Goal: Task Accomplishment & Management: Complete application form

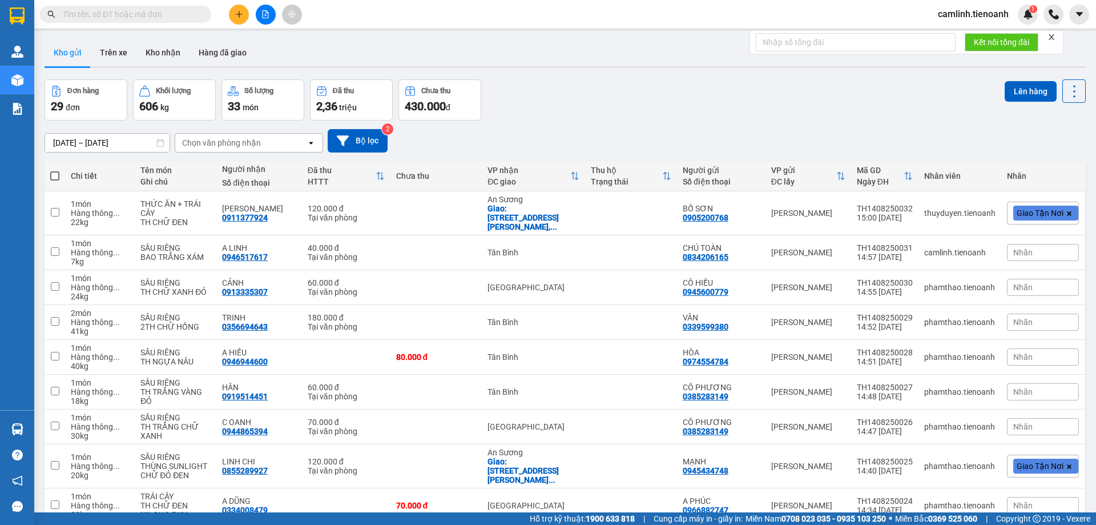
click at [1053, 37] on icon "close" at bounding box center [1052, 37] width 6 height 6
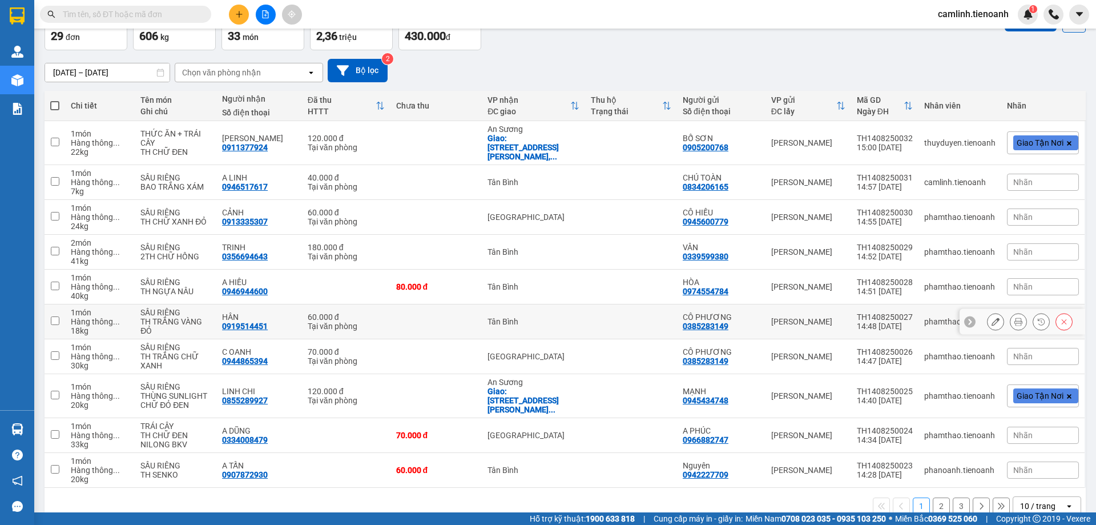
scroll to position [83, 0]
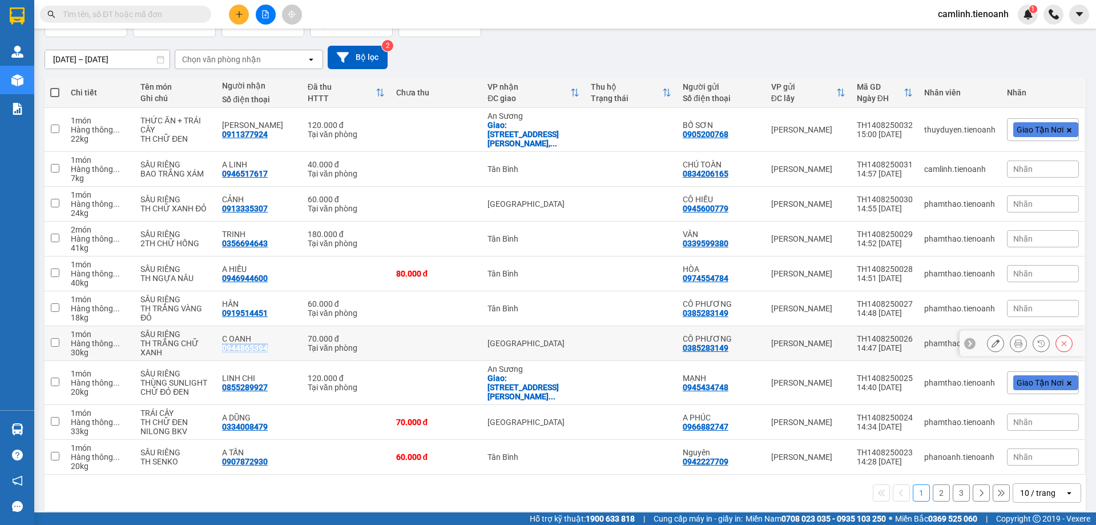
drag, startPoint x: 281, startPoint y: 350, endPoint x: 222, endPoint y: 353, distance: 59.4
click at [222, 353] on td "C OANH 0944865394" at bounding box center [259, 343] width 86 height 35
checkbox input "true"
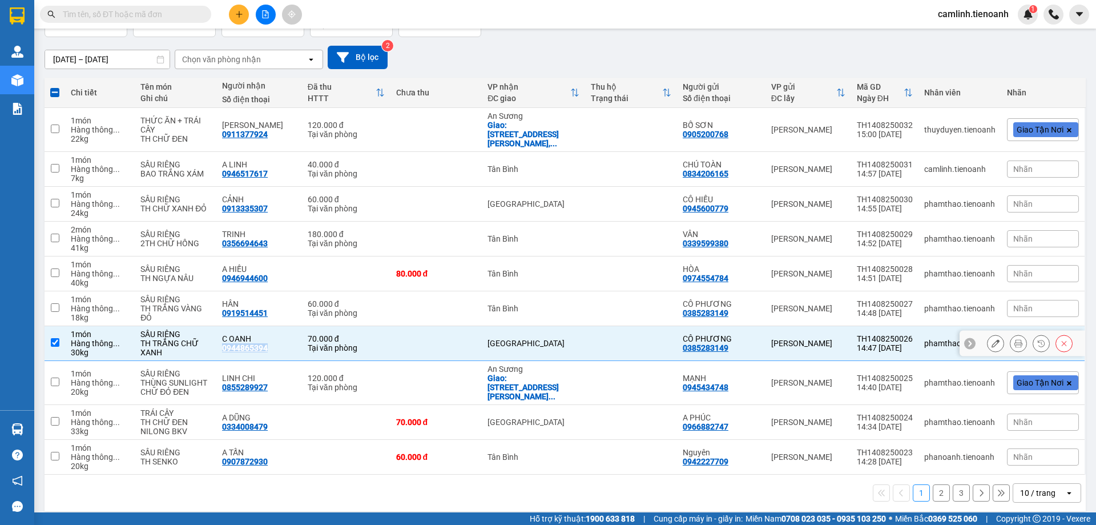
copy div "0944865394"
click at [992, 341] on icon at bounding box center [996, 343] width 8 height 8
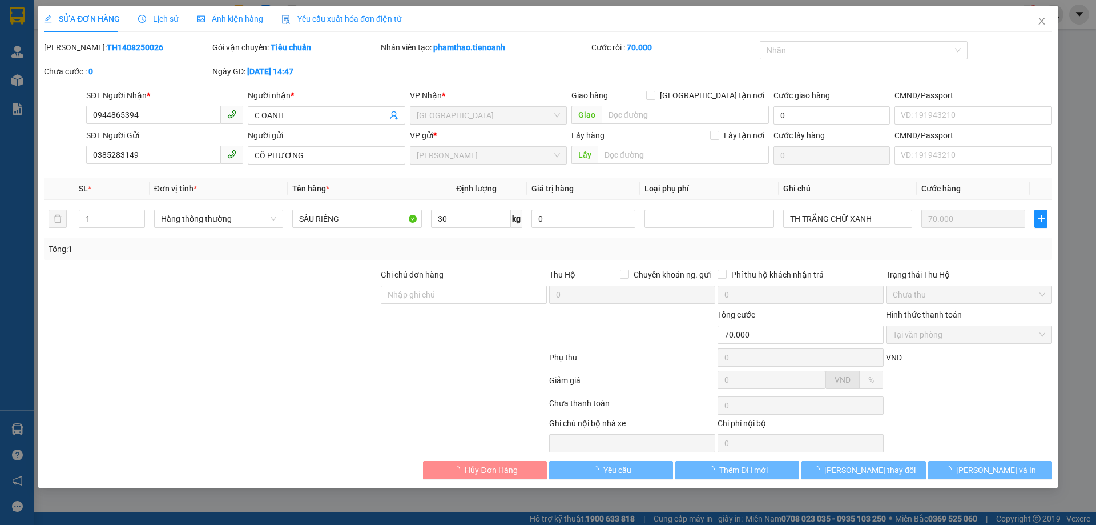
type input "0944865394"
type input "C OANH"
type input "0385283149"
type input "CÔ PHƯƠNG"
type input "70.000"
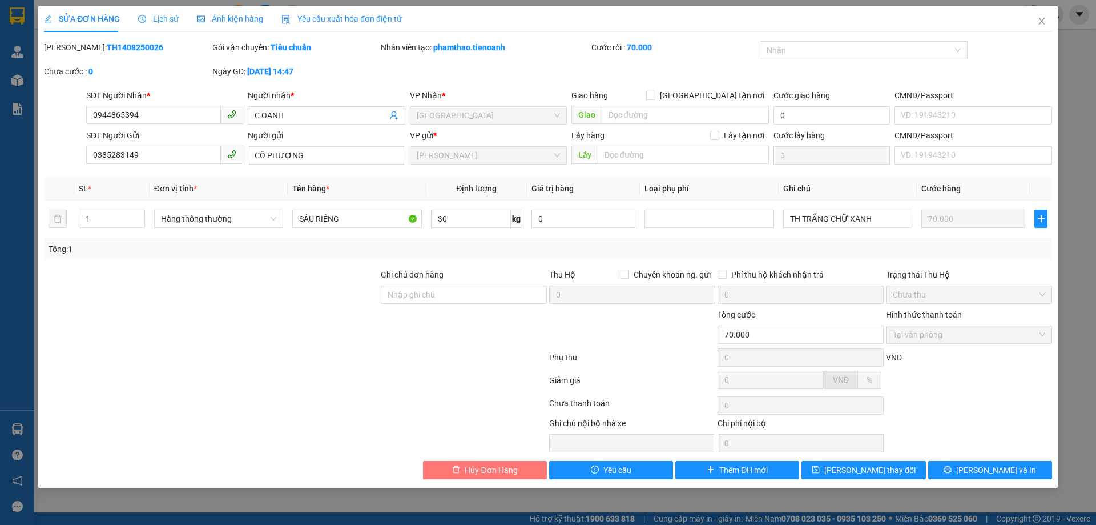
click at [530, 465] on button "Hủy Đơn Hàng" at bounding box center [485, 470] width 124 height 18
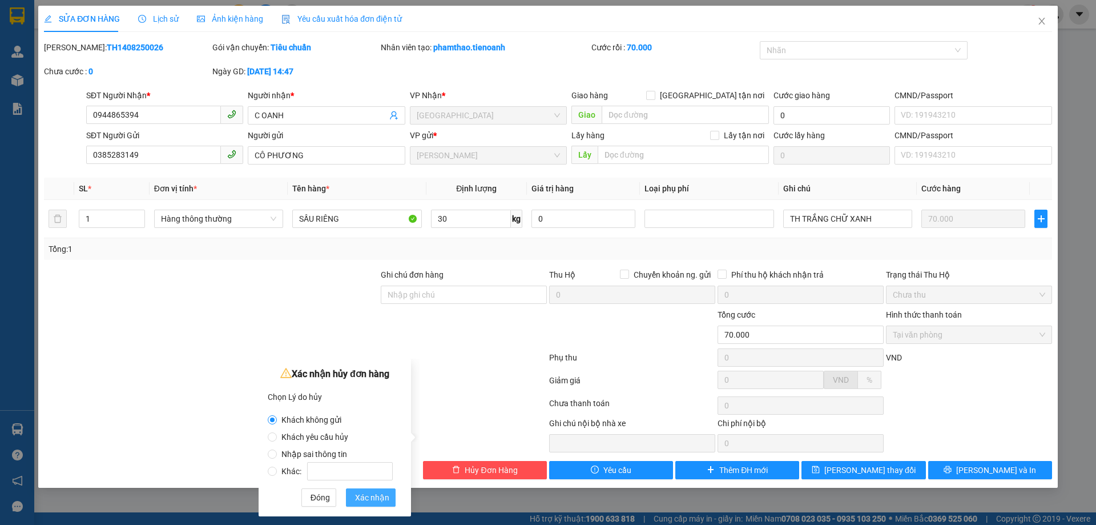
click at [380, 493] on span "Xác nhận" at bounding box center [372, 497] width 34 height 13
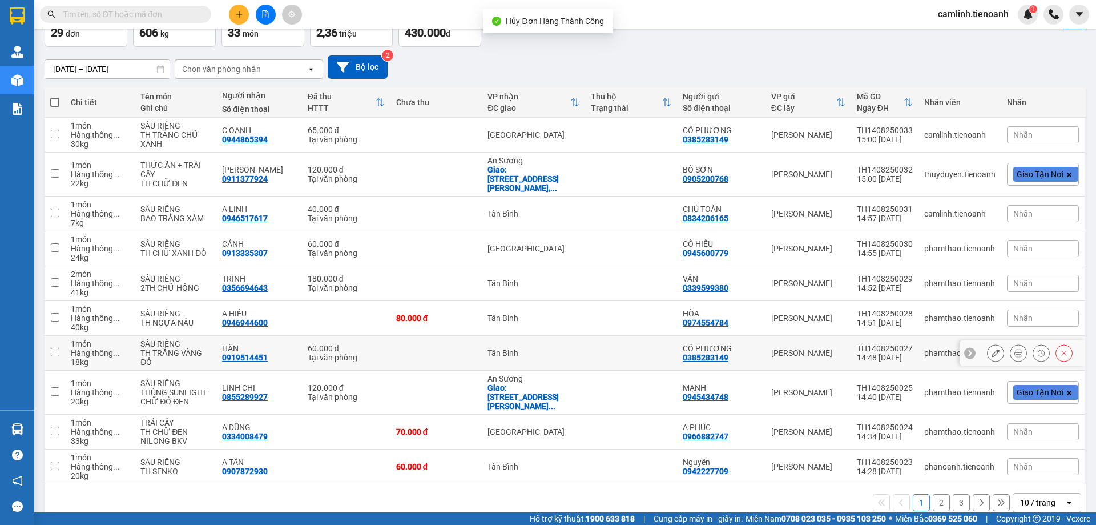
scroll to position [74, 0]
click at [992, 348] on icon at bounding box center [996, 352] width 8 height 8
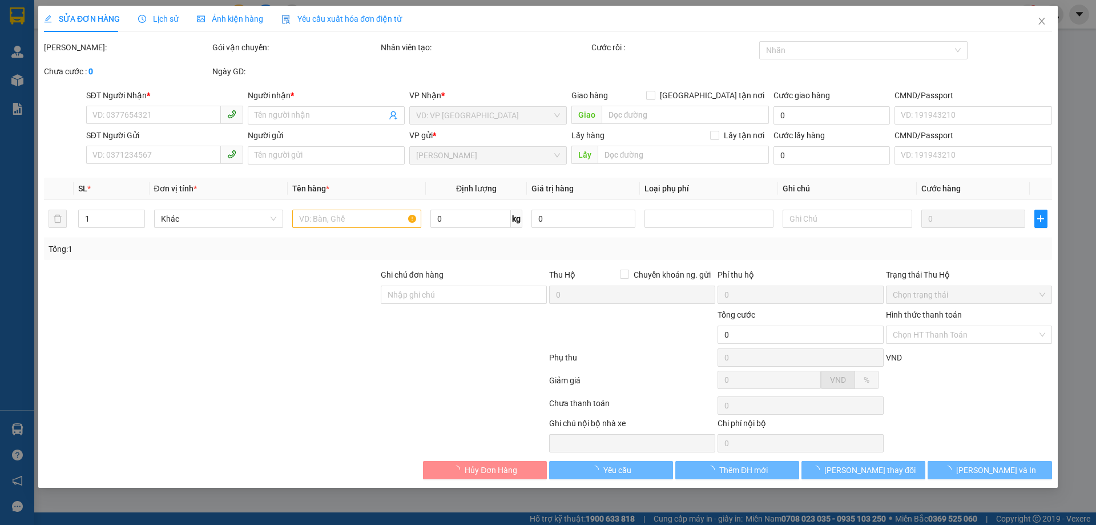
type input "0919514451"
type input "HÂN"
type input "0385283149"
type input "CÔ PHƯƠNG"
type input "60.000"
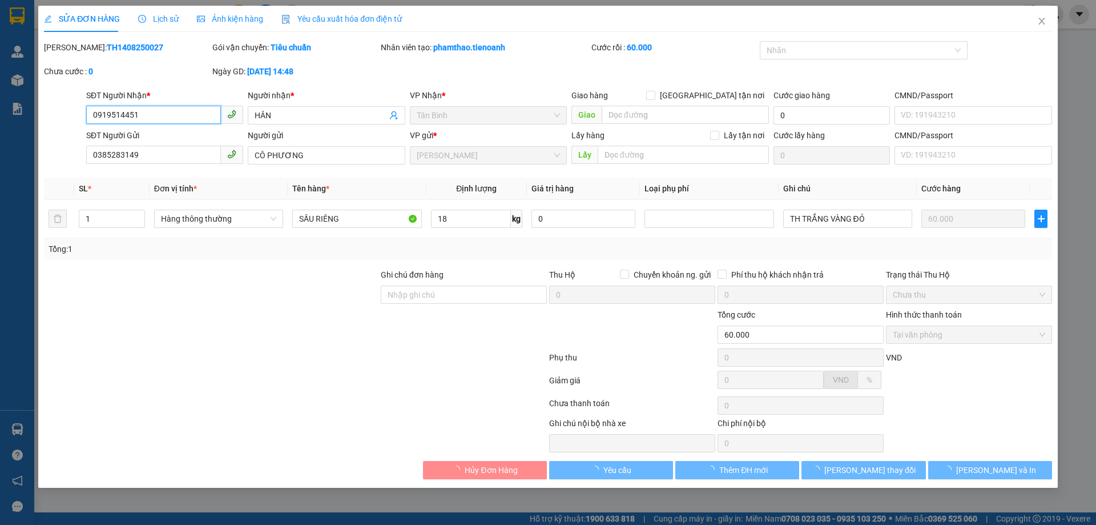
click at [175, 116] on input "0919514451" at bounding box center [153, 115] width 135 height 18
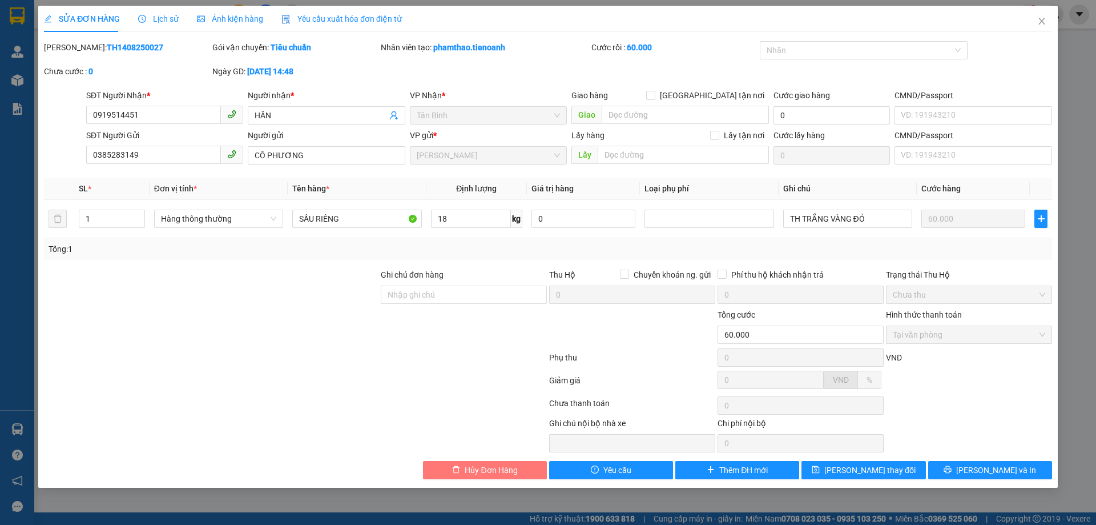
click at [465, 464] on span "Hủy Đơn Hàng" at bounding box center [491, 470] width 53 height 13
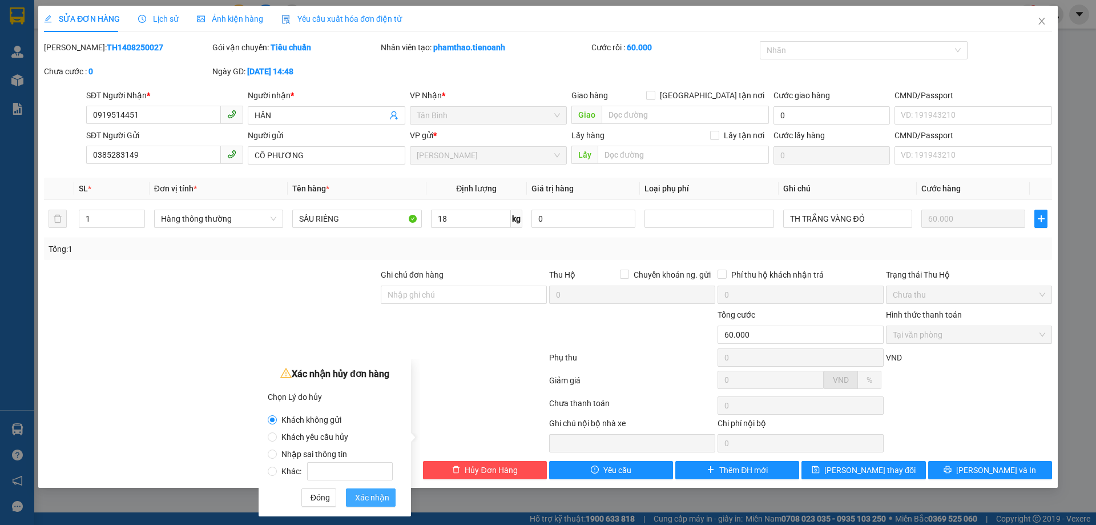
click at [383, 502] on span "Xác nhận" at bounding box center [372, 497] width 34 height 13
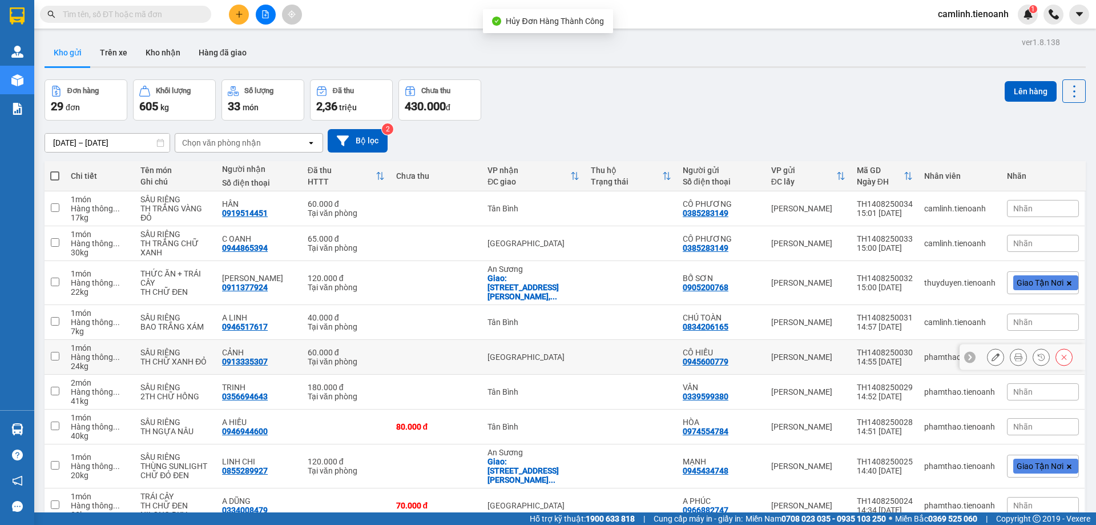
scroll to position [74, 0]
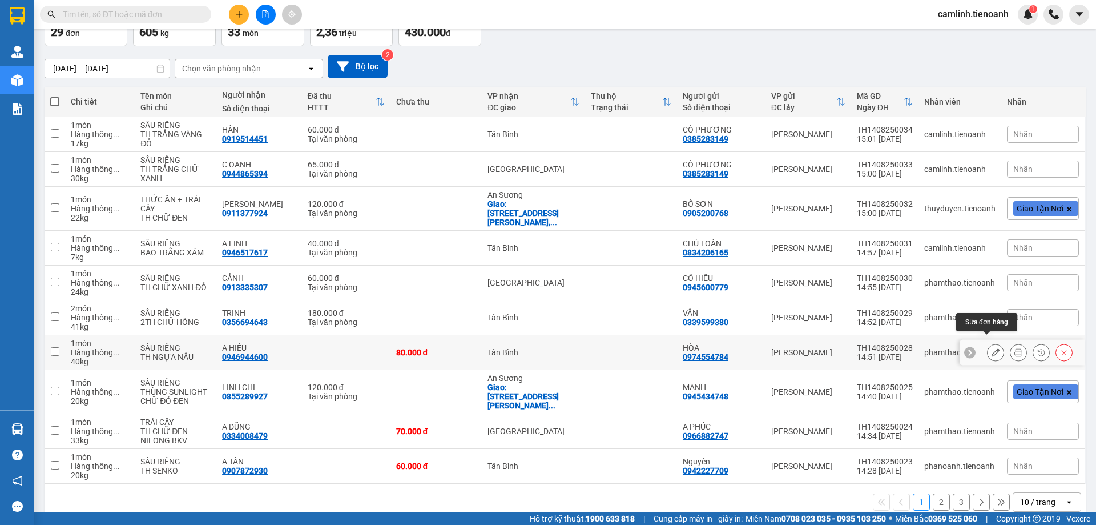
click at [992, 348] on icon at bounding box center [996, 352] width 8 height 8
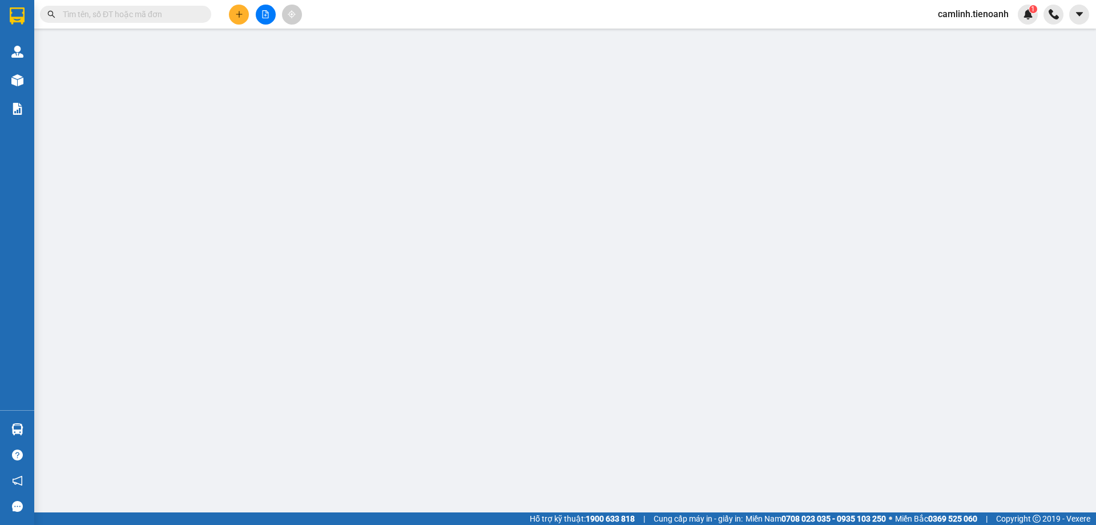
type input "0946944600"
type input "A HIẾU"
type input "0974554784"
type input "HÒA"
type input "80.000"
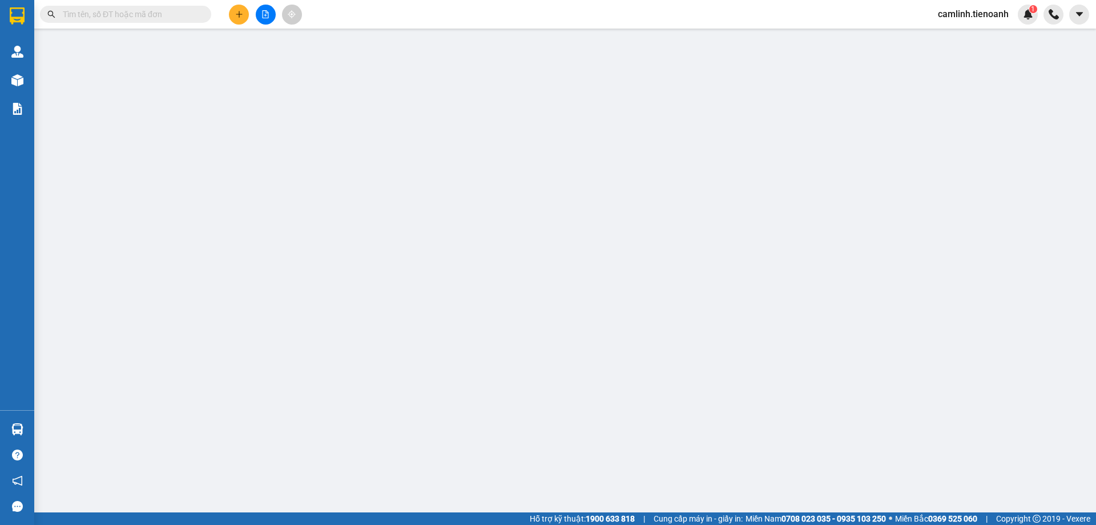
type input "80.000"
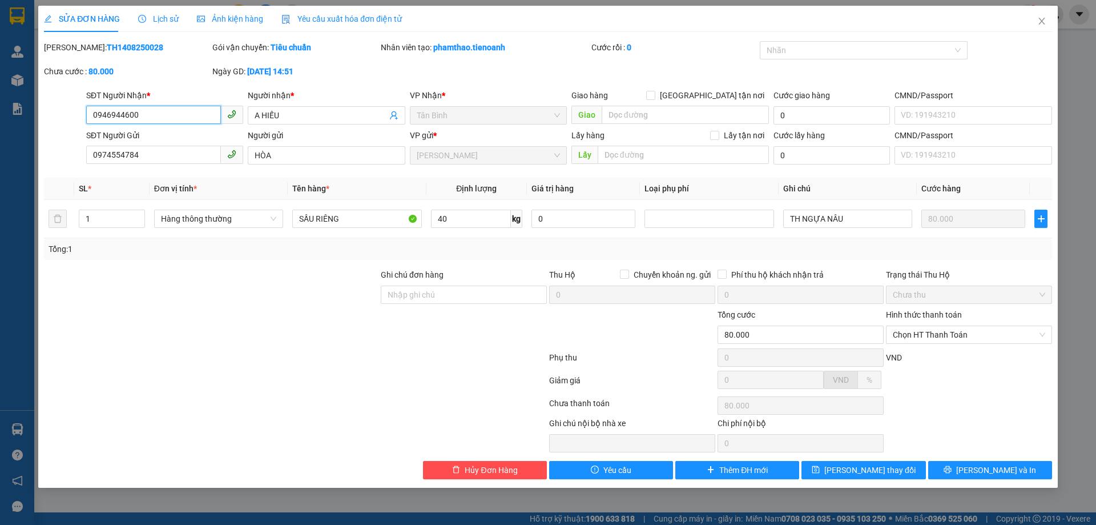
click at [171, 116] on input "0946944600" at bounding box center [153, 115] width 135 height 18
click at [462, 477] on button "Hủy Đơn Hàng" at bounding box center [485, 470] width 124 height 18
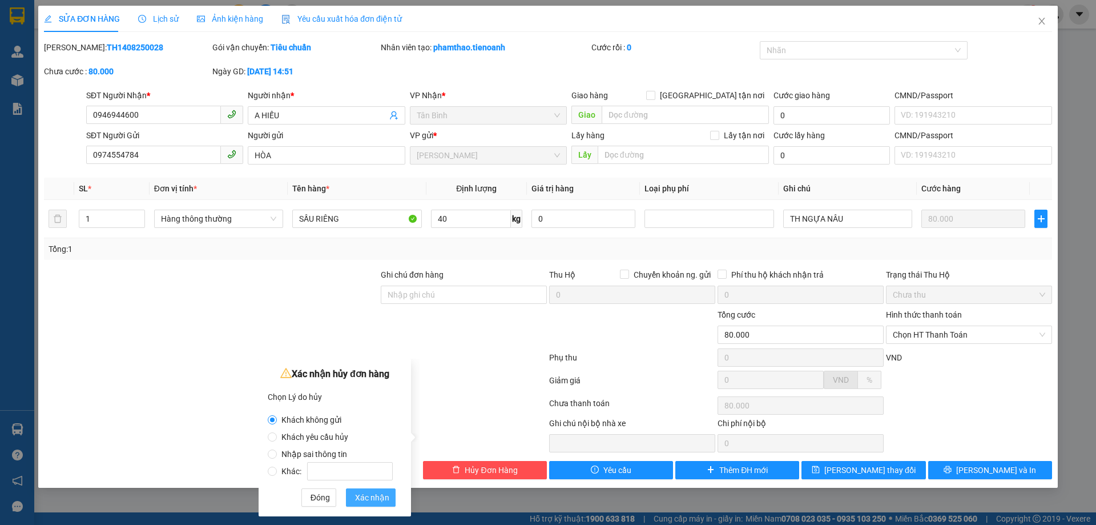
click at [385, 499] on span "Xác nhận" at bounding box center [372, 497] width 34 height 13
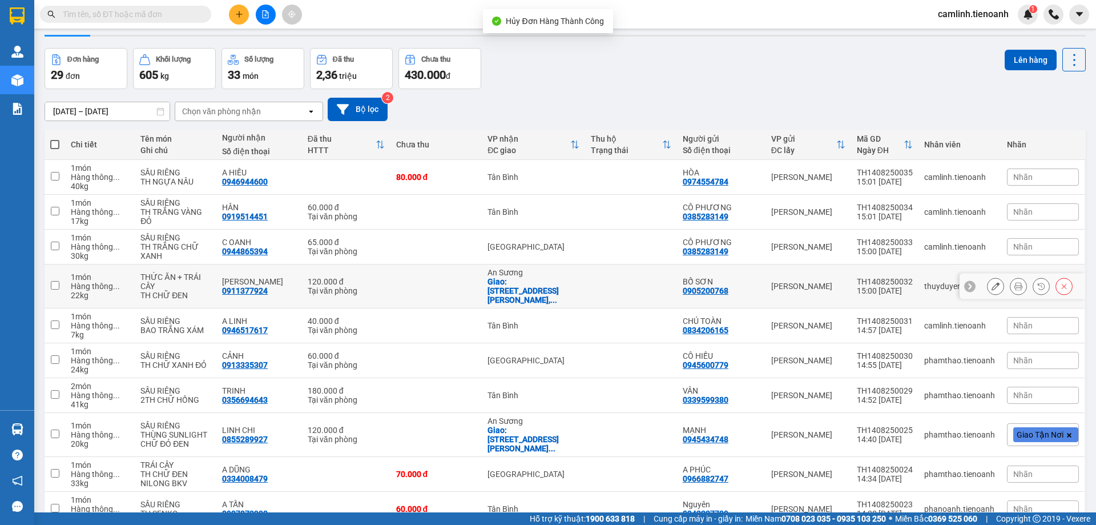
scroll to position [74, 0]
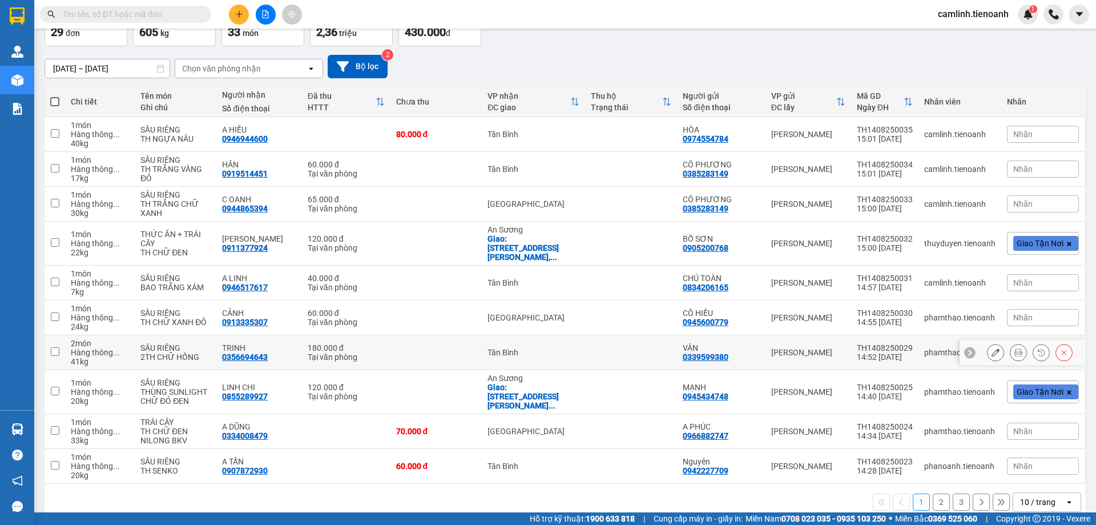
click at [992, 348] on icon at bounding box center [996, 352] width 8 height 8
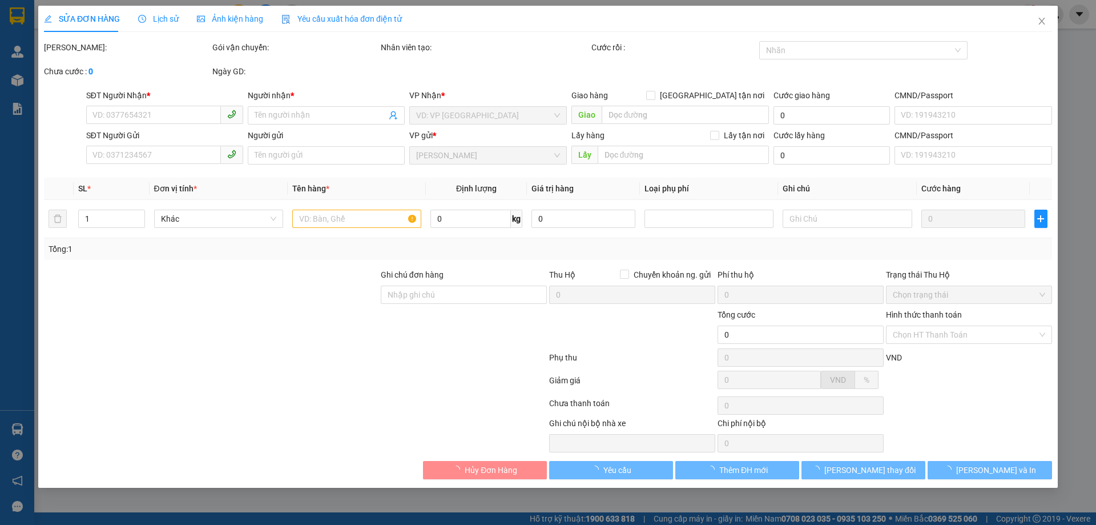
type input "0356694643"
type input "TRINH"
type input "0339599380"
type input "VÂN"
type input "180.000"
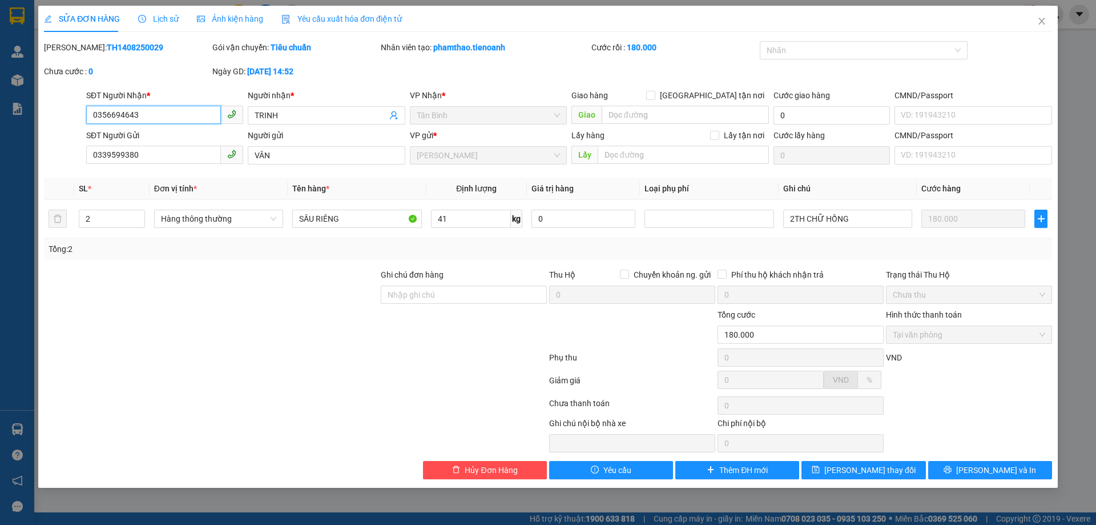
click at [150, 111] on input "0356694643" at bounding box center [153, 115] width 135 height 18
click at [514, 472] on span "Hủy Đơn Hàng" at bounding box center [491, 470] width 53 height 13
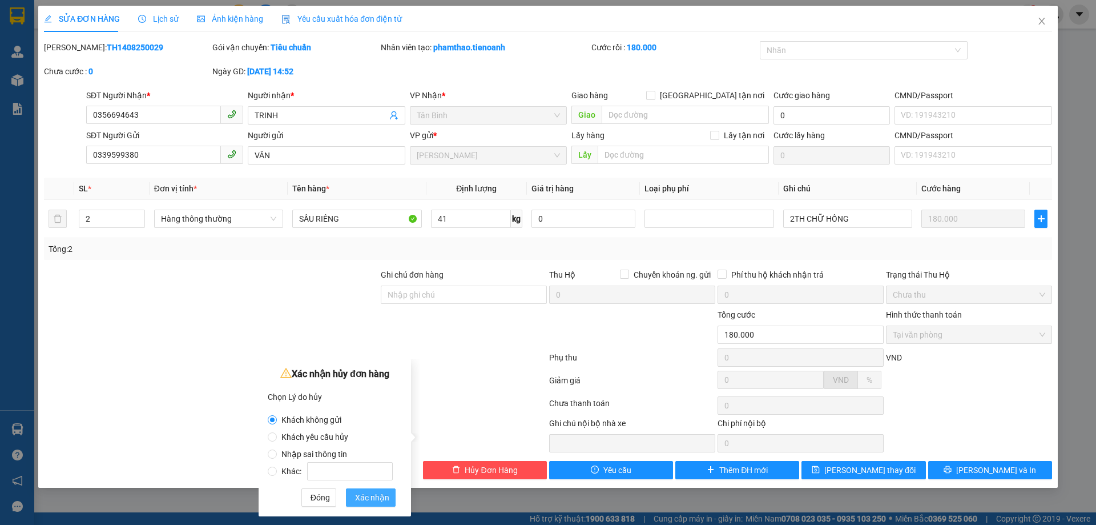
click at [383, 496] on span "Xác nhận" at bounding box center [372, 497] width 34 height 13
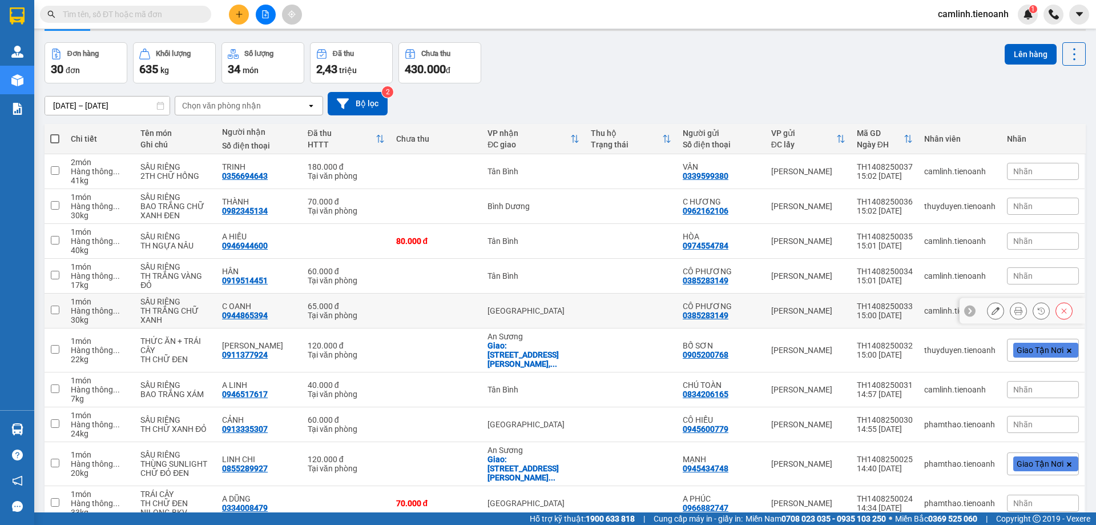
scroll to position [83, 0]
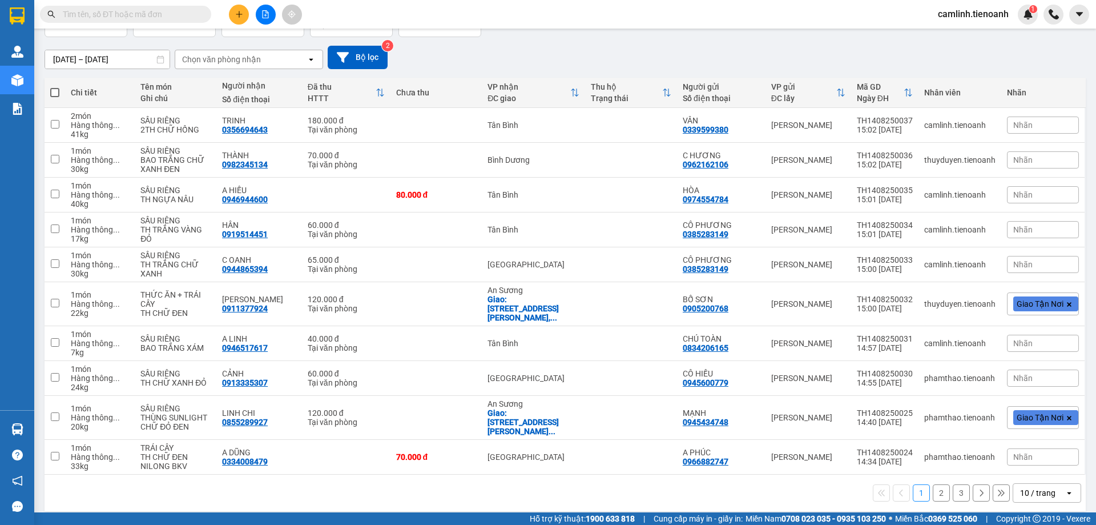
click at [245, 14] on button at bounding box center [239, 15] width 20 height 20
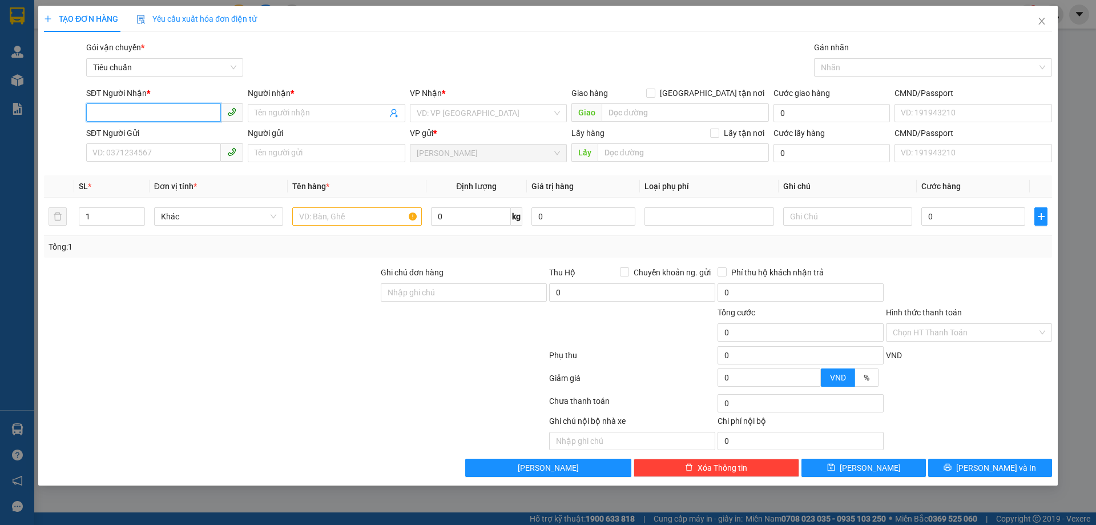
paste input "0913335307"
type input "0913335307"
click at [170, 136] on div "0913335307 - CẢNH" at bounding box center [164, 136] width 143 height 13
type input "CẢNH"
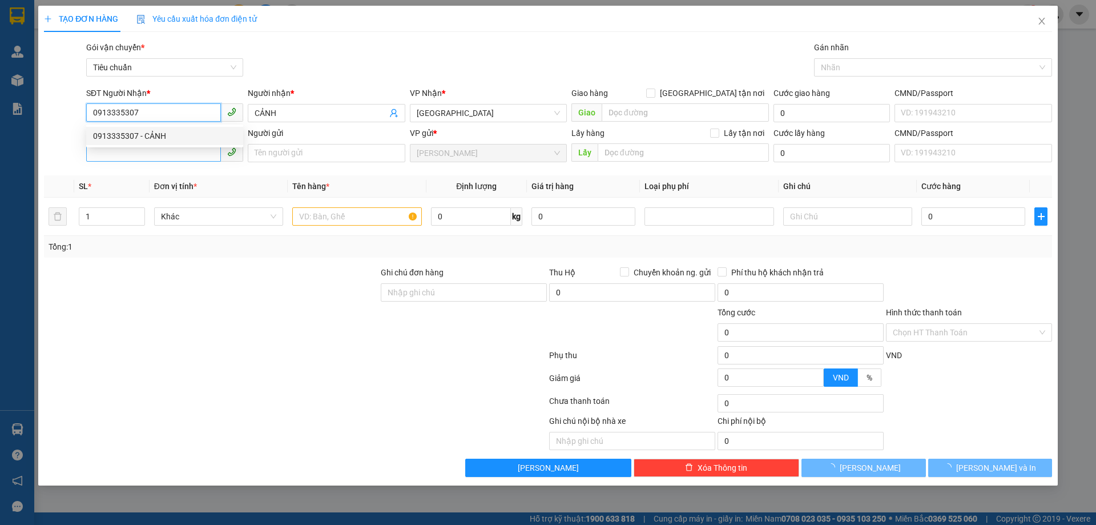
type input "60.000"
type input "0913335307"
click at [170, 152] on input "SĐT Người Gửi" at bounding box center [153, 152] width 135 height 18
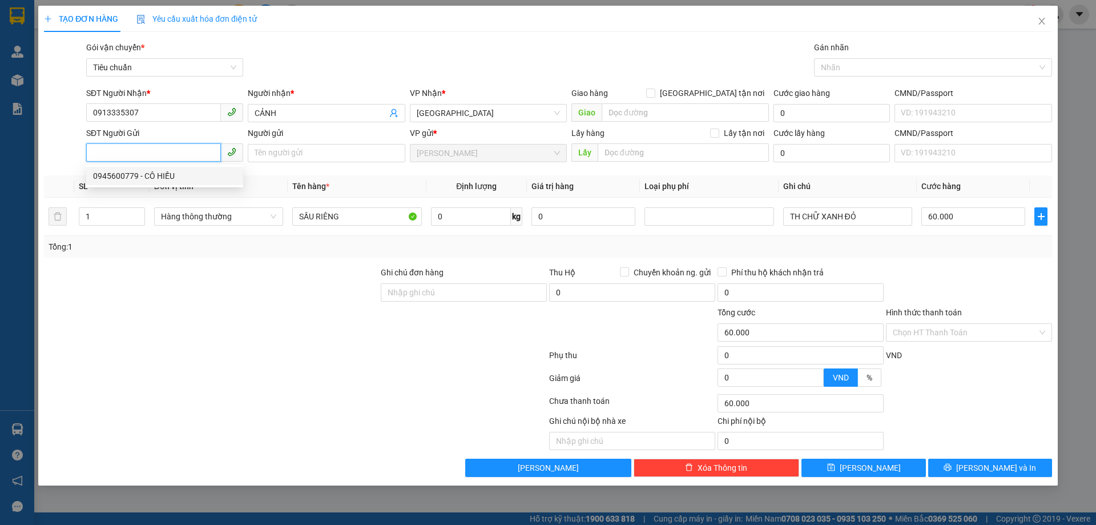
click at [168, 172] on div "0945600779 - CÔ HIẾU" at bounding box center [164, 176] width 143 height 13
type input "0945600779"
type input "CÔ HIẾU"
click at [445, 221] on input "0" at bounding box center [471, 216] width 80 height 18
type input "24"
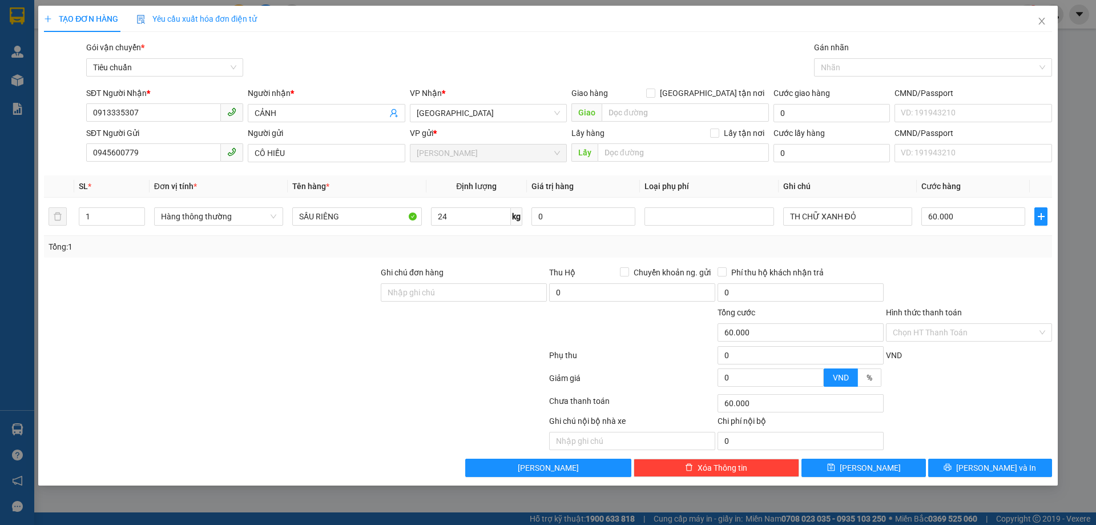
click at [468, 244] on div "Tổng: 1" at bounding box center [548, 246] width 999 height 13
click at [925, 332] on input "Hình thức thanh toán" at bounding box center [965, 332] width 144 height 17
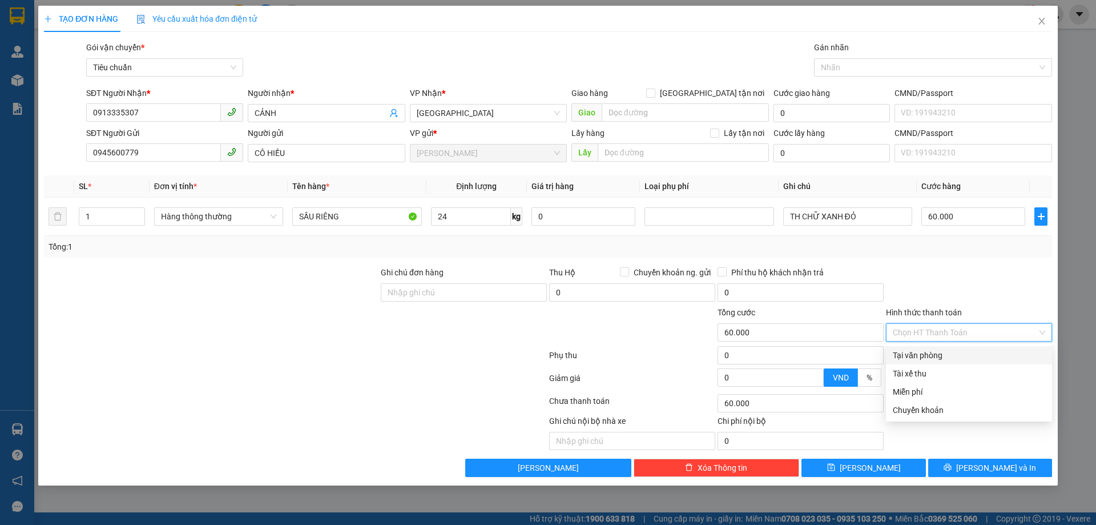
click at [930, 355] on div "Tại văn phòng" at bounding box center [969, 355] width 152 height 13
type input "0"
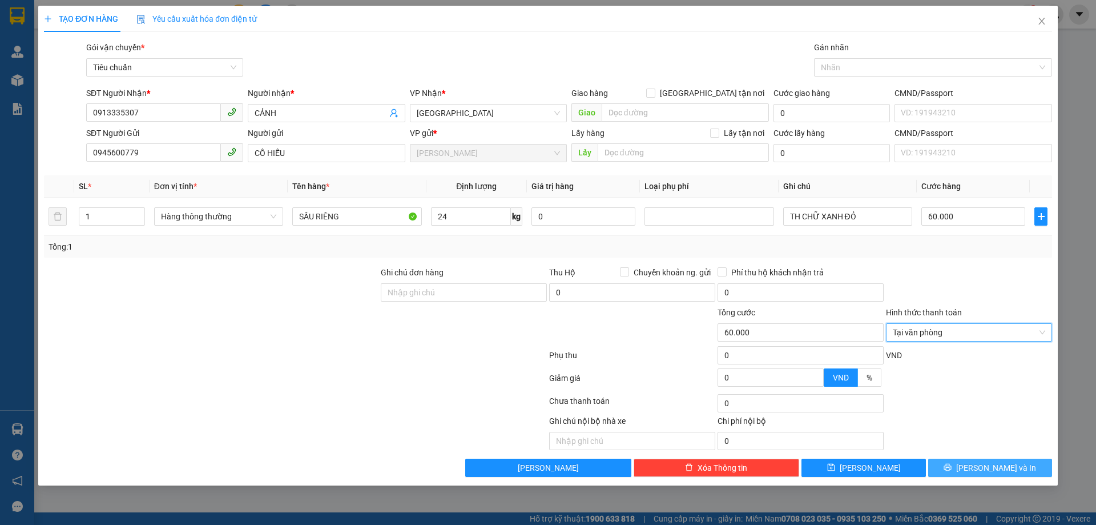
click at [963, 470] on button "Lưu và In" at bounding box center [990, 467] width 124 height 18
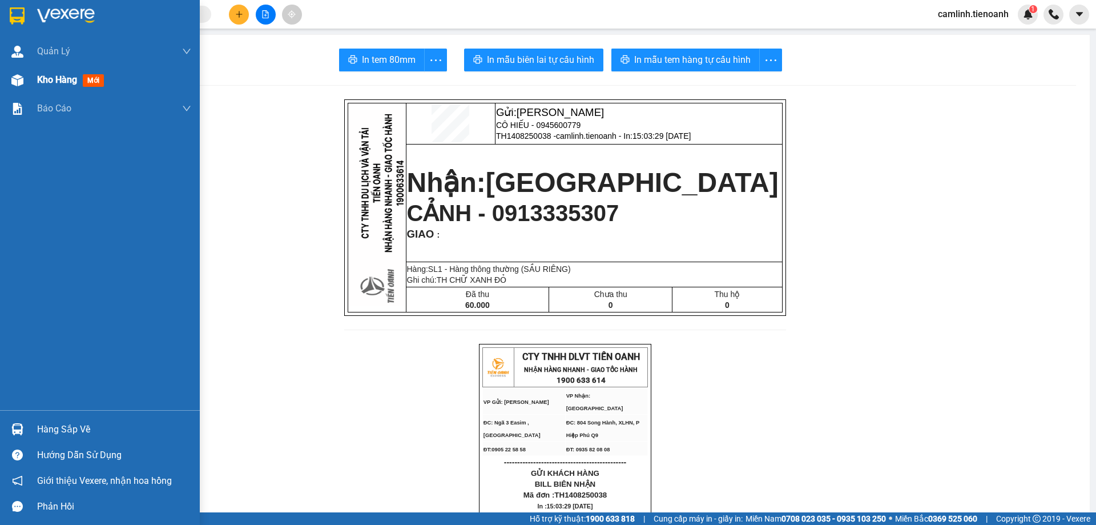
click at [9, 84] on div at bounding box center [17, 80] width 20 height 20
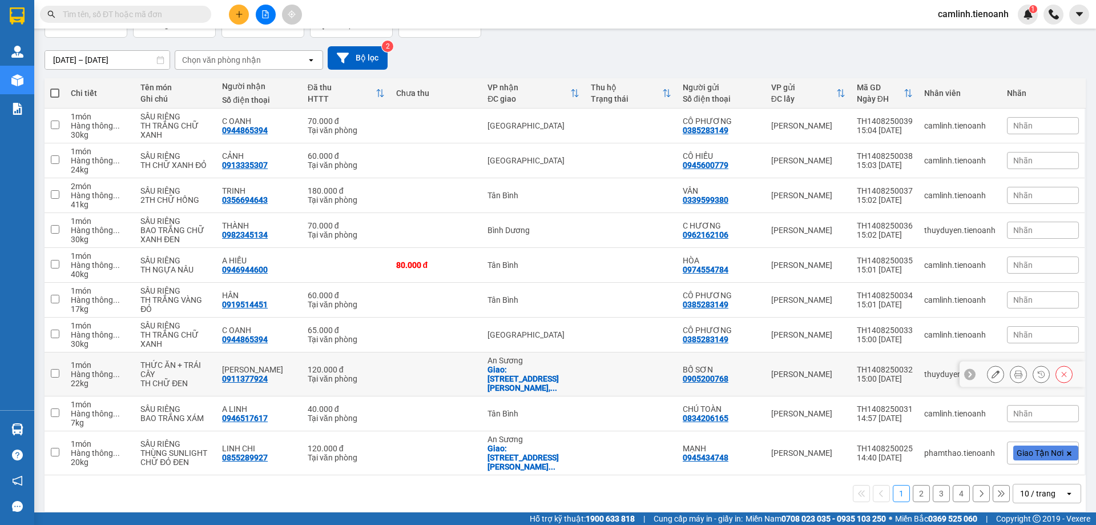
scroll to position [83, 0]
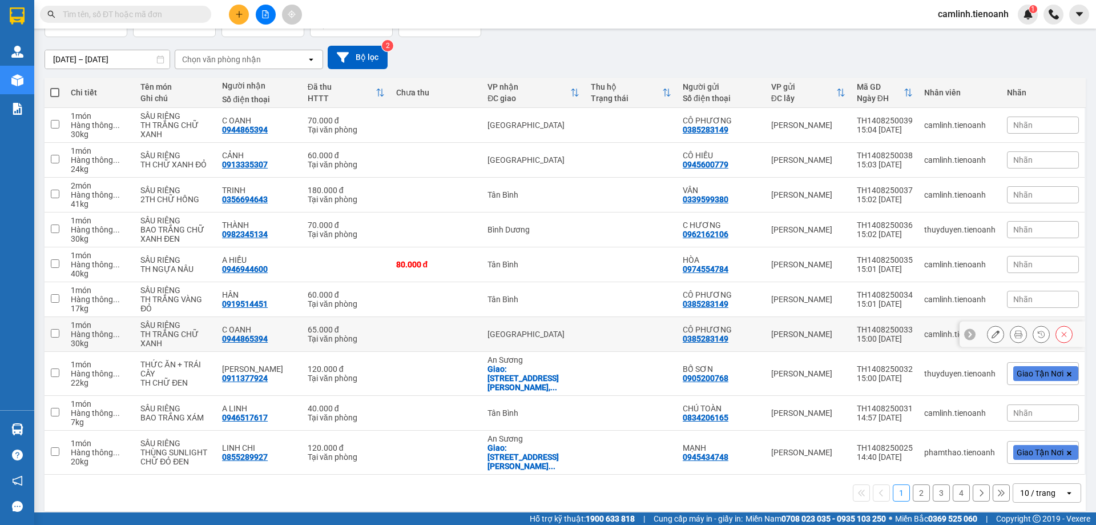
click at [1056, 338] on button at bounding box center [1064, 334] width 16 height 20
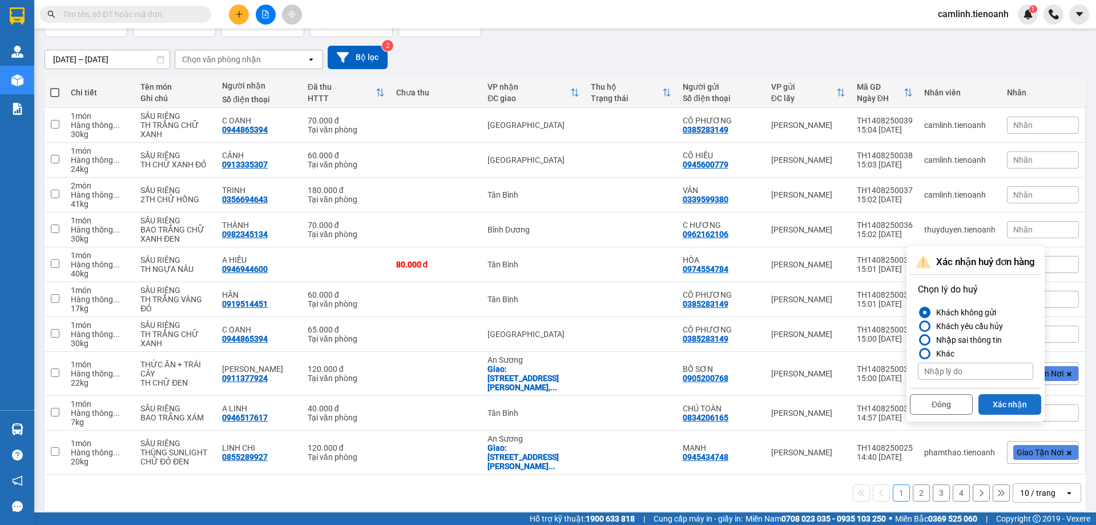
click at [1008, 400] on button "Xác nhận" at bounding box center [1010, 404] width 63 height 21
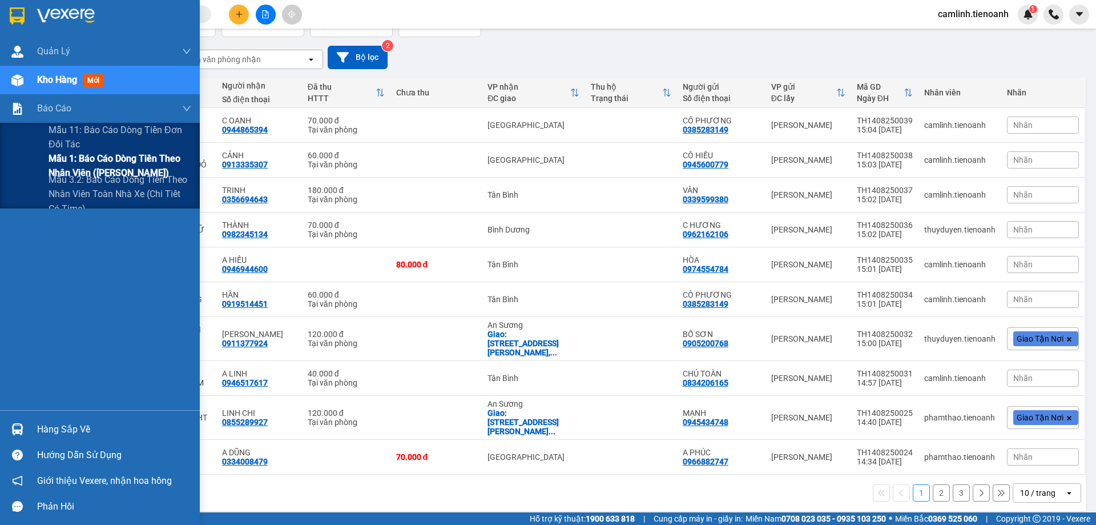
click at [69, 159] on span "Mẫu 1: Báo cáo dòng tiền theo nhân viên (Nhân Viên)" at bounding box center [120, 165] width 143 height 29
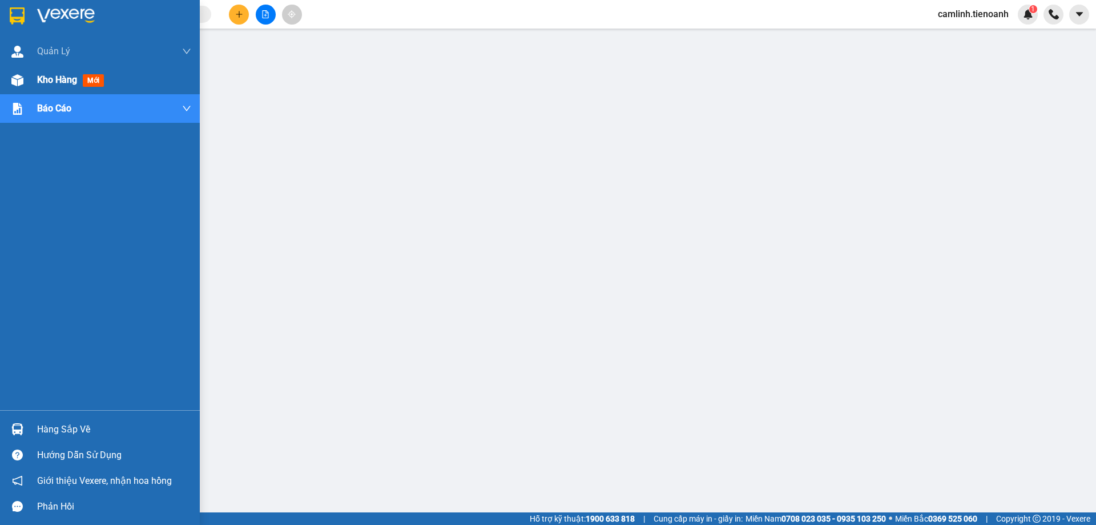
click at [20, 81] on img at bounding box center [17, 80] width 12 height 12
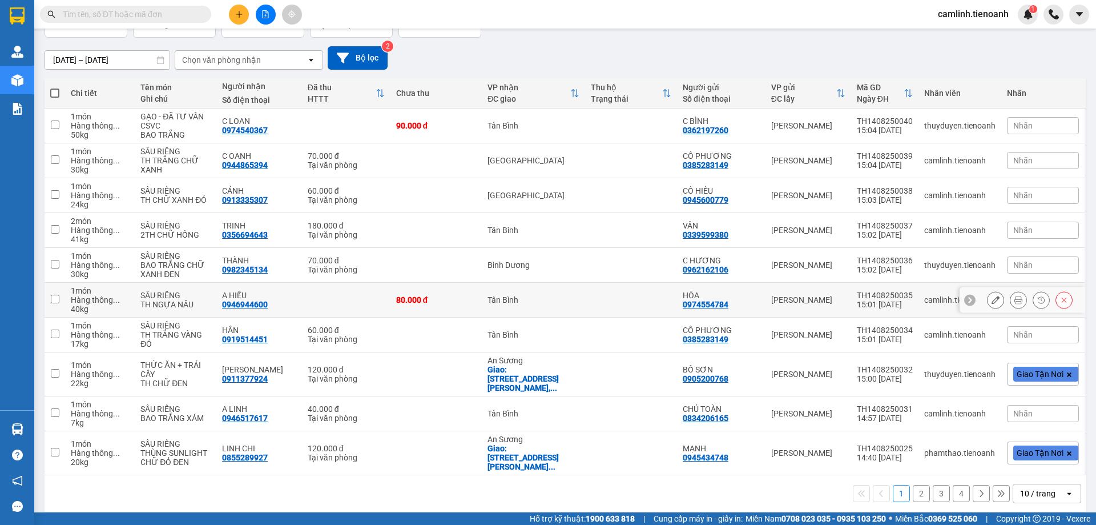
scroll to position [83, 0]
click at [1027, 487] on div "10 / trang" at bounding box center [1037, 492] width 35 height 11
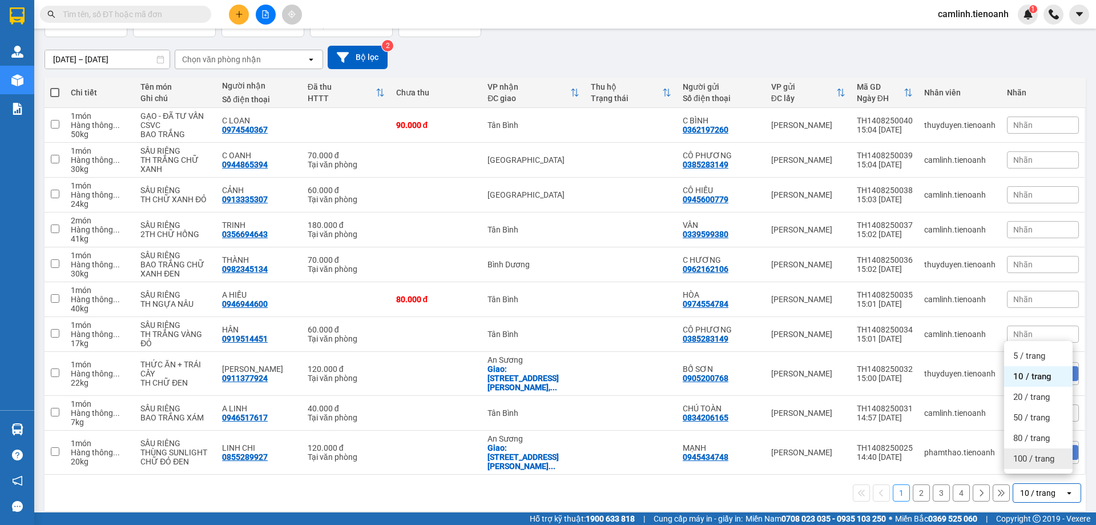
click at [1027, 459] on span "100 / trang" at bounding box center [1033, 458] width 41 height 11
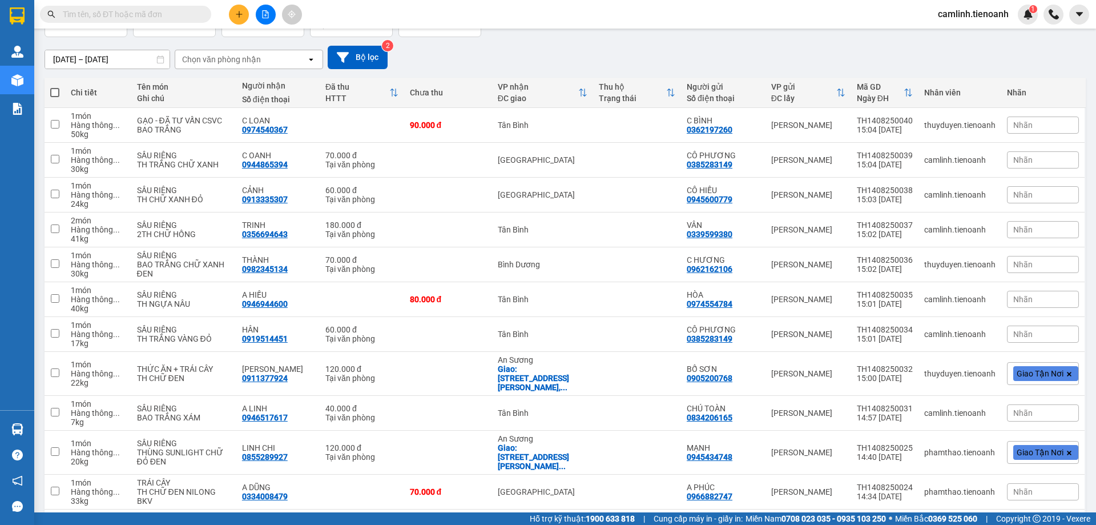
click at [122, 17] on input "text" at bounding box center [130, 14] width 135 height 13
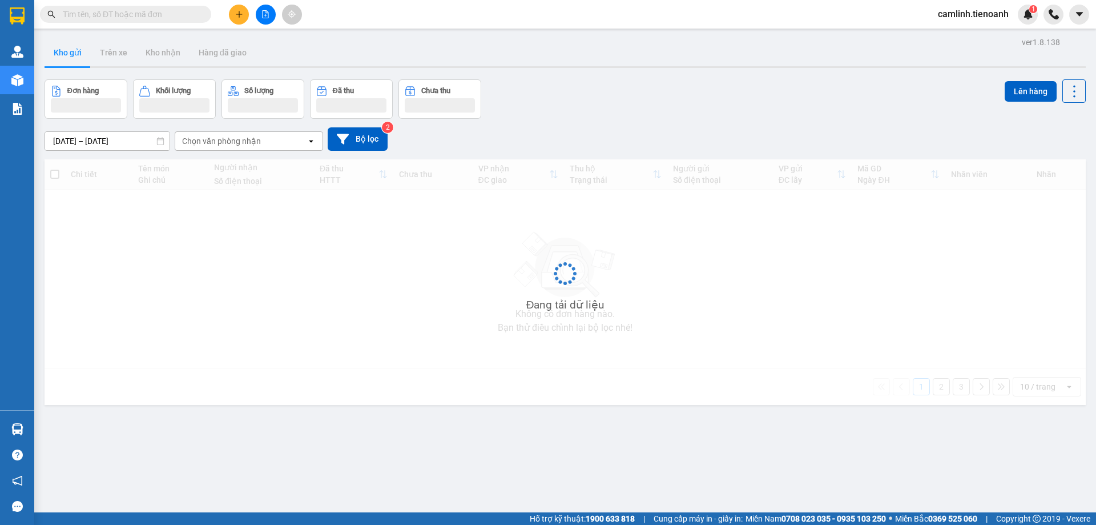
click at [245, 17] on button at bounding box center [239, 15] width 20 height 20
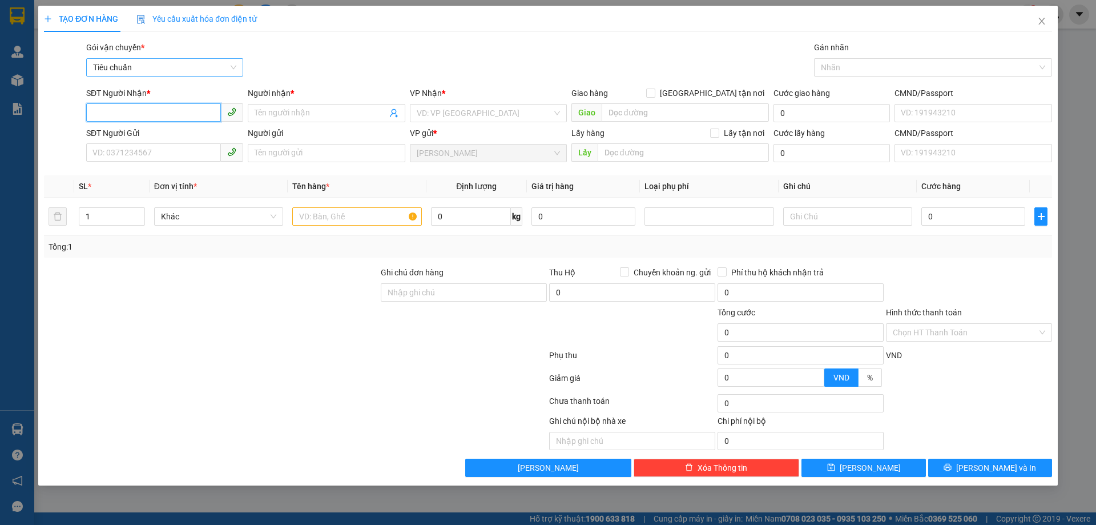
paste input "0944865394"
type input "0944865394"
click at [154, 133] on div "0944865394 - C OANH" at bounding box center [164, 136] width 143 height 13
type input "C OANH"
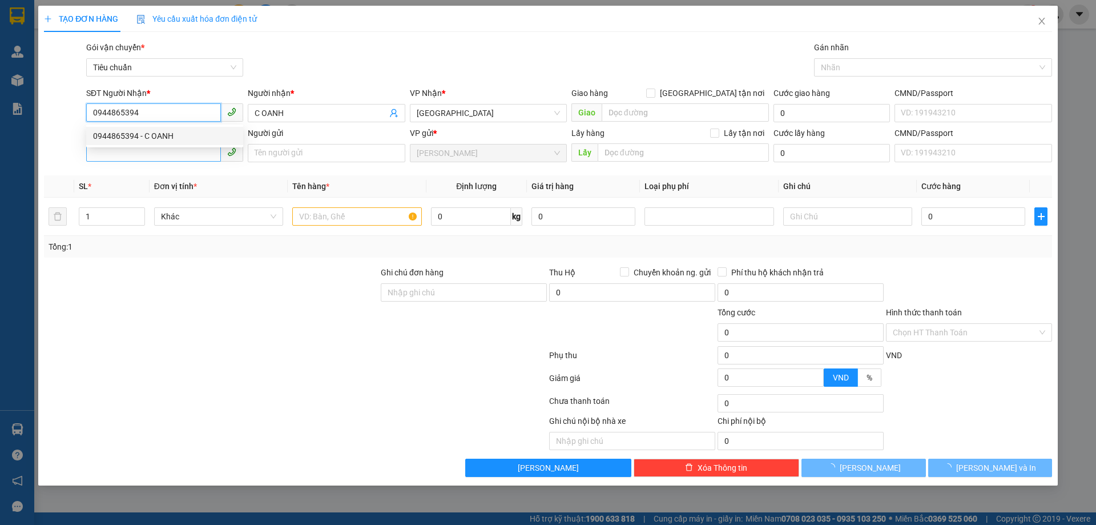
type input "70.000"
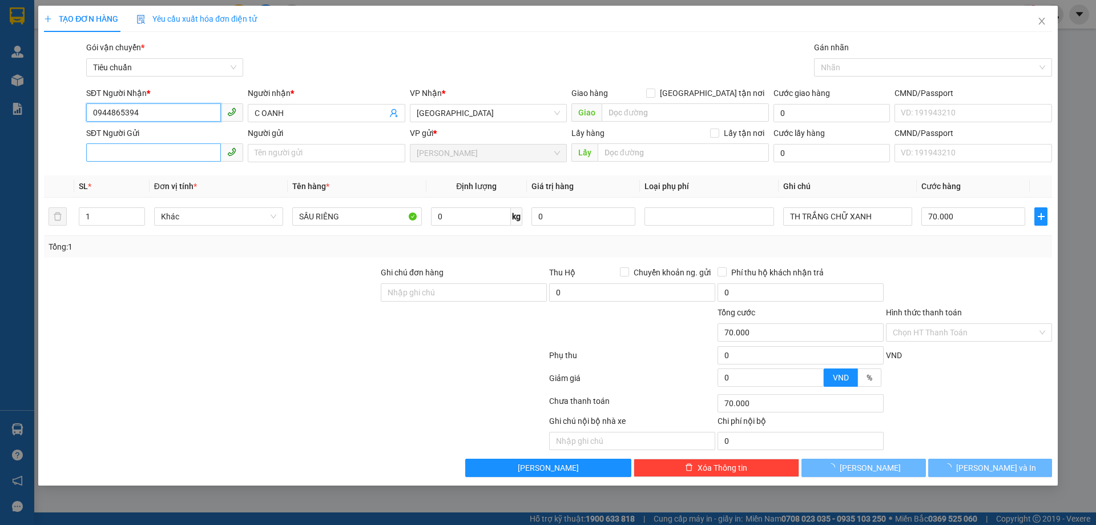
type input "0944865394"
click at [162, 147] on input "SĐT Người Gửi" at bounding box center [153, 152] width 135 height 18
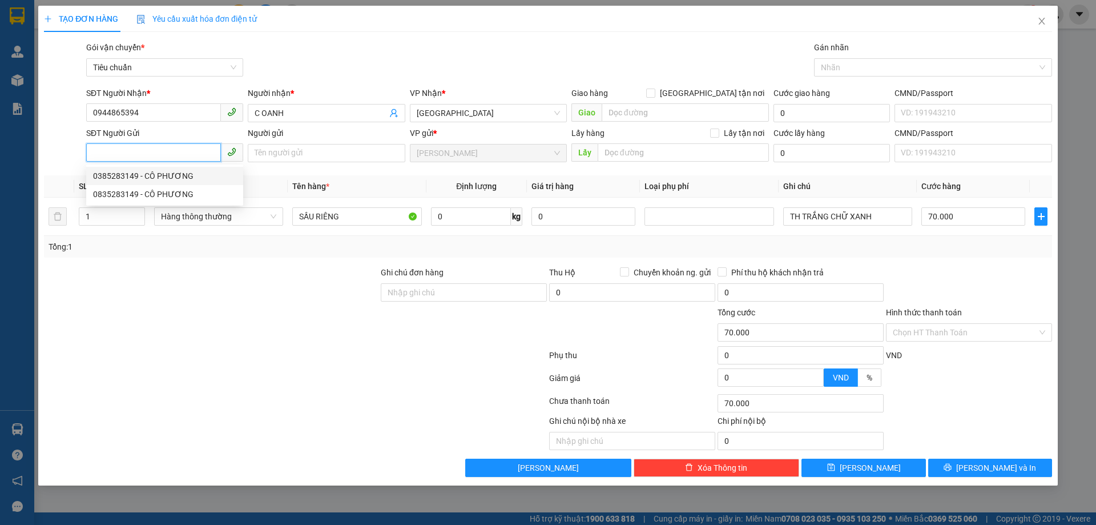
drag, startPoint x: 162, startPoint y: 177, endPoint x: 162, endPoint y: 168, distance: 9.1
click at [162, 177] on div "0385283149 - CÔ PHƯƠNG" at bounding box center [164, 176] width 143 height 13
type input "0385283149"
type input "CÔ PHƯƠNG"
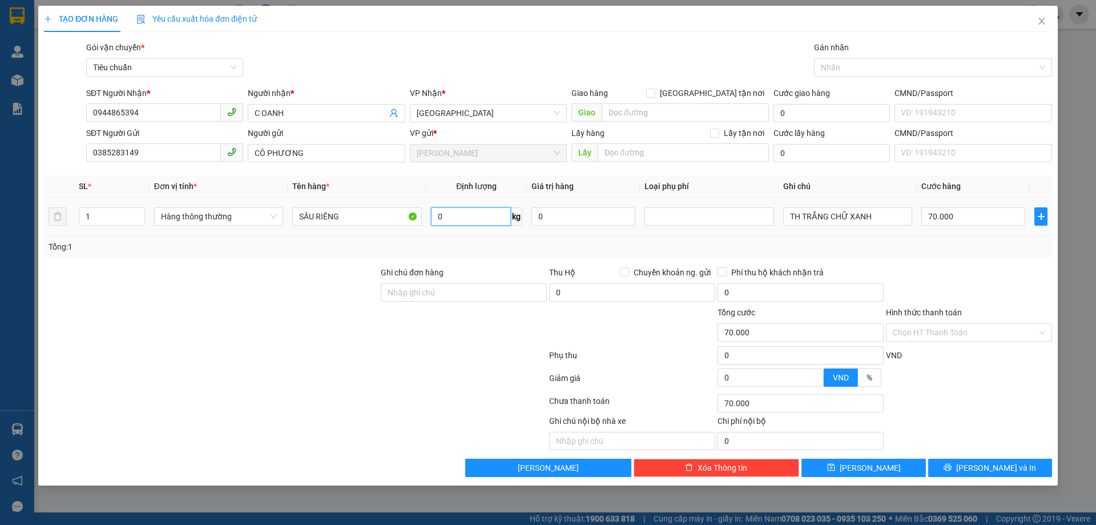
click at [454, 212] on input "0" at bounding box center [471, 216] width 80 height 18
type input "30"
click at [963, 327] on input "Hình thức thanh toán" at bounding box center [965, 332] width 144 height 17
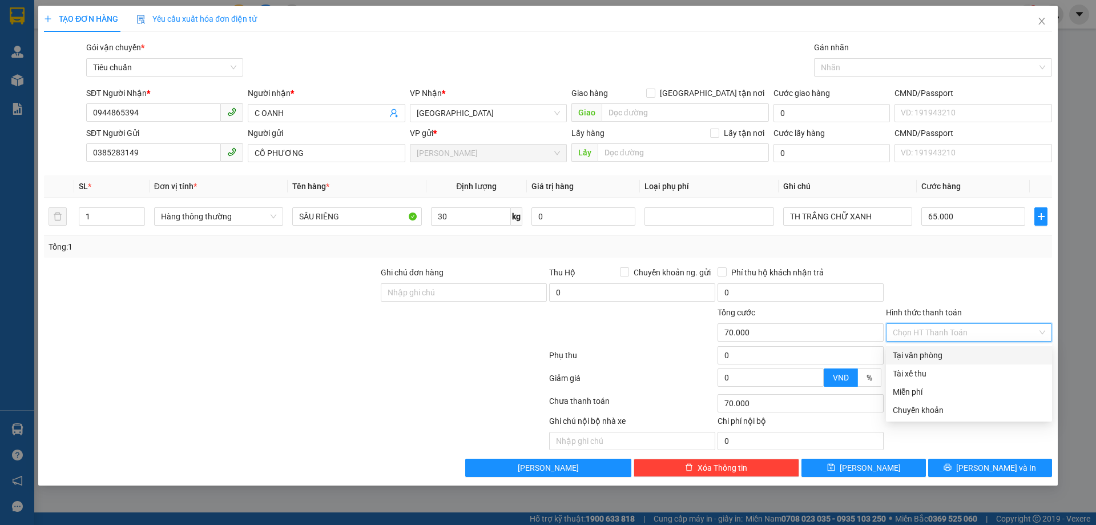
type input "65.000"
click at [956, 353] on div "Tại văn phòng" at bounding box center [969, 355] width 152 height 13
type input "0"
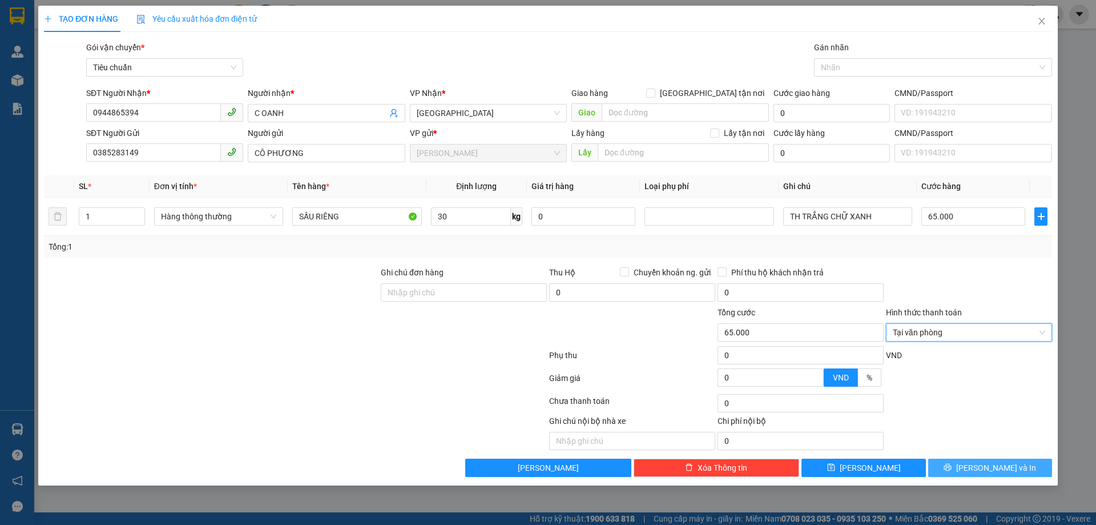
click at [952, 467] on icon "printer" at bounding box center [948, 467] width 8 height 8
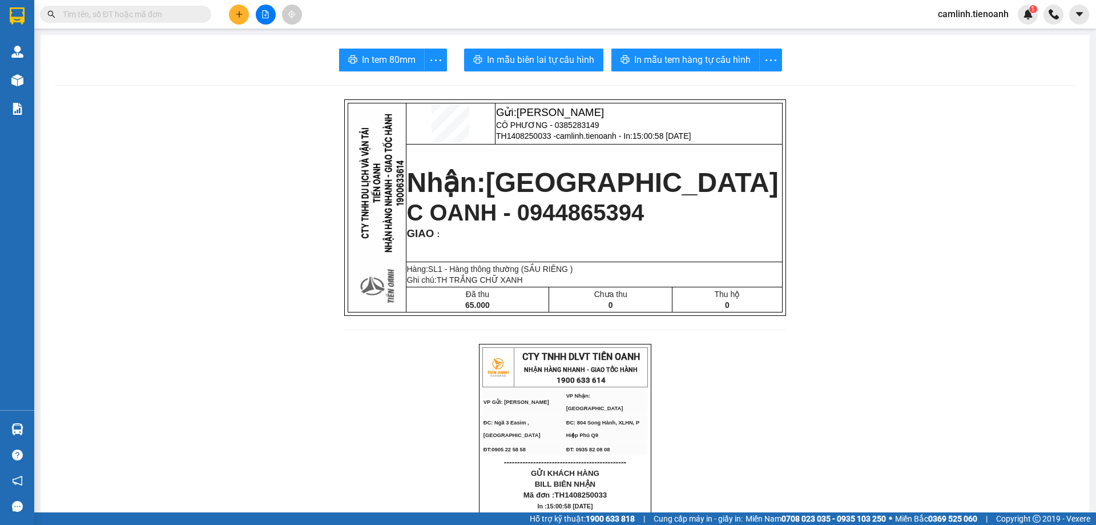
click at [236, 12] on icon "plus" at bounding box center [239, 14] width 8 height 8
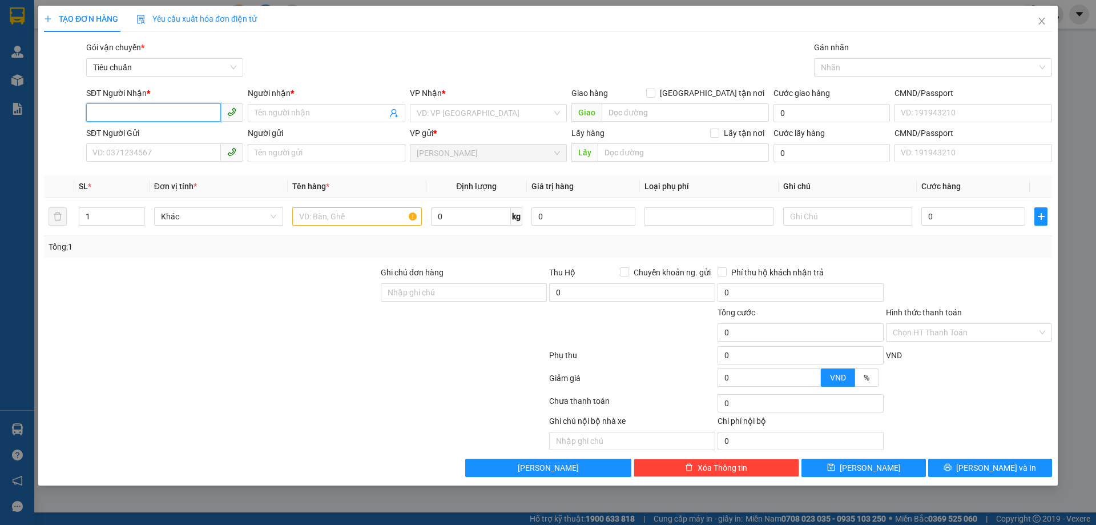
paste input "0919514451"
type input "0919514451"
click at [160, 136] on div "0919514451 - HÂN" at bounding box center [164, 136] width 143 height 13
type input "HÂN"
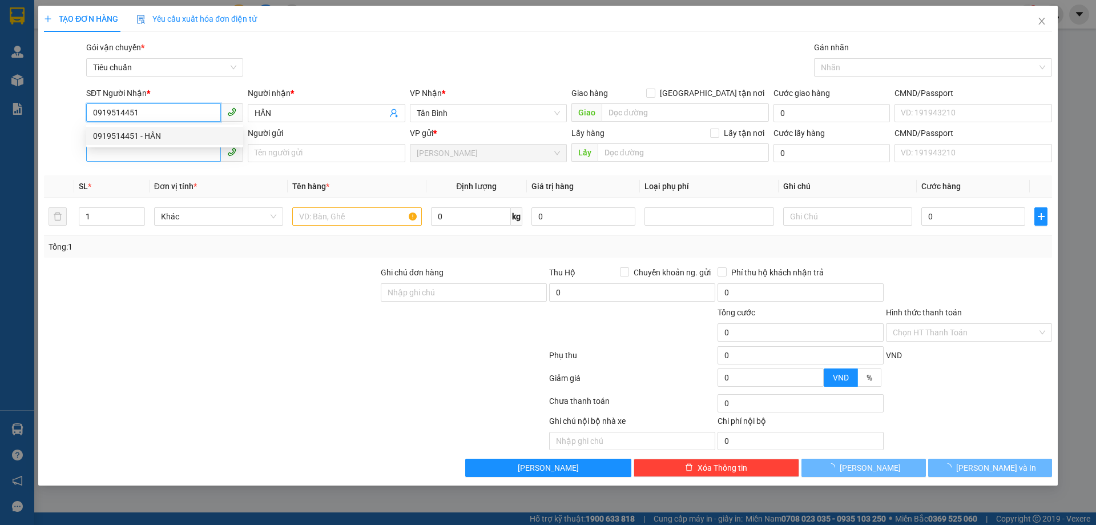
type input "0919514451"
type input "60.000"
click at [164, 152] on input "SĐT Người Gửi" at bounding box center [153, 152] width 135 height 18
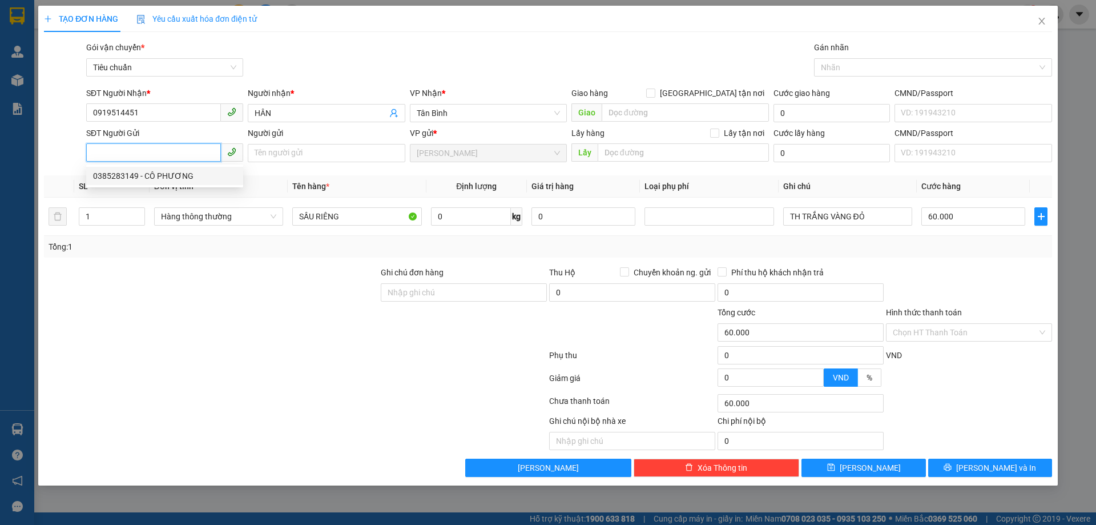
click at [164, 172] on div "0385283149 - CÔ PHƯƠNG" at bounding box center [164, 176] width 143 height 13
type input "0385283149"
type input "CÔ PHƯƠNG"
click at [450, 218] on input "0" at bounding box center [471, 216] width 80 height 18
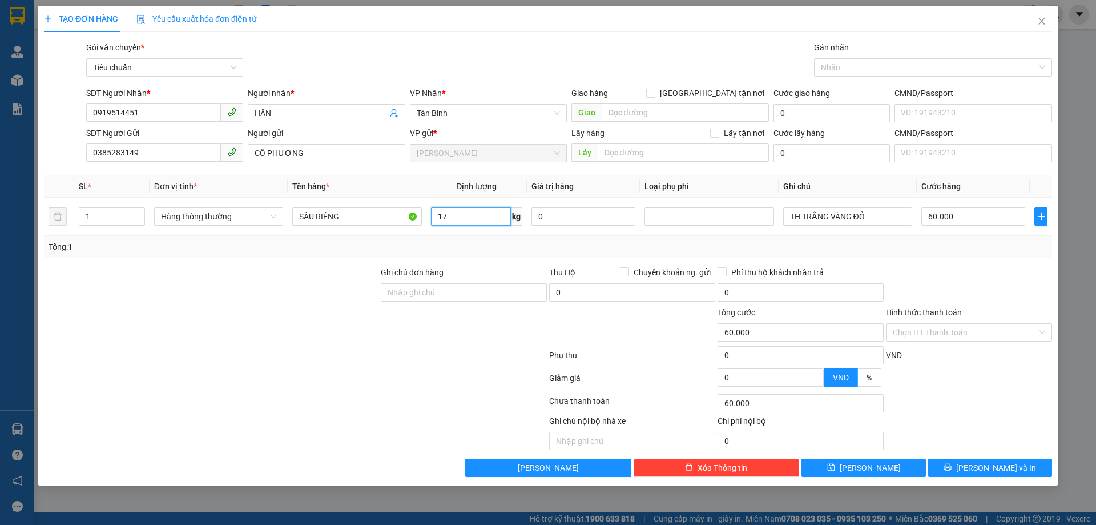
type input "17"
click at [462, 241] on div "Tổng: 1" at bounding box center [548, 246] width 999 height 13
type input "55.000"
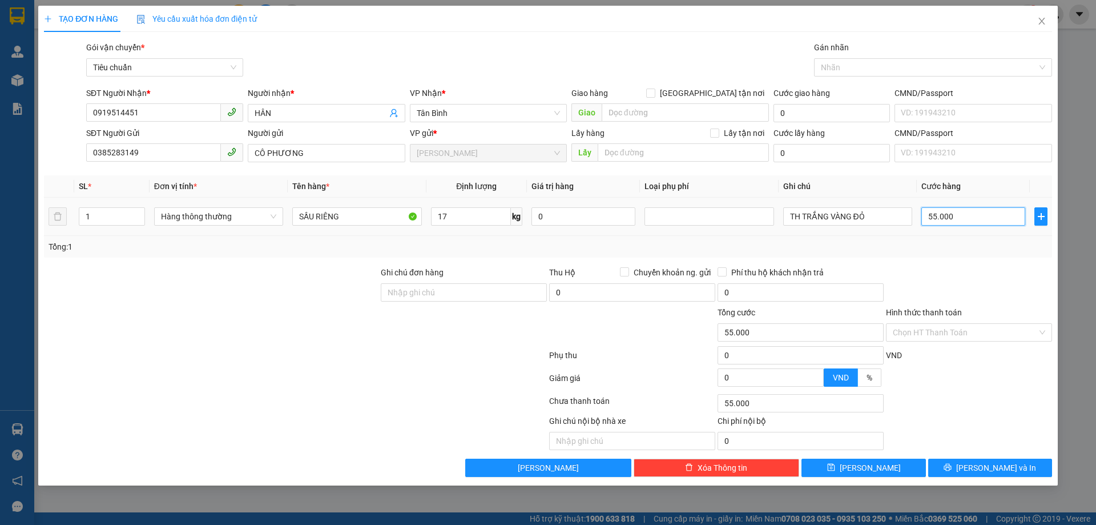
click at [957, 221] on input "55.000" at bounding box center [973, 216] width 104 height 18
type input "6"
type input "60"
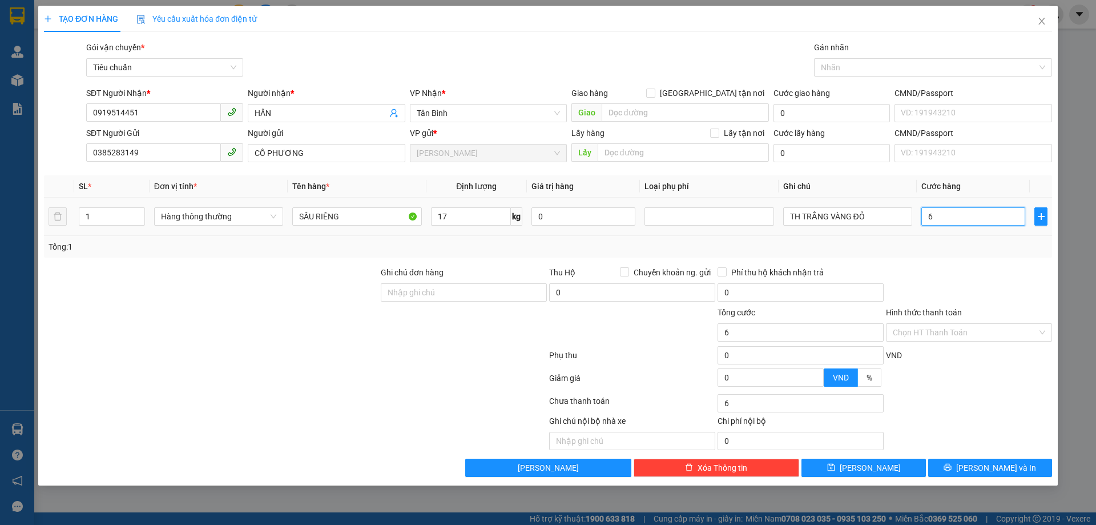
type input "60"
type input "60.000"
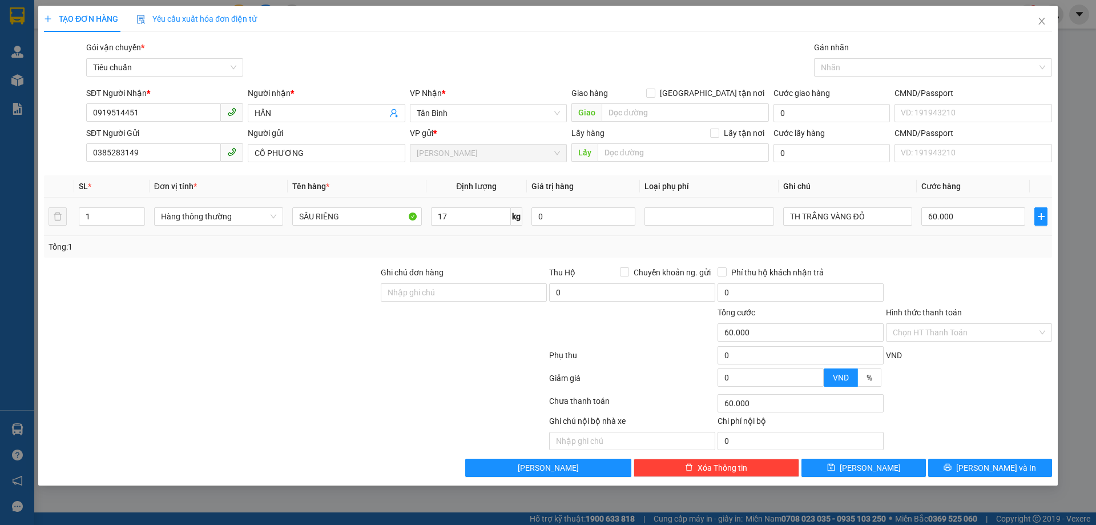
click at [955, 237] on div "Tổng: 1" at bounding box center [548, 247] width 1008 height 22
click at [951, 333] on input "Hình thức thanh toán" at bounding box center [965, 332] width 144 height 17
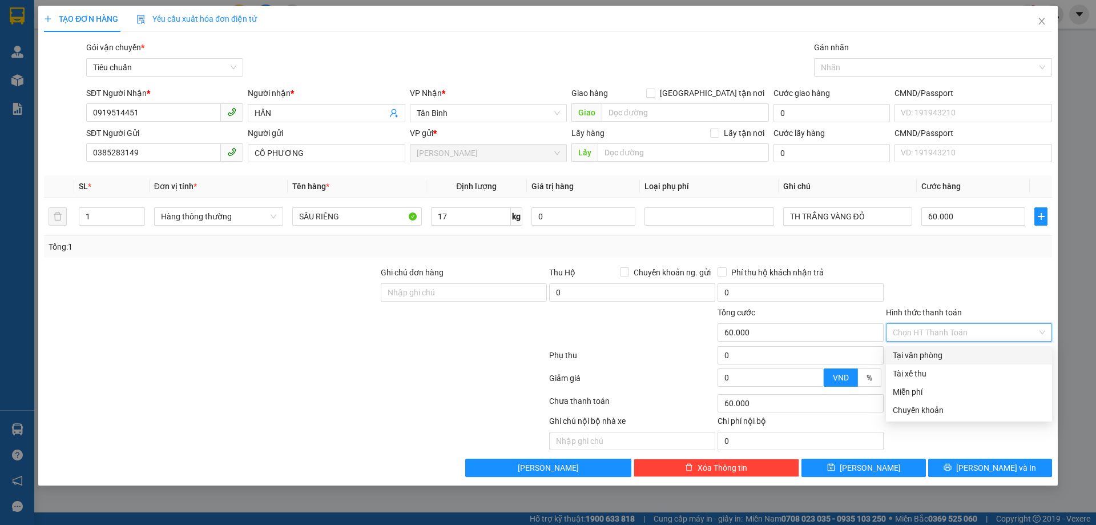
click at [950, 354] on div "Tại văn phòng" at bounding box center [969, 355] width 152 height 13
type input "0"
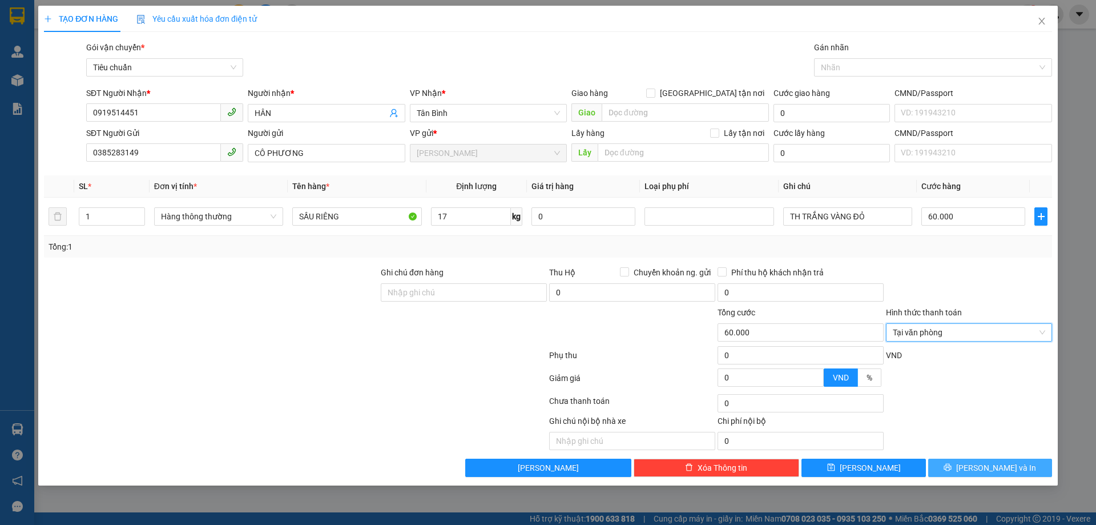
click at [979, 468] on button "Lưu và In" at bounding box center [990, 467] width 124 height 18
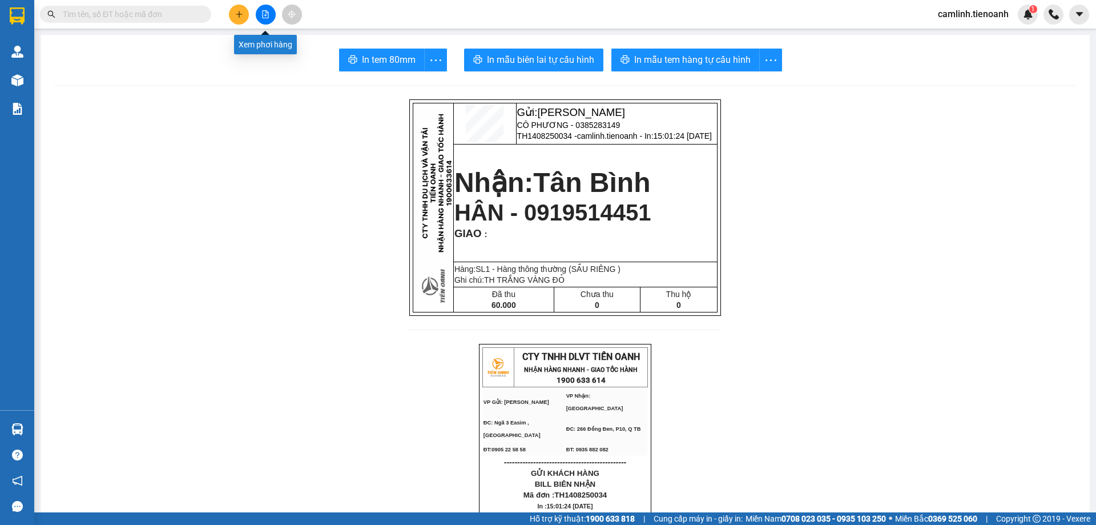
click at [243, 11] on button at bounding box center [239, 15] width 20 height 20
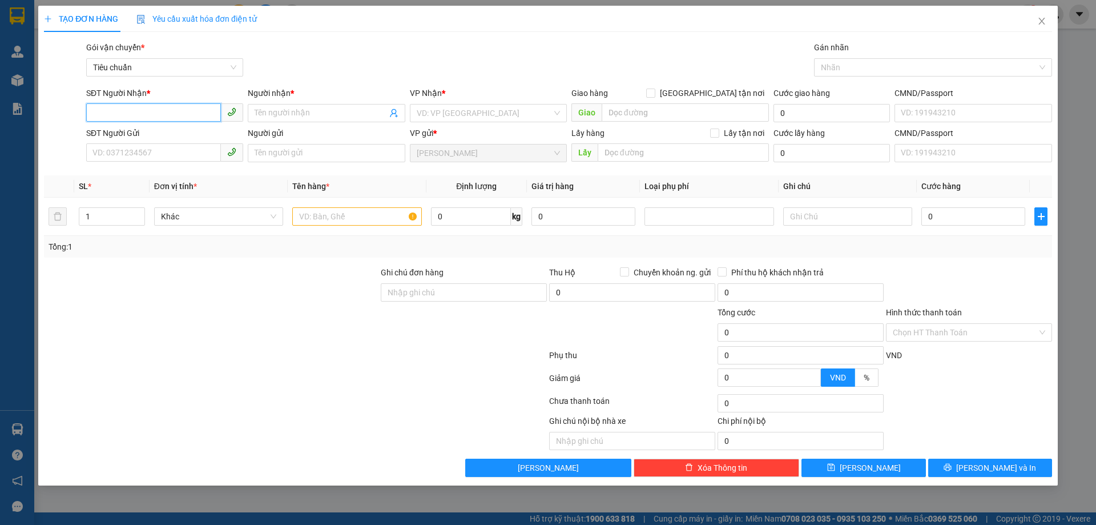
click at [174, 107] on input "SĐT Người Nhận *" at bounding box center [153, 112] width 135 height 18
paste input "0946944600"
type input "0946944600"
click at [170, 138] on div "0946944600 - A HIẾU" at bounding box center [164, 136] width 143 height 13
type input "A HIẾU"
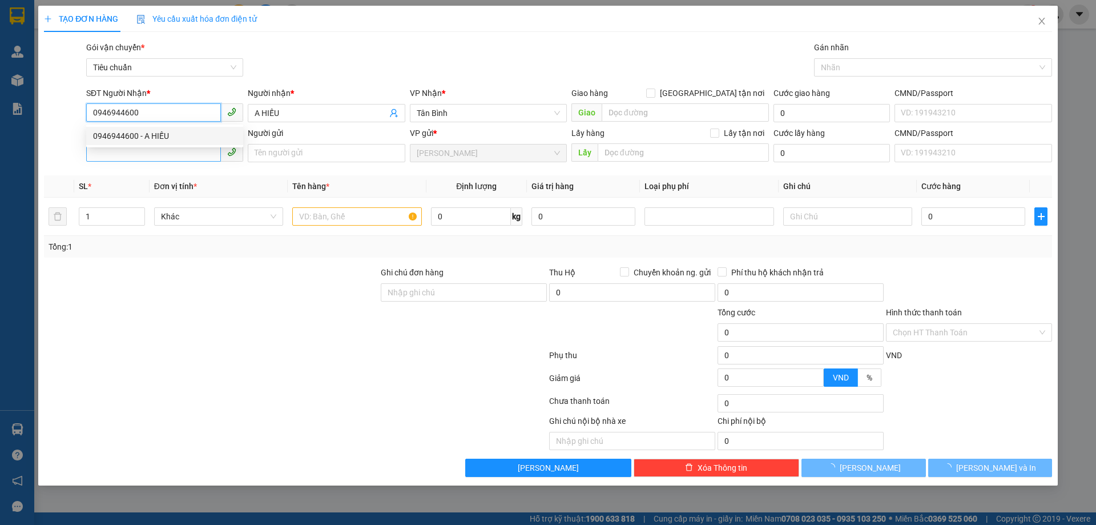
type input "80.000"
type input "0946944600"
click at [169, 154] on input "SĐT Người Gửi" at bounding box center [153, 152] width 135 height 18
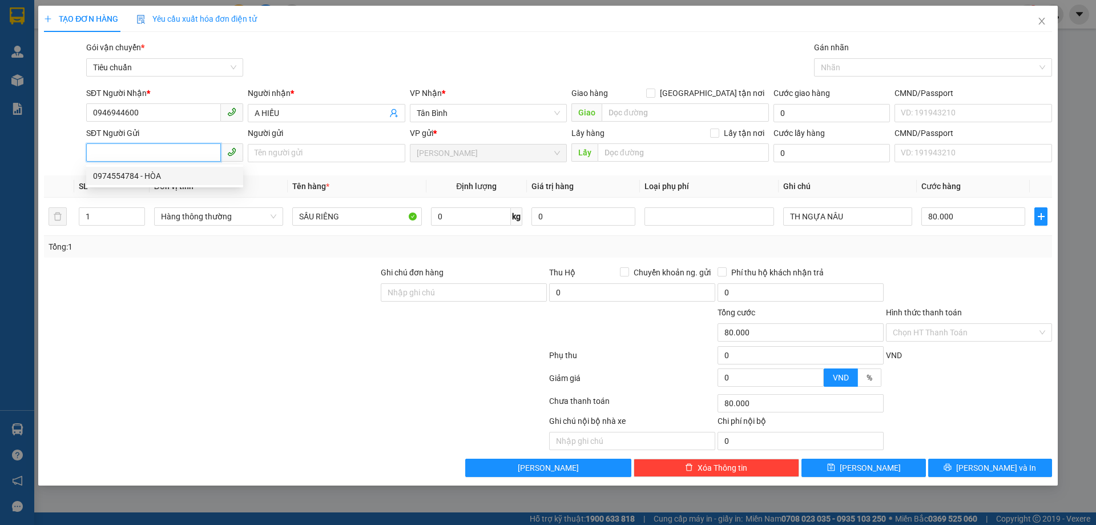
click at [169, 168] on div "0974554784 - HÒA" at bounding box center [164, 176] width 157 height 18
type input "0974554784"
type input "HÒA"
click at [458, 216] on input "0" at bounding box center [471, 216] width 80 height 18
type input "40"
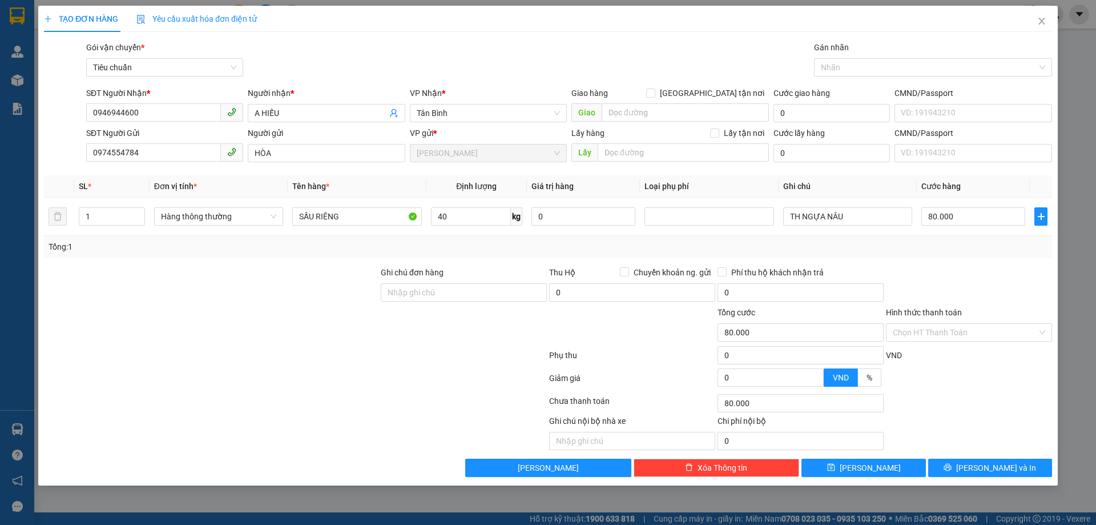
click at [510, 253] on div "Tổng: 1" at bounding box center [548, 247] width 1008 height 22
click at [987, 465] on span "Lưu và In" at bounding box center [996, 467] width 80 height 13
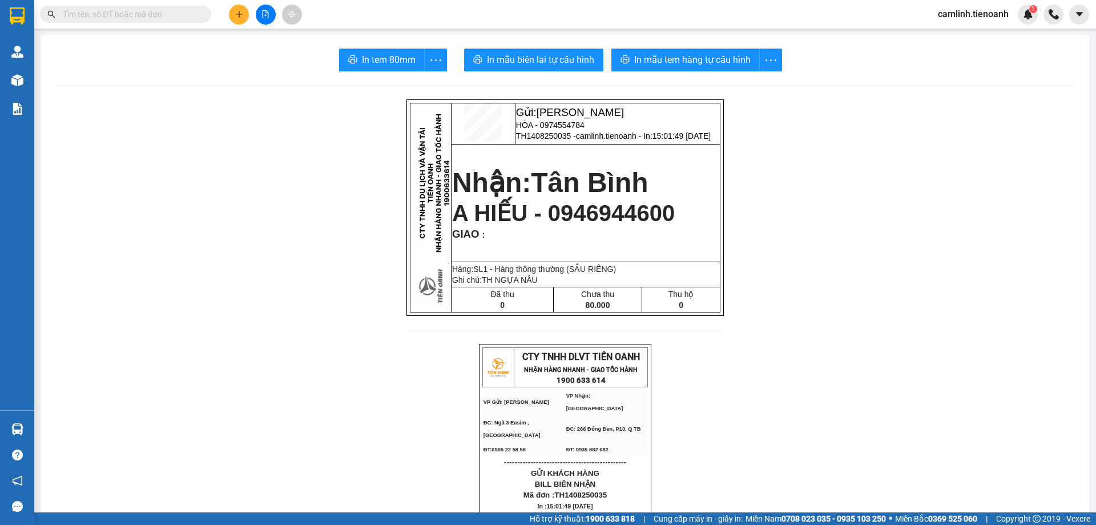
click at [231, 15] on button at bounding box center [239, 15] width 20 height 20
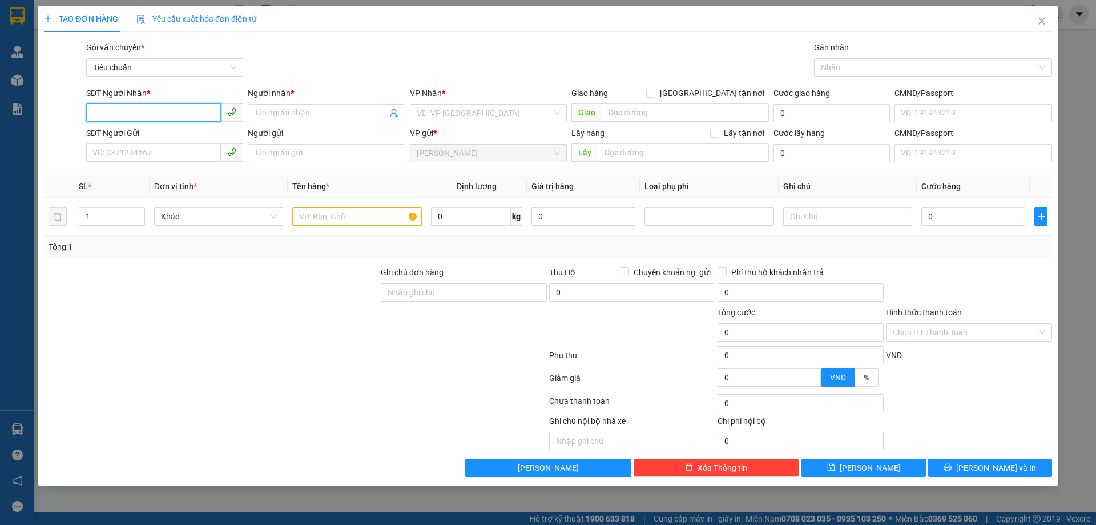
paste input "0356694643"
type input "0356694643"
click at [170, 139] on div "0356694643 - TRINH" at bounding box center [164, 136] width 143 height 13
type input "TRINH"
type input "0356694643"
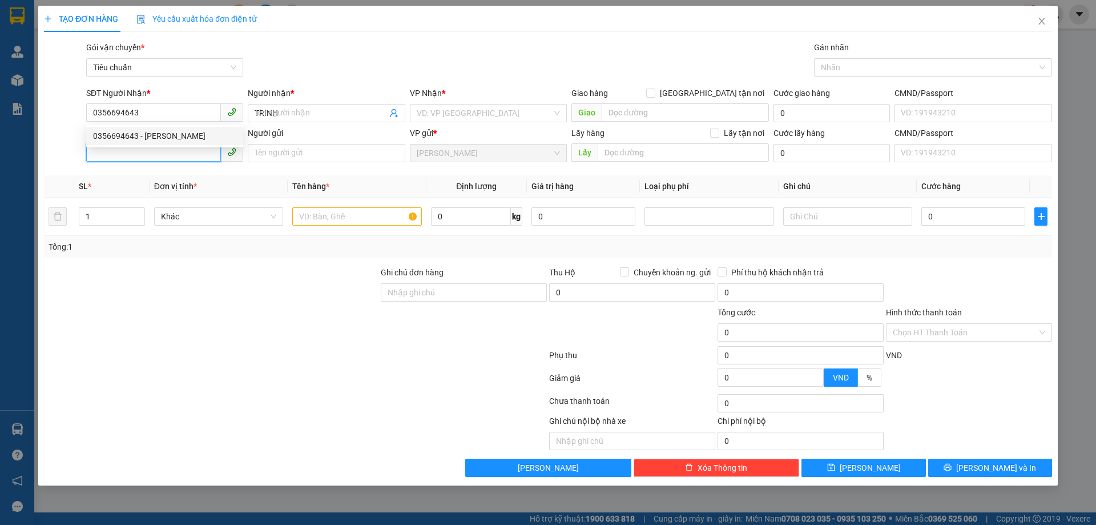
type input "180.000"
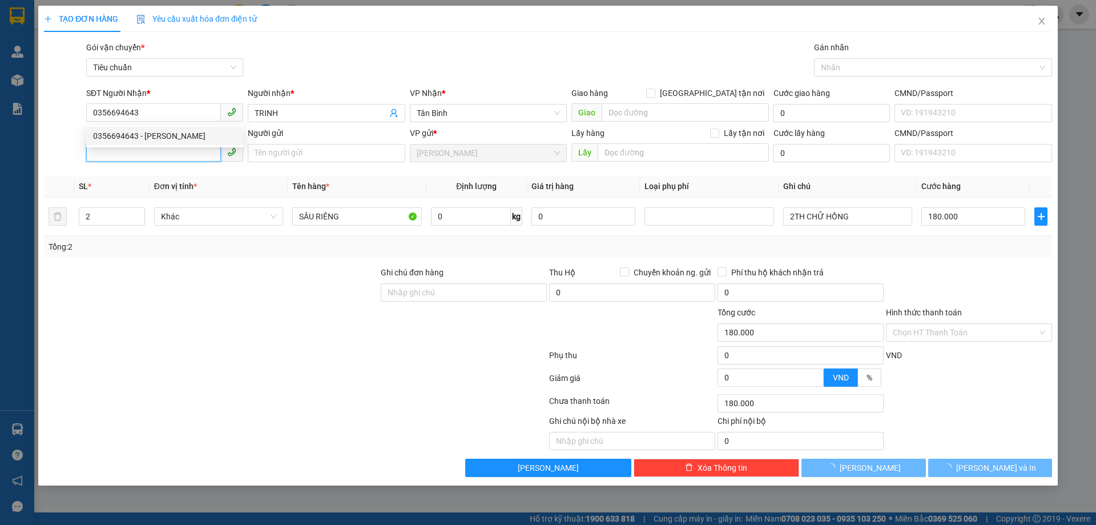
click at [170, 158] on input "SĐT Người Gửi" at bounding box center [153, 152] width 135 height 18
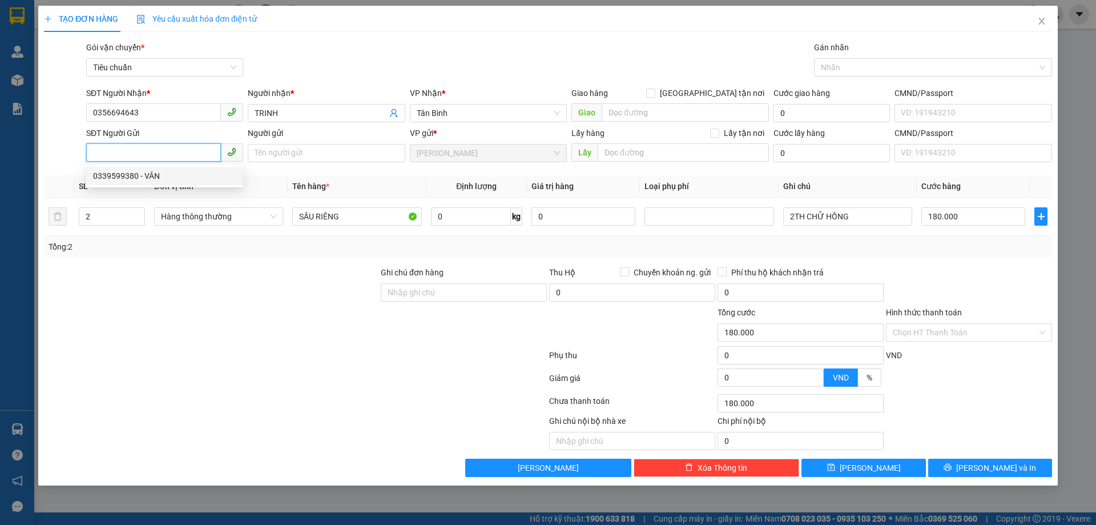
click at [171, 173] on div "0339599380 - VÂN" at bounding box center [164, 176] width 143 height 13
type input "0339599380"
type input "VÂN"
click at [455, 219] on input "0" at bounding box center [471, 216] width 80 height 18
type input "41"
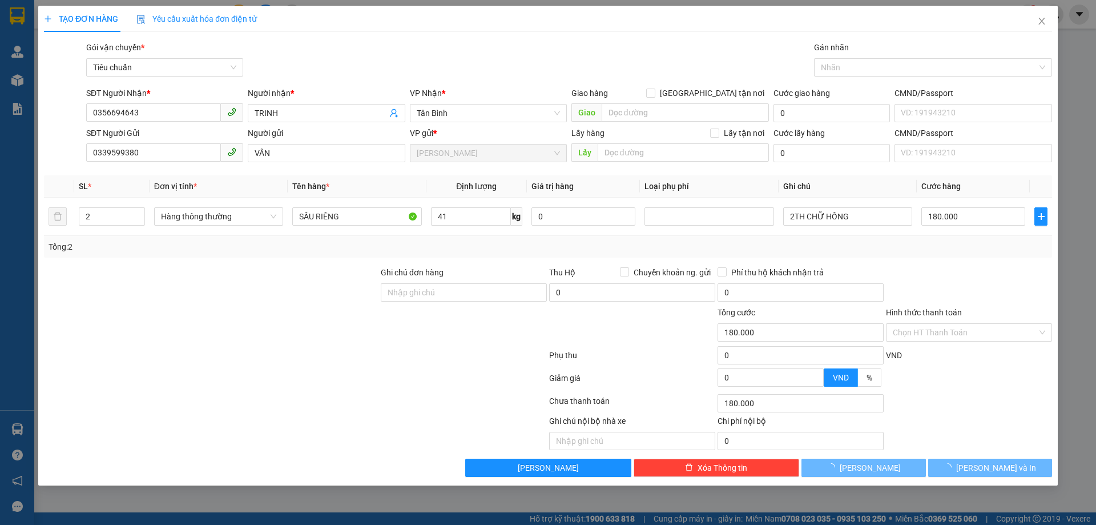
click at [927, 252] on div "Tổng: 2" at bounding box center [548, 246] width 999 height 13
type input "90.000"
click at [967, 222] on input "90.000" at bounding box center [973, 216] width 104 height 18
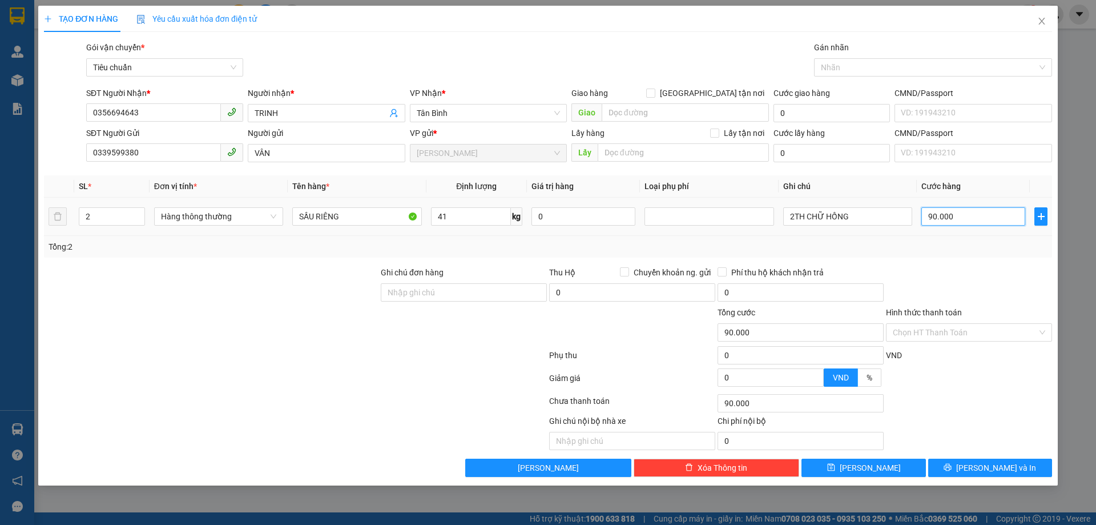
type input "1"
type input "18"
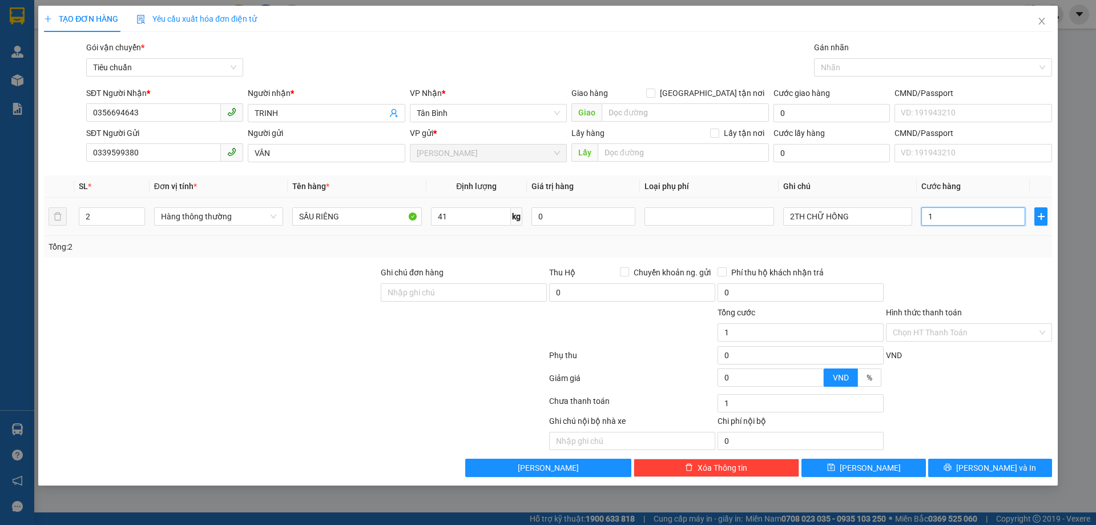
type input "18"
type input "180"
type input "180.000"
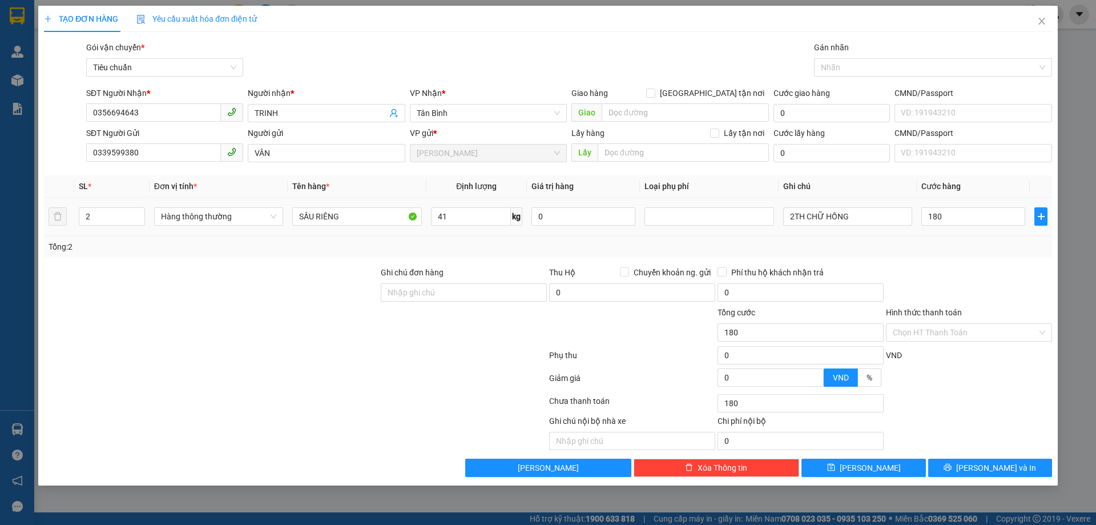
type input "180.000"
click at [966, 243] on div "Tổng: 2" at bounding box center [548, 246] width 999 height 13
click at [997, 332] on input "Hình thức thanh toán" at bounding box center [965, 332] width 144 height 17
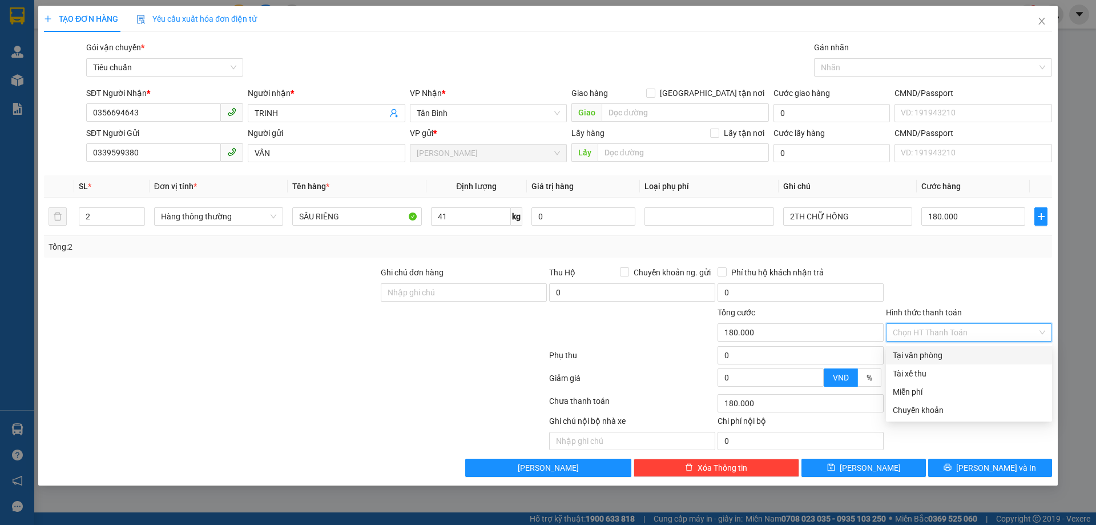
click at [992, 349] on div "Tại văn phòng" at bounding box center [969, 355] width 152 height 13
type input "0"
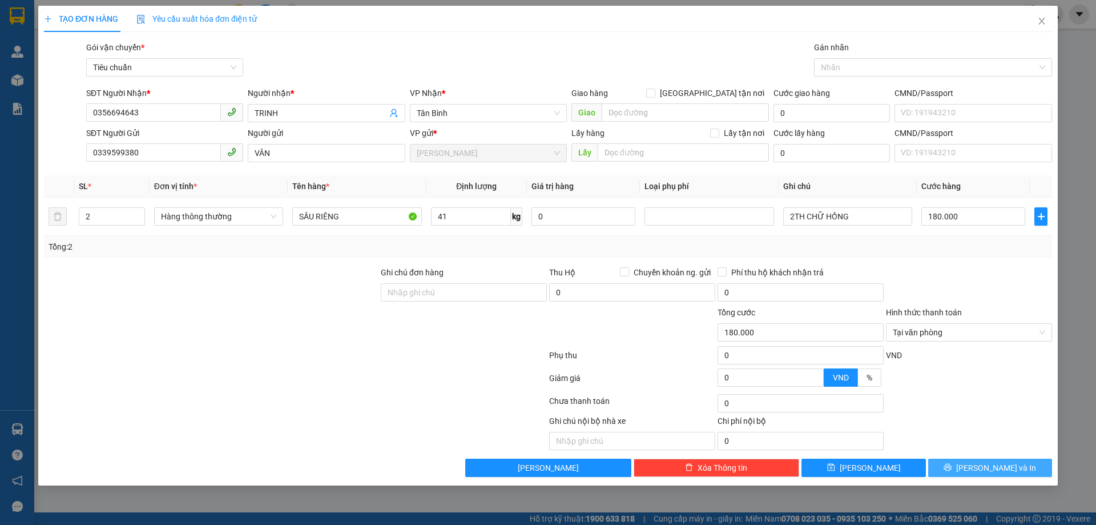
click at [990, 465] on span "Lưu và In" at bounding box center [996, 467] width 80 height 13
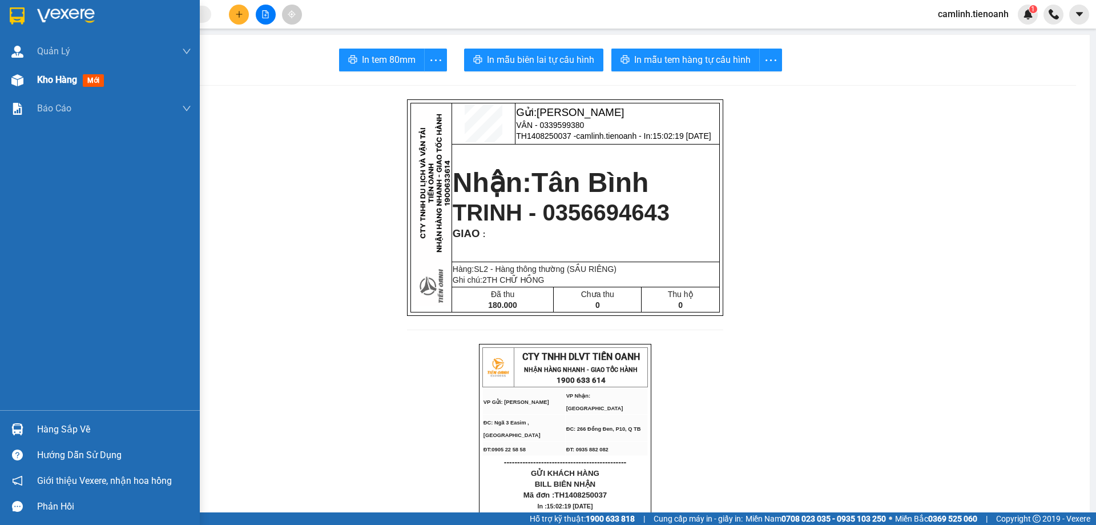
click at [20, 71] on div at bounding box center [17, 80] width 20 height 20
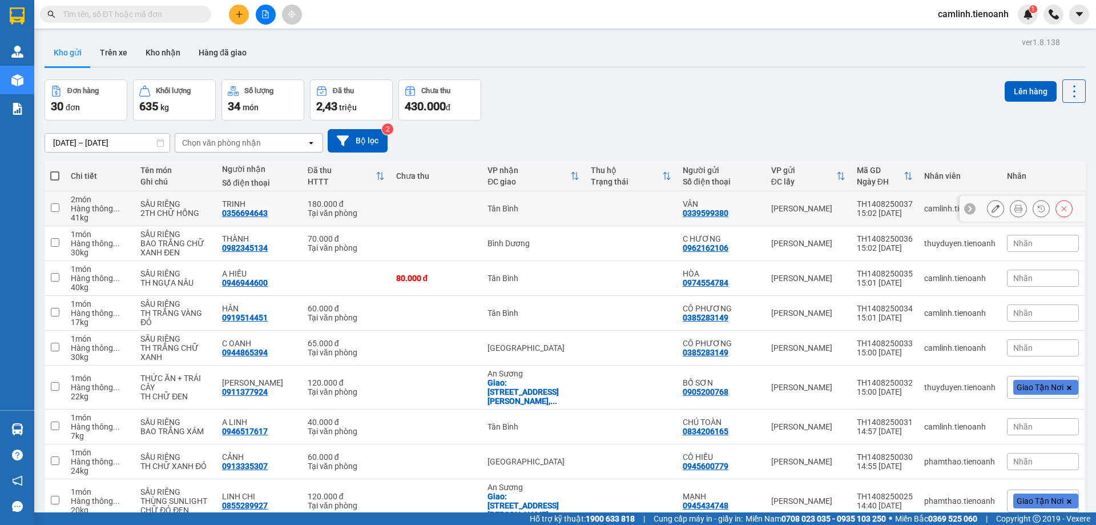
click at [610, 200] on td at bounding box center [631, 208] width 92 height 35
checkbox input "true"
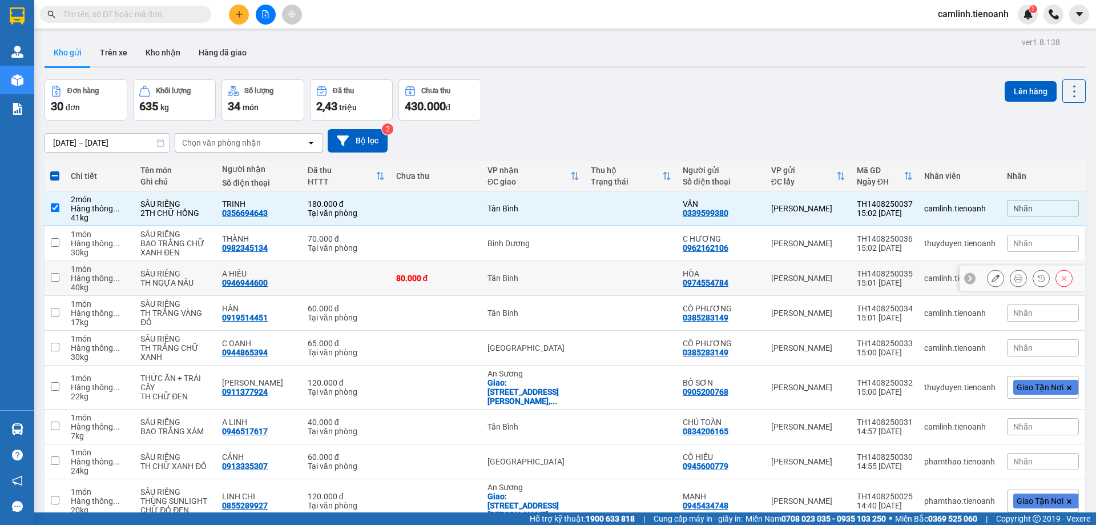
click at [615, 284] on td at bounding box center [631, 278] width 92 height 35
checkbox input "true"
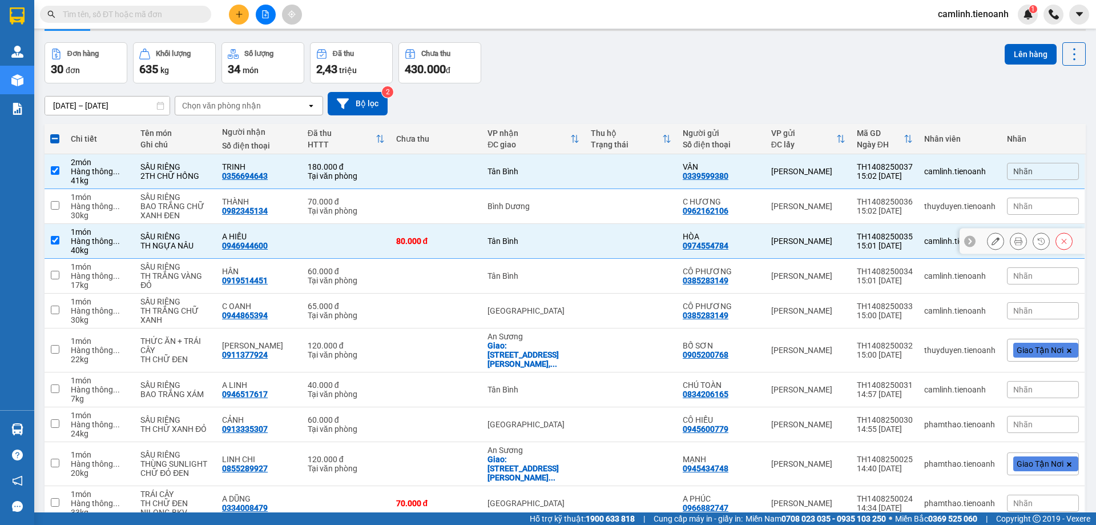
scroll to position [57, 0]
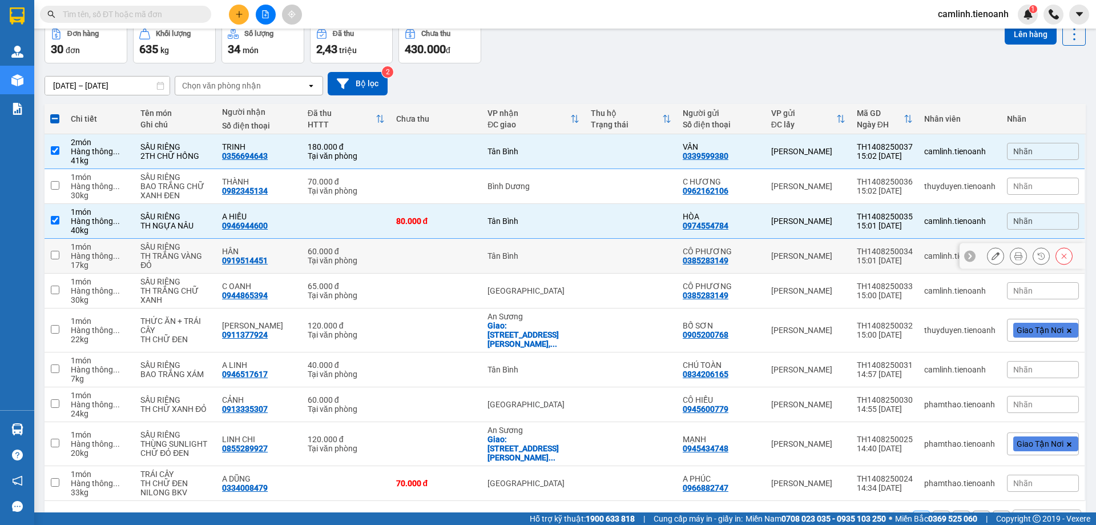
click at [615, 263] on td at bounding box center [631, 256] width 92 height 35
checkbox input "true"
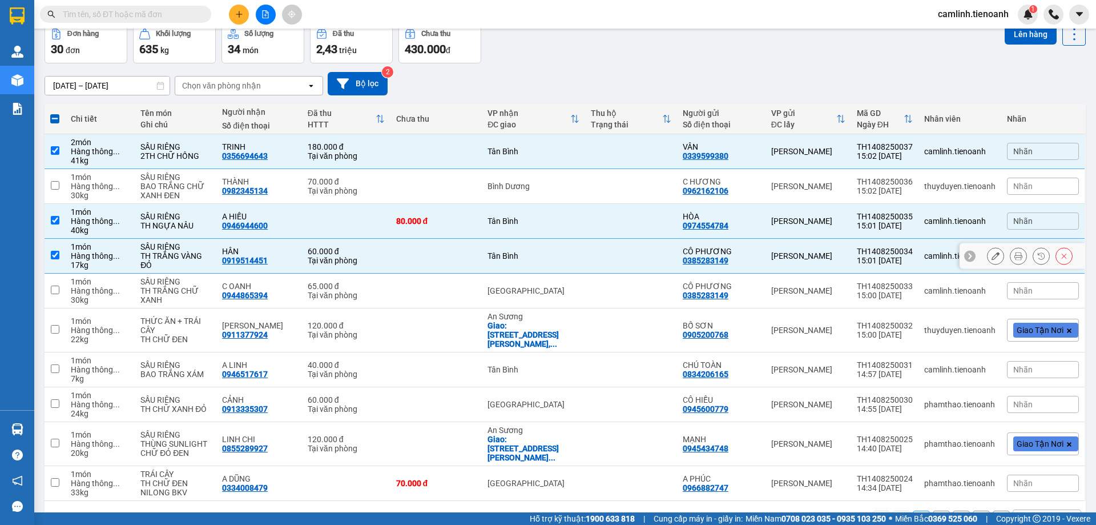
scroll to position [83, 0]
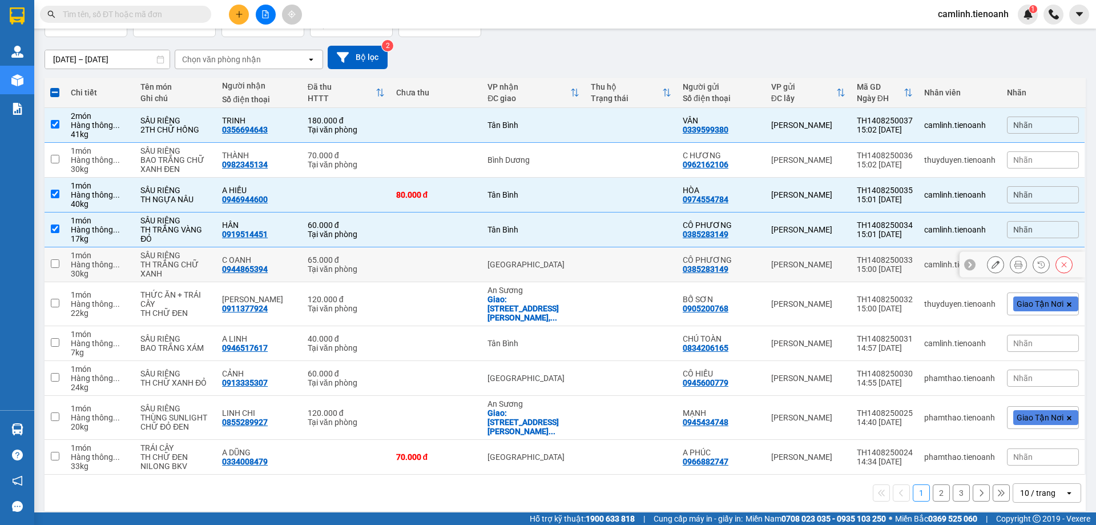
click at [615, 263] on td at bounding box center [631, 264] width 92 height 35
checkbox input "true"
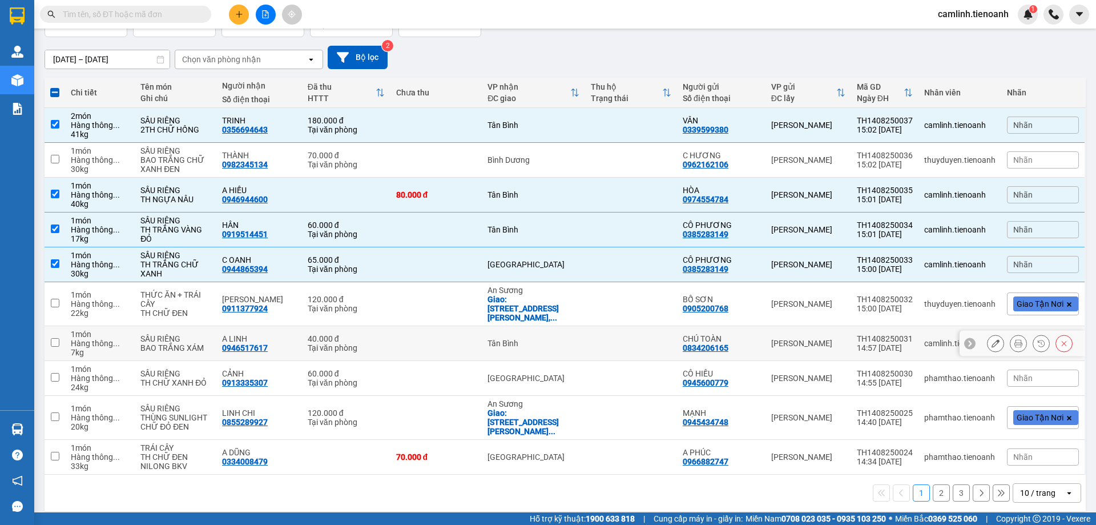
click at [667, 345] on td at bounding box center [631, 343] width 92 height 35
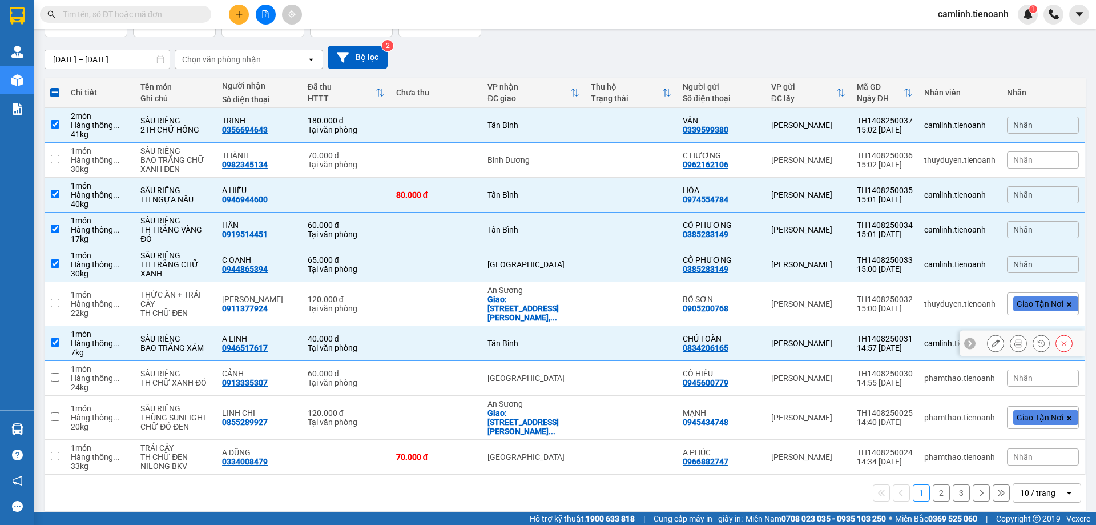
click at [598, 342] on td at bounding box center [631, 343] width 92 height 35
checkbox input "false"
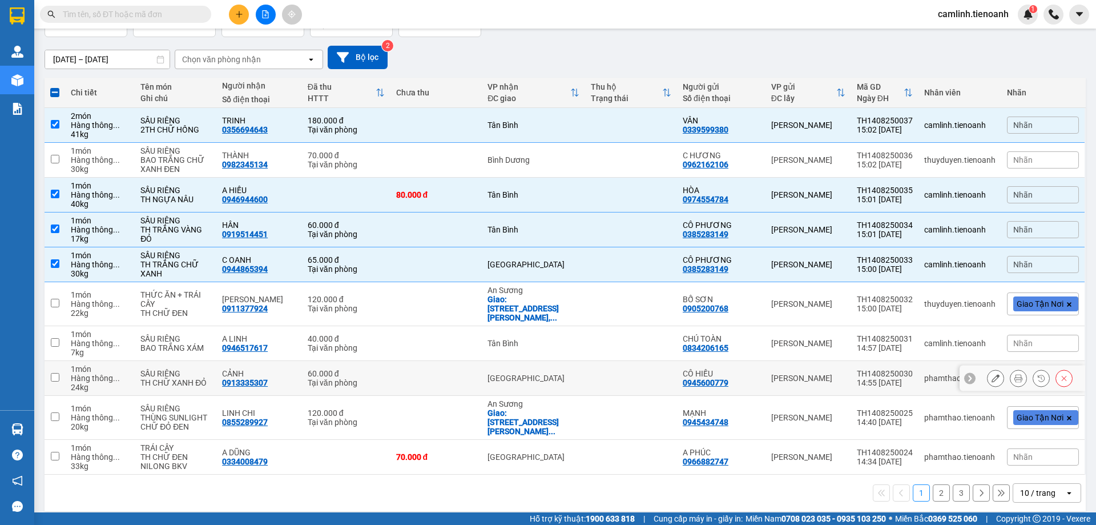
click at [598, 386] on td at bounding box center [631, 378] width 92 height 35
checkbox input "true"
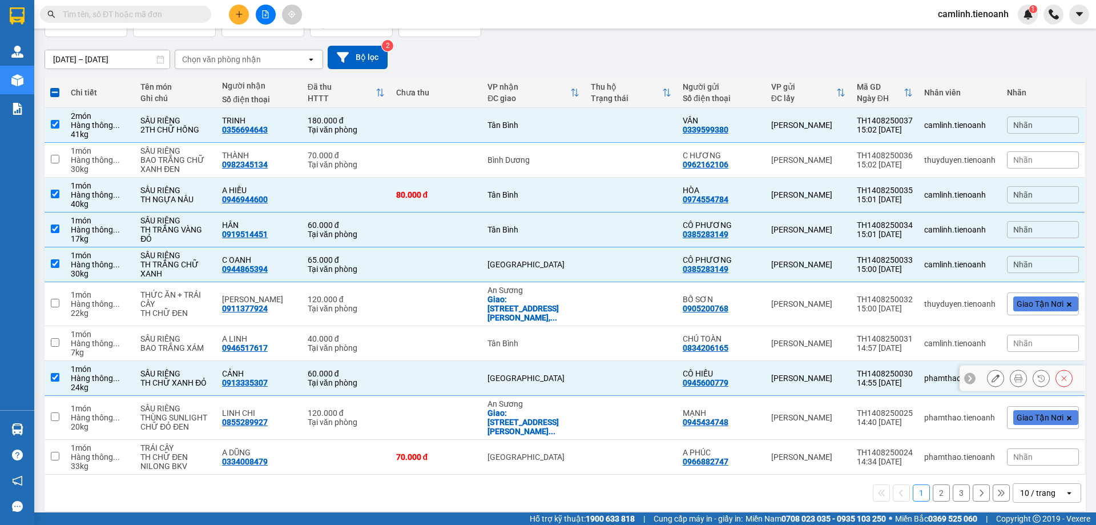
click at [992, 379] on icon at bounding box center [996, 378] width 8 height 8
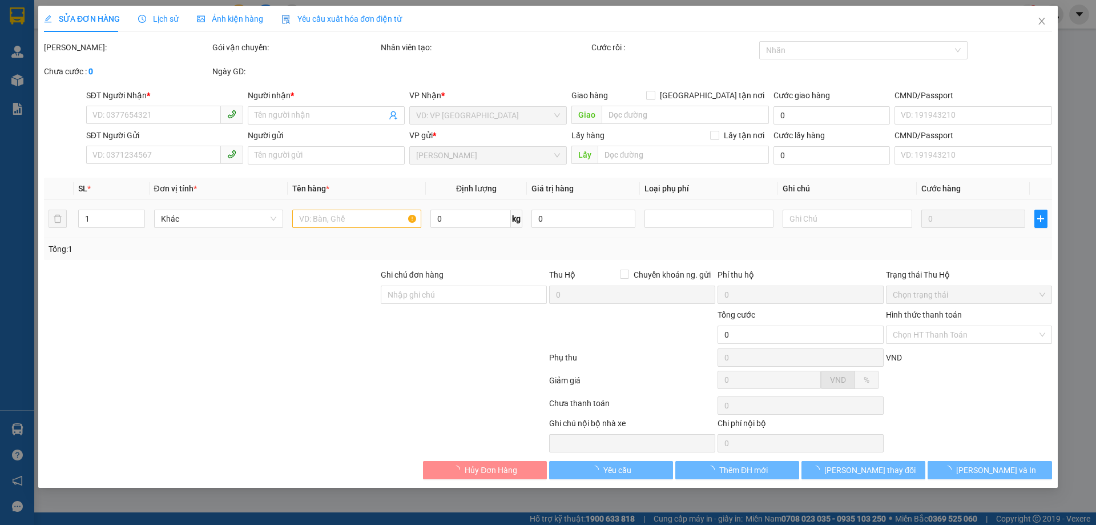
type input "0913335307"
type input "CẢNH"
type input "0945600779"
type input "CÔ HIẾU"
type input "60.000"
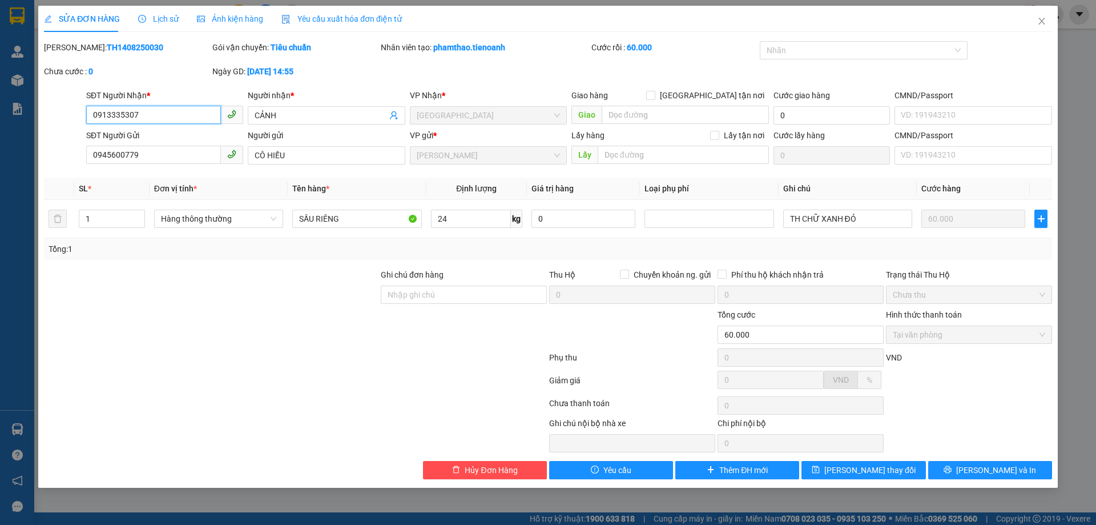
click at [166, 118] on input "0913335307" at bounding box center [153, 115] width 135 height 18
click at [502, 463] on button "Hủy Đơn Hàng" at bounding box center [485, 470] width 124 height 18
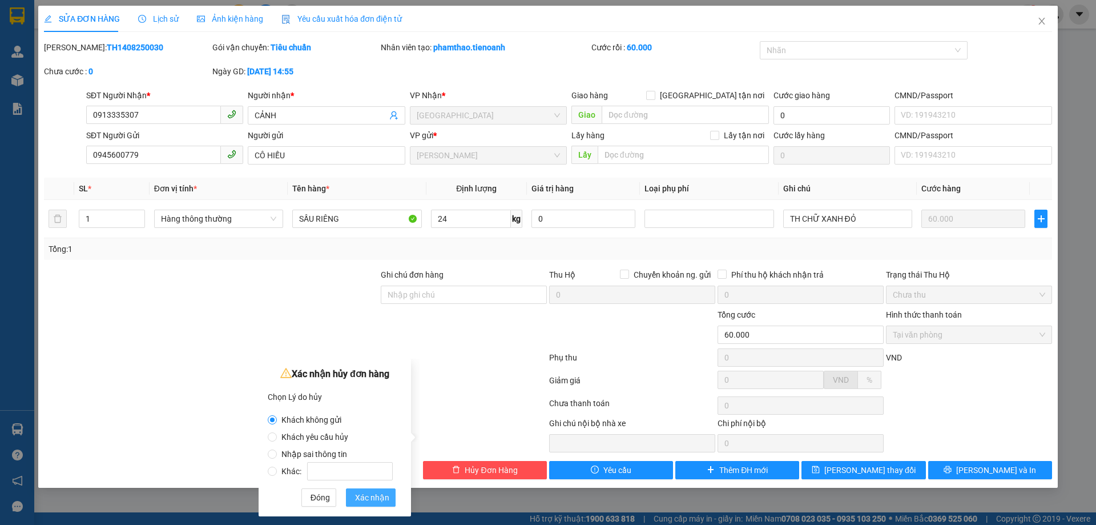
click at [382, 497] on span "Xác nhận" at bounding box center [372, 497] width 34 height 13
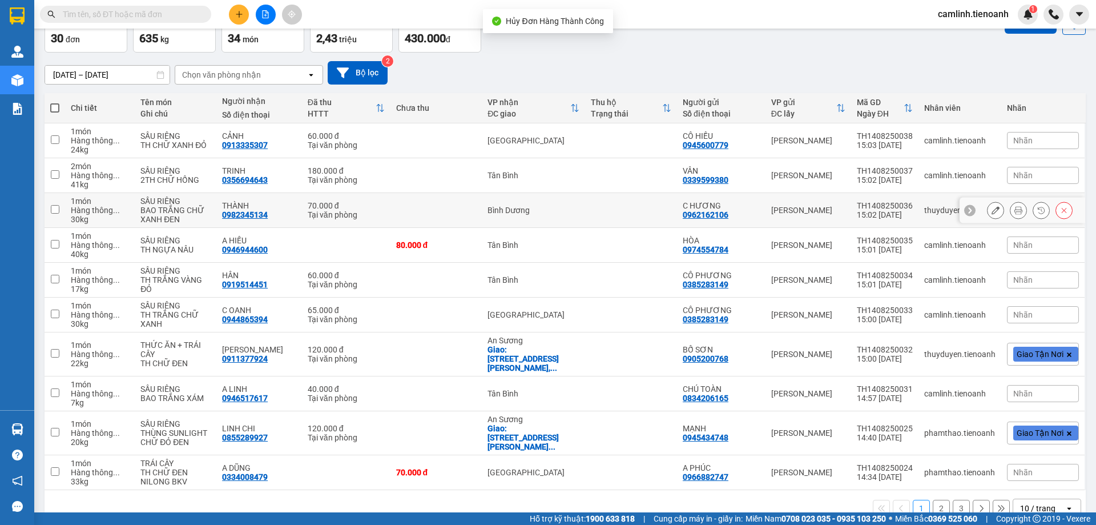
scroll to position [74, 0]
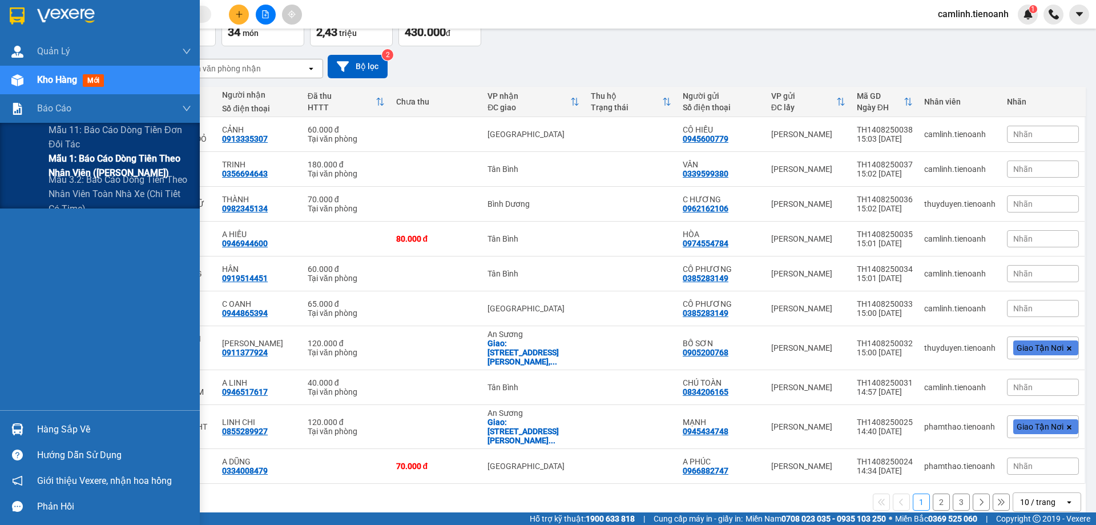
click at [86, 154] on span "Mẫu 1: Báo cáo dòng tiền theo nhân viên (Nhân Viên)" at bounding box center [120, 165] width 143 height 29
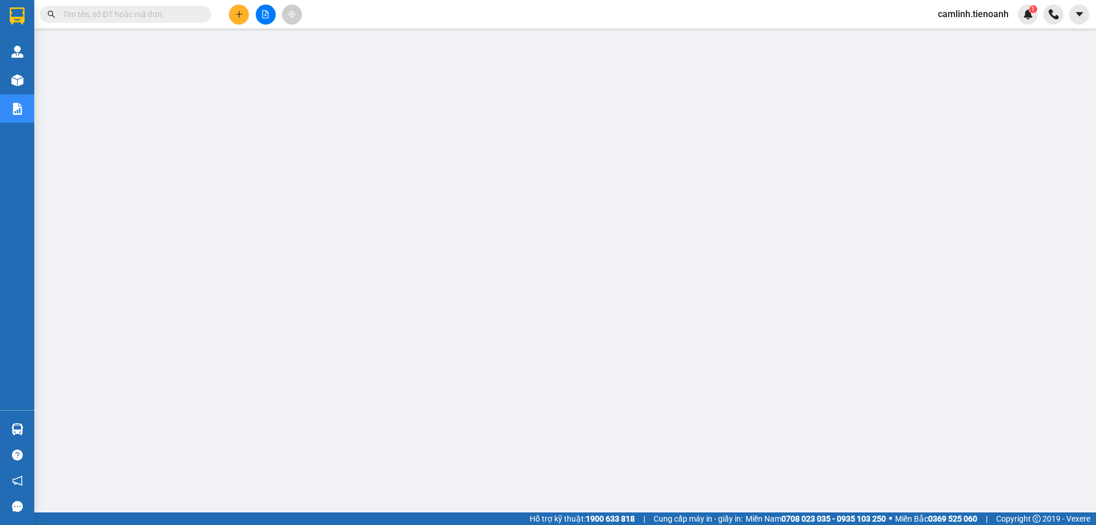
click at [234, 14] on button at bounding box center [239, 15] width 20 height 20
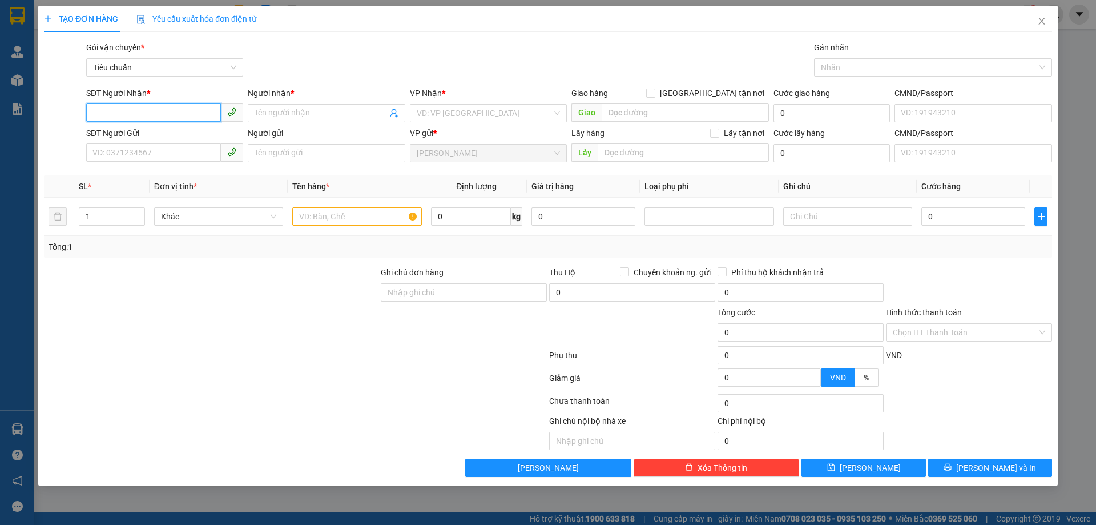
paste input "0944865394"
type input "0944865394"
click at [155, 135] on div "0944865394 - C OANH" at bounding box center [164, 136] width 143 height 13
type input "C OANH"
type input "0944865394"
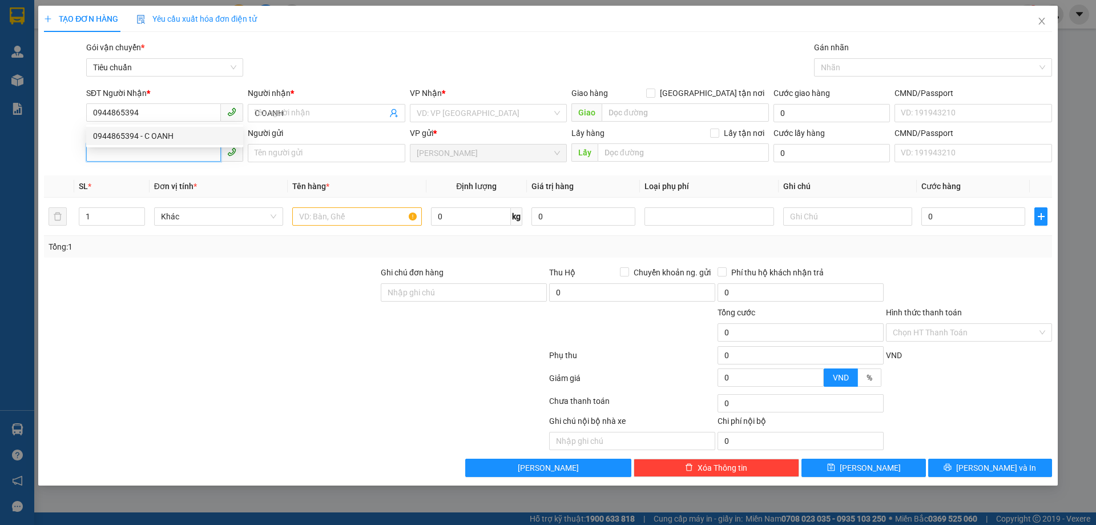
click at [160, 157] on input "SĐT Người Gửi" at bounding box center [153, 152] width 135 height 18
type input "65.000"
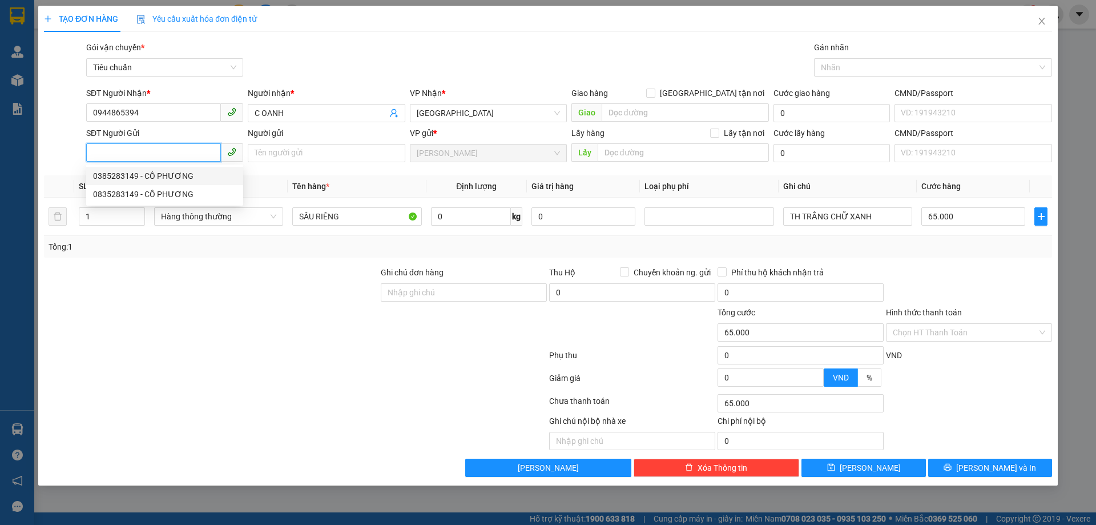
click at [165, 177] on div "0385283149 - CÔ PHƯƠNG" at bounding box center [164, 176] width 143 height 13
type input "0385283149"
type input "CÔ PHƯƠNG"
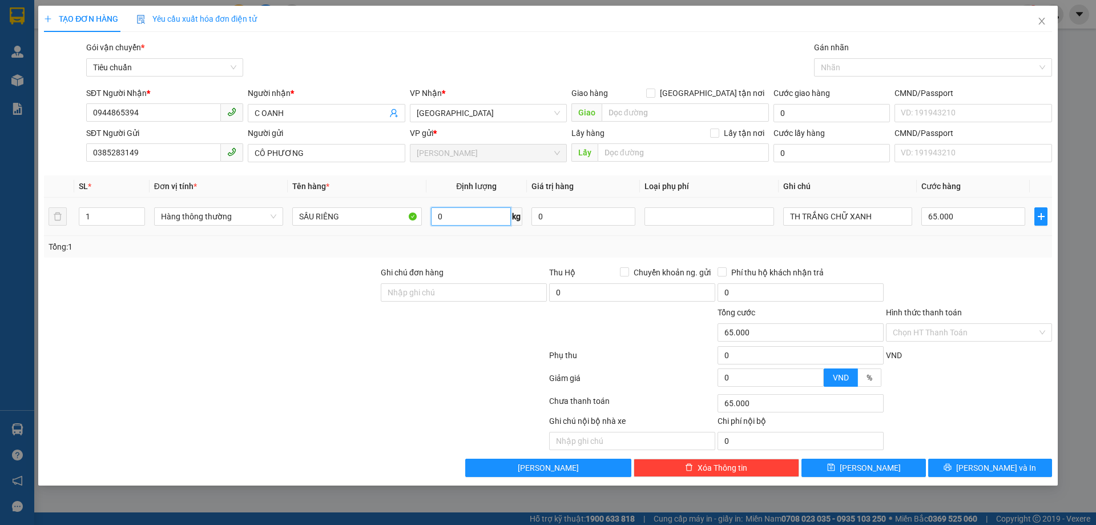
click at [470, 222] on input "0" at bounding box center [471, 216] width 80 height 18
type input "30"
click at [482, 234] on td "30 kg" at bounding box center [476, 217] width 100 height 38
click at [961, 220] on input "65.000" at bounding box center [973, 216] width 104 height 18
type input "7"
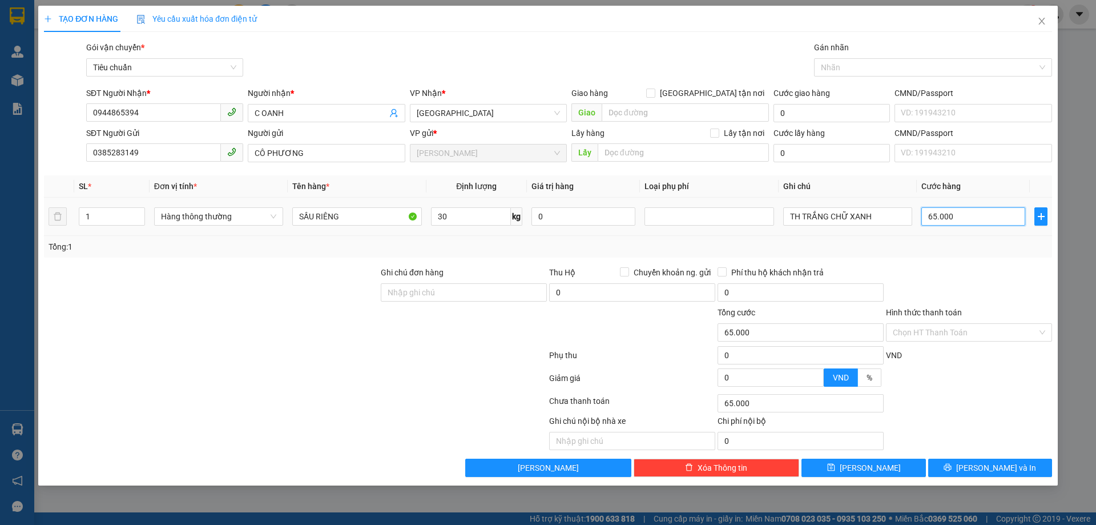
type input "7"
type input "70"
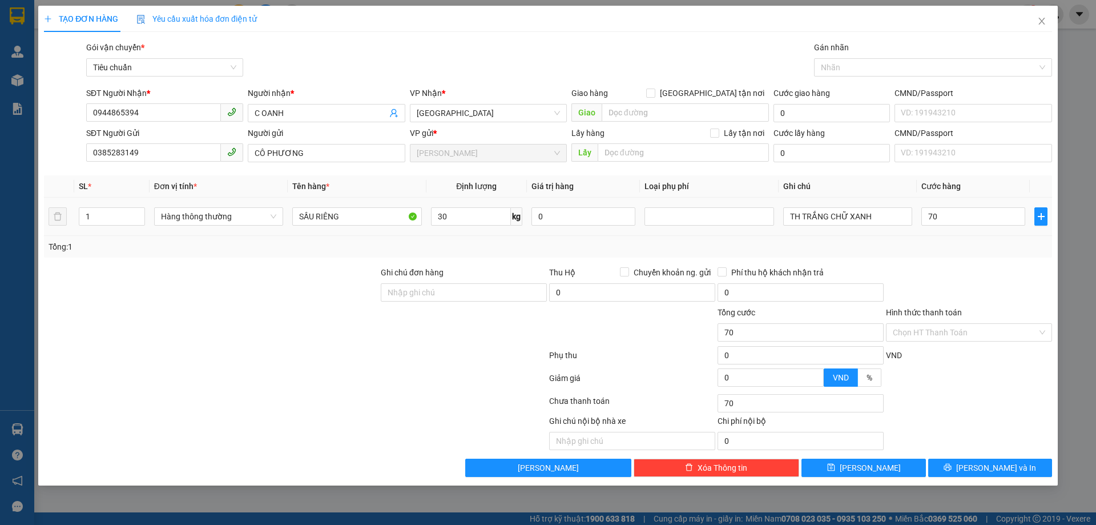
type input "70.000"
click at [966, 271] on div at bounding box center [969, 286] width 168 height 40
click at [984, 332] on input "Hình thức thanh toán" at bounding box center [965, 332] width 144 height 17
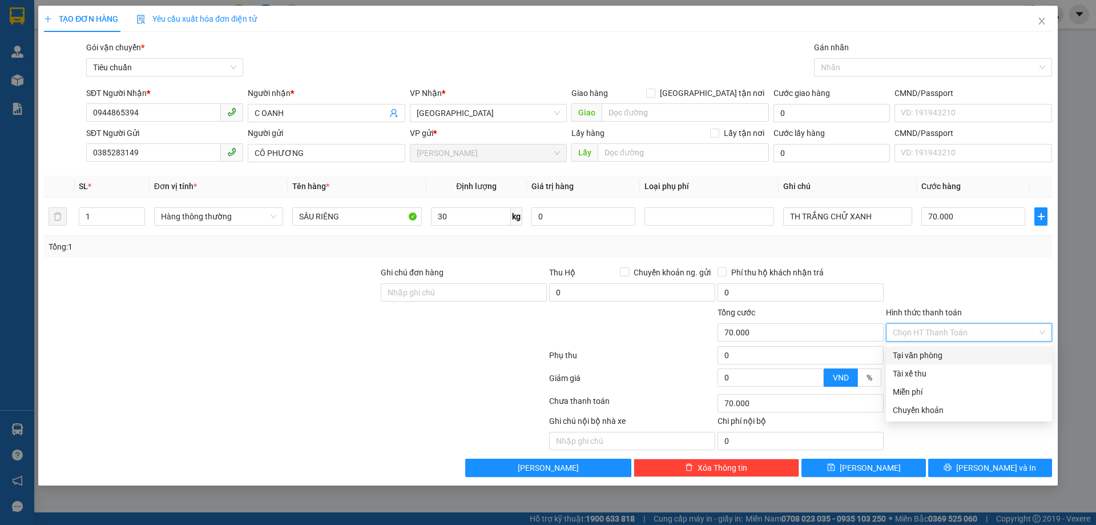
click at [984, 348] on div "Tại văn phòng" at bounding box center [969, 355] width 166 height 18
type input "0"
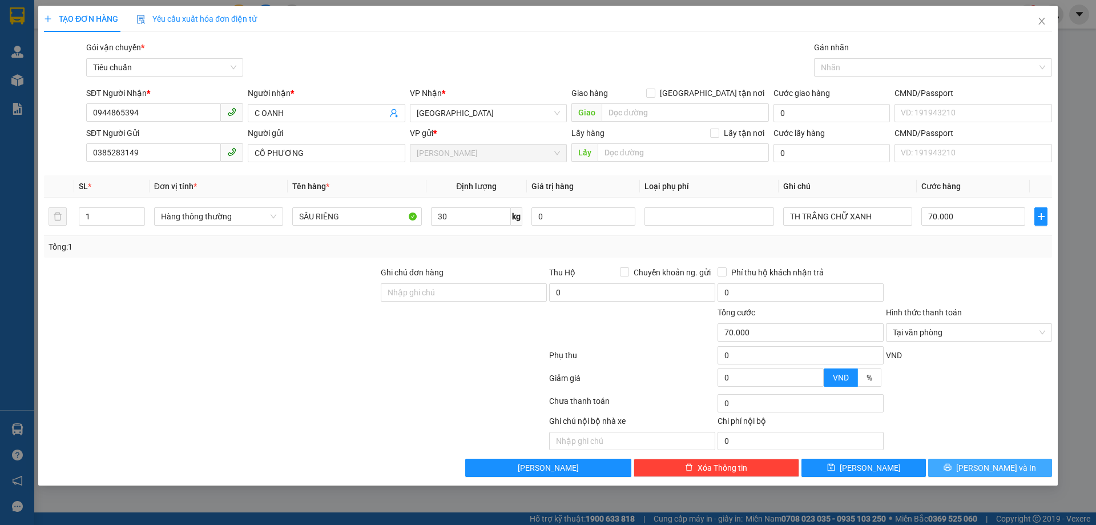
click at [990, 466] on span "Lưu và In" at bounding box center [996, 467] width 80 height 13
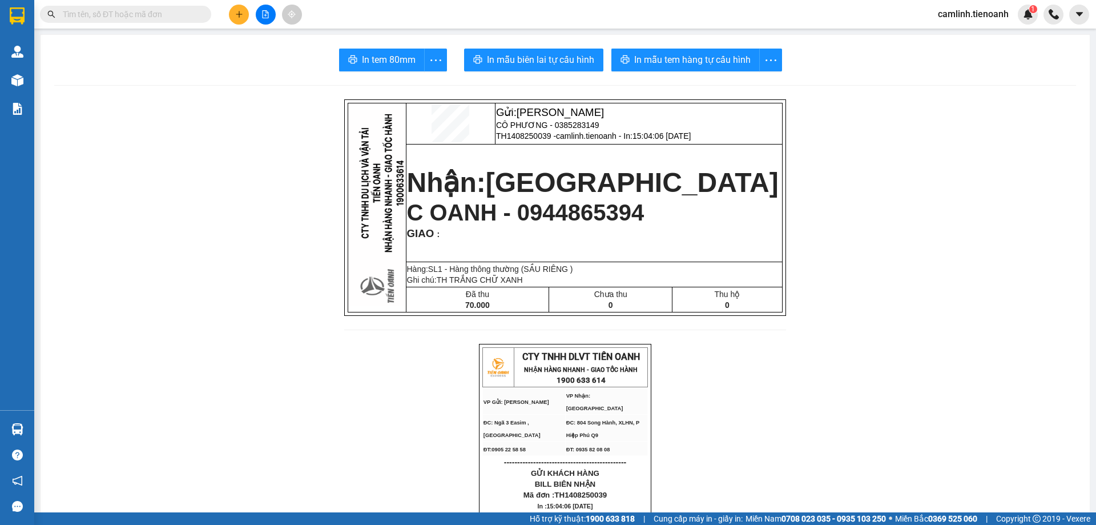
click at [147, 20] on input "text" at bounding box center [130, 14] width 135 height 13
paste input "0979634456"
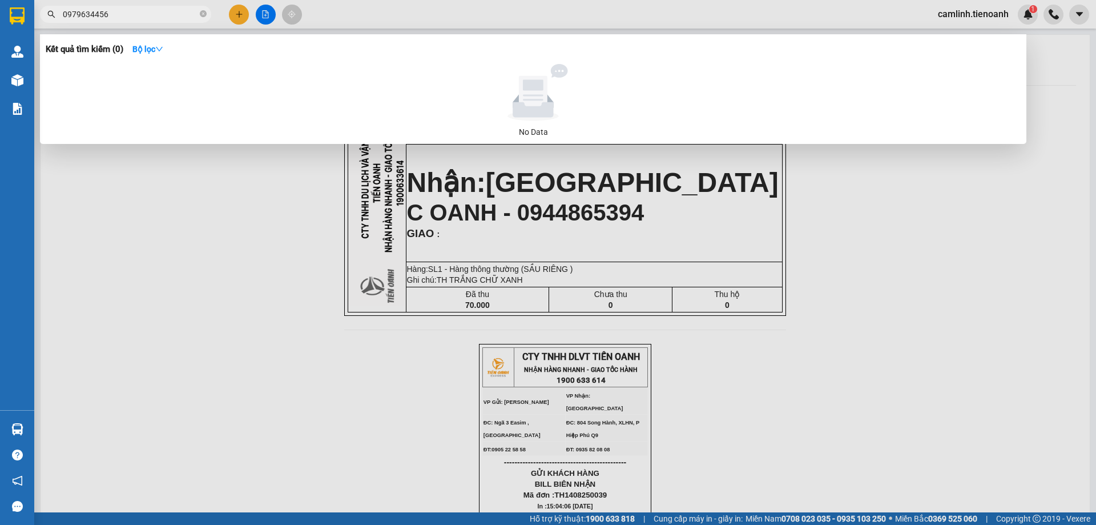
type input "0979634456"
click at [161, 50] on icon "down" at bounding box center [159, 49] width 8 height 8
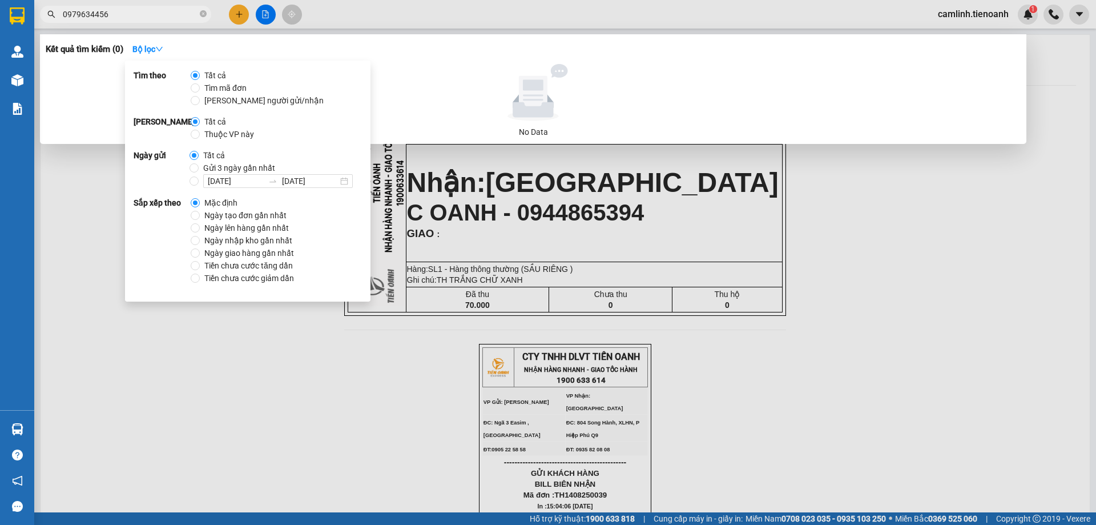
click at [377, 16] on div at bounding box center [548, 262] width 1096 height 525
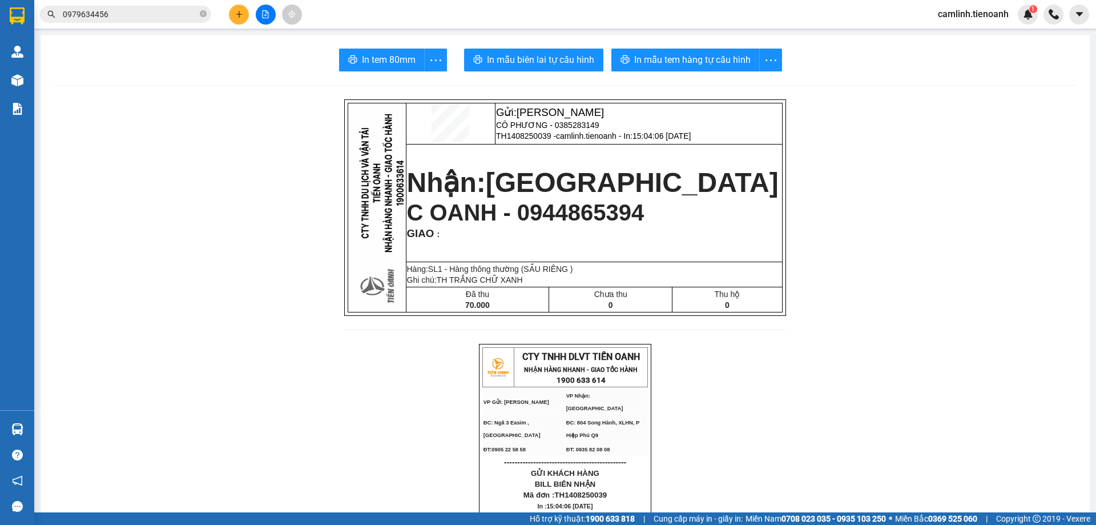
click at [127, 25] on div "Kết quả tìm kiếm ( 0 ) Bộ lọc No Data 0979634456 camlinh.tienoanh 1" at bounding box center [548, 14] width 1096 height 29
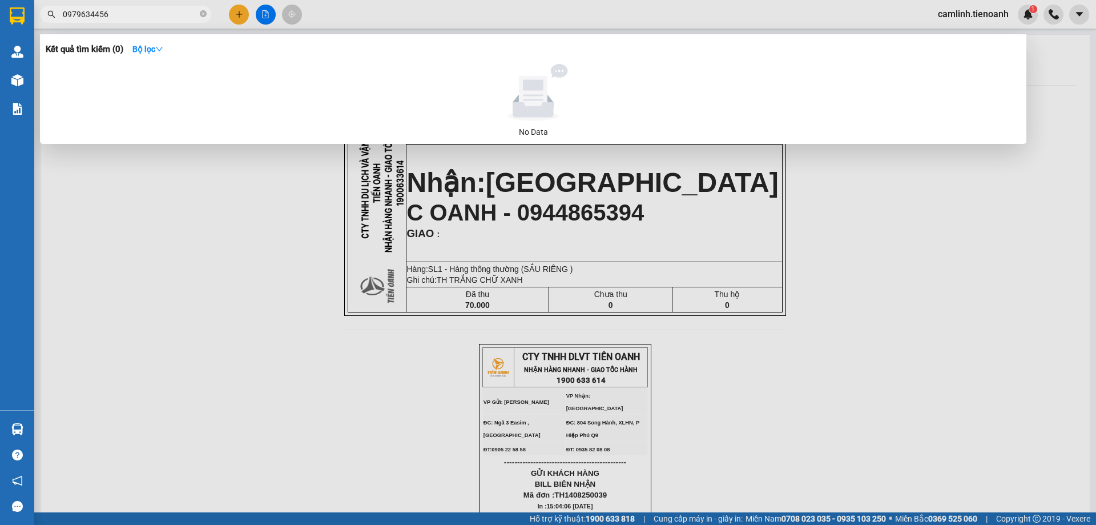
click at [127, 15] on input "0979634456" at bounding box center [130, 14] width 135 height 13
click at [200, 16] on icon "close-circle" at bounding box center [203, 13] width 7 height 7
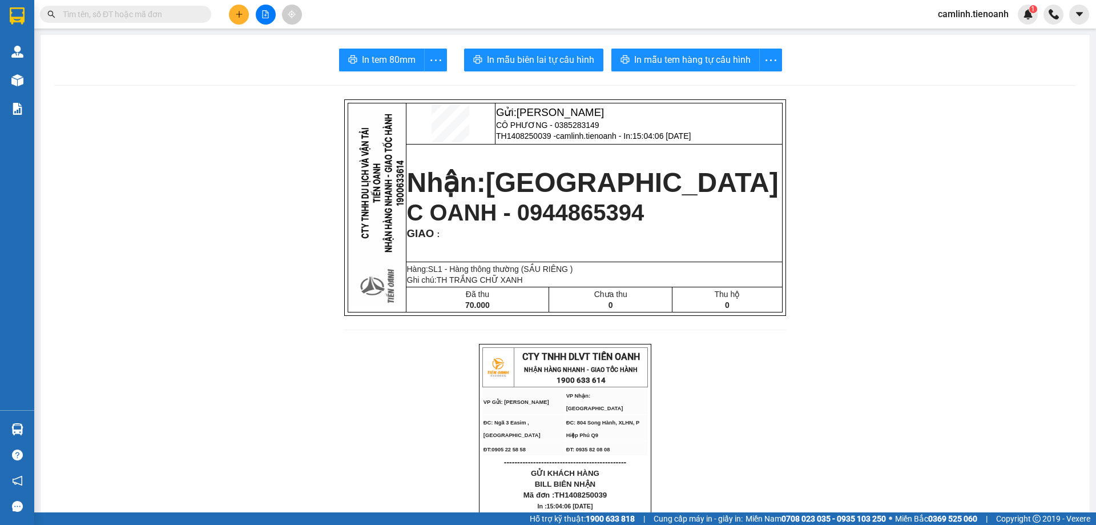
click at [351, 10] on div "Kết quả tìm kiếm ( 0 ) Bộ lọc No Data camlinh.tienoanh 1" at bounding box center [548, 14] width 1096 height 29
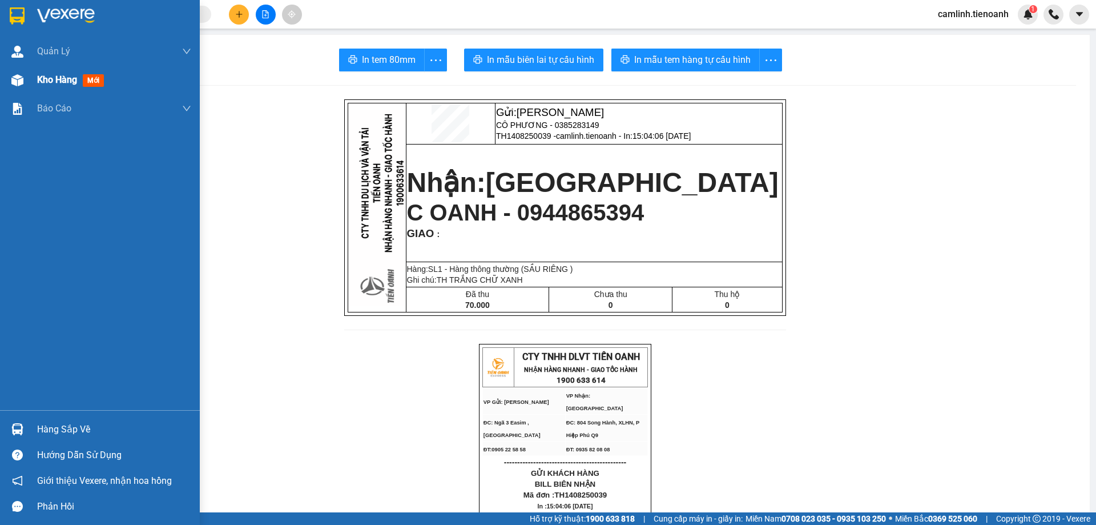
click at [18, 79] on img at bounding box center [17, 80] width 12 height 12
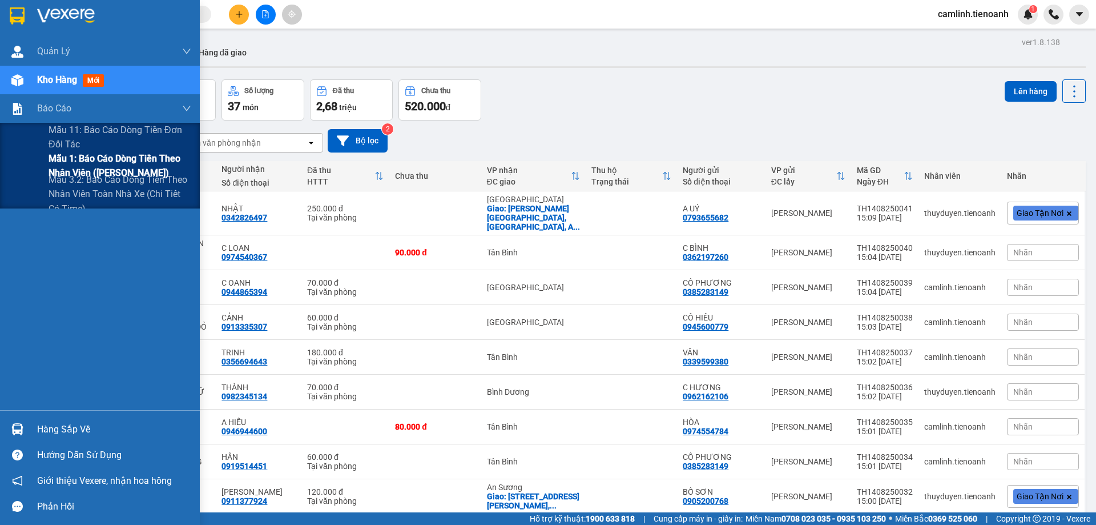
click at [56, 156] on span "Mẫu 1: Báo cáo dòng tiền theo nhân viên (Nhân Viên)" at bounding box center [120, 165] width 143 height 29
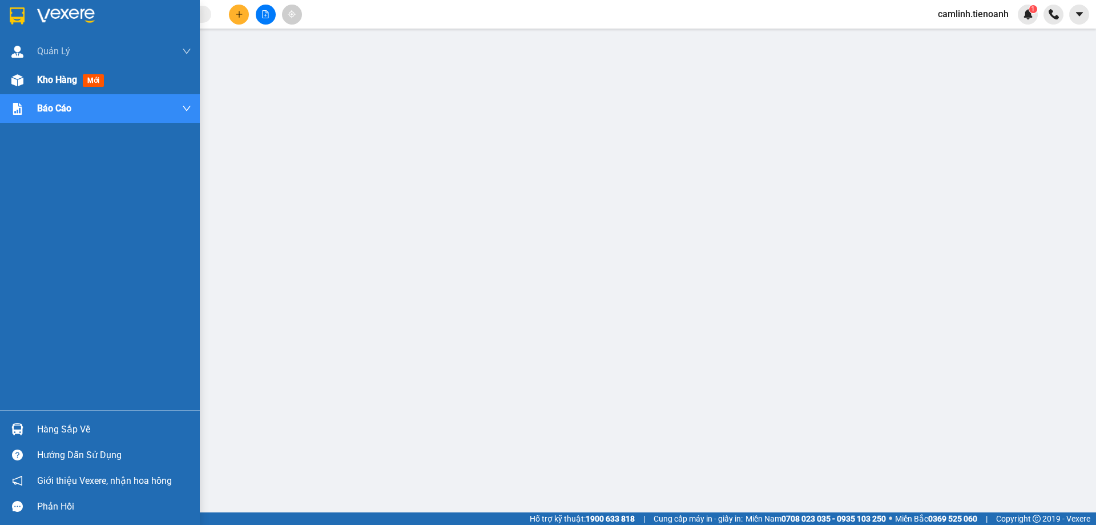
click at [27, 83] on div "Kho hàng mới" at bounding box center [100, 80] width 200 height 29
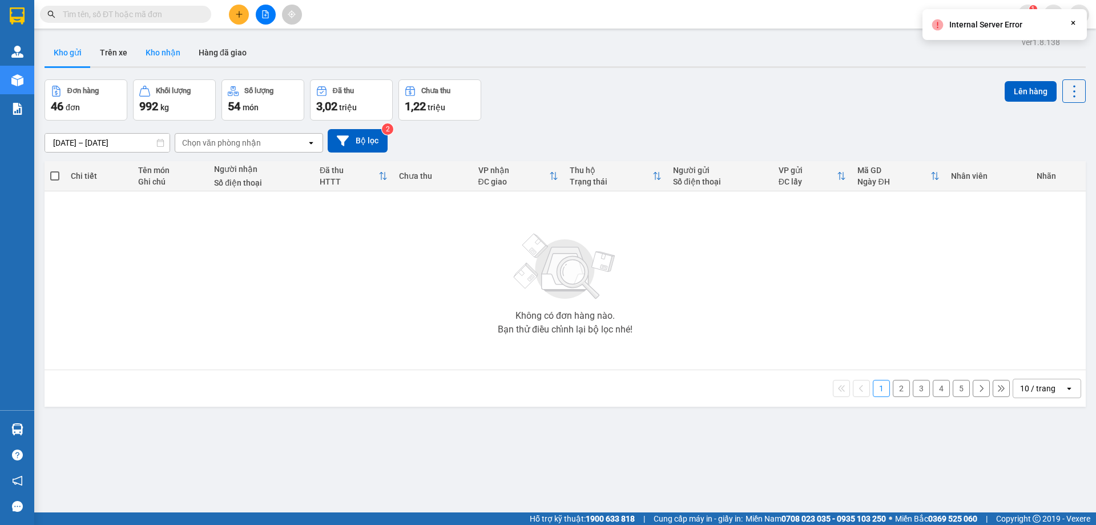
click at [147, 59] on button "Kho nhận" at bounding box center [162, 52] width 53 height 27
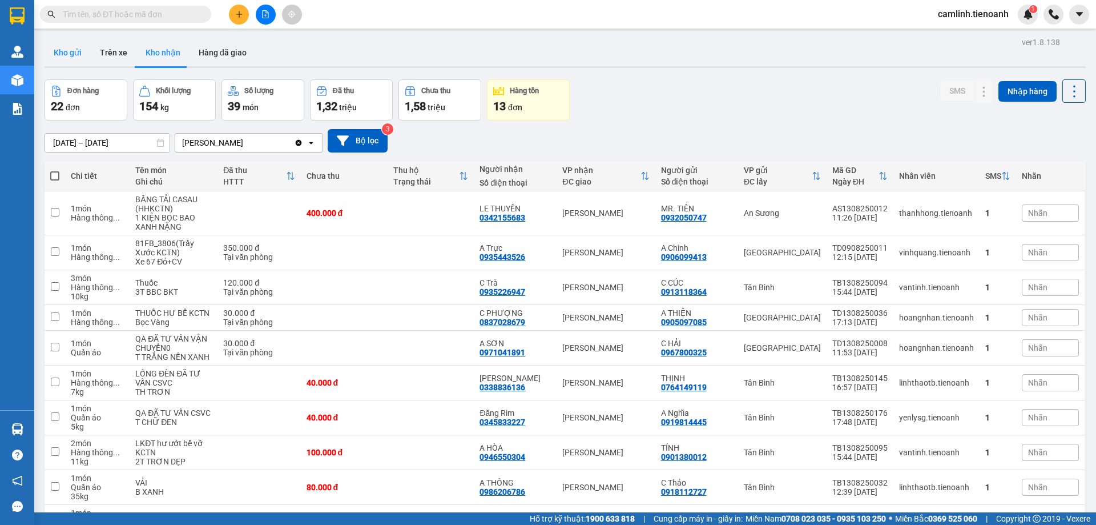
click at [67, 55] on button "Kho gửi" at bounding box center [68, 52] width 46 height 27
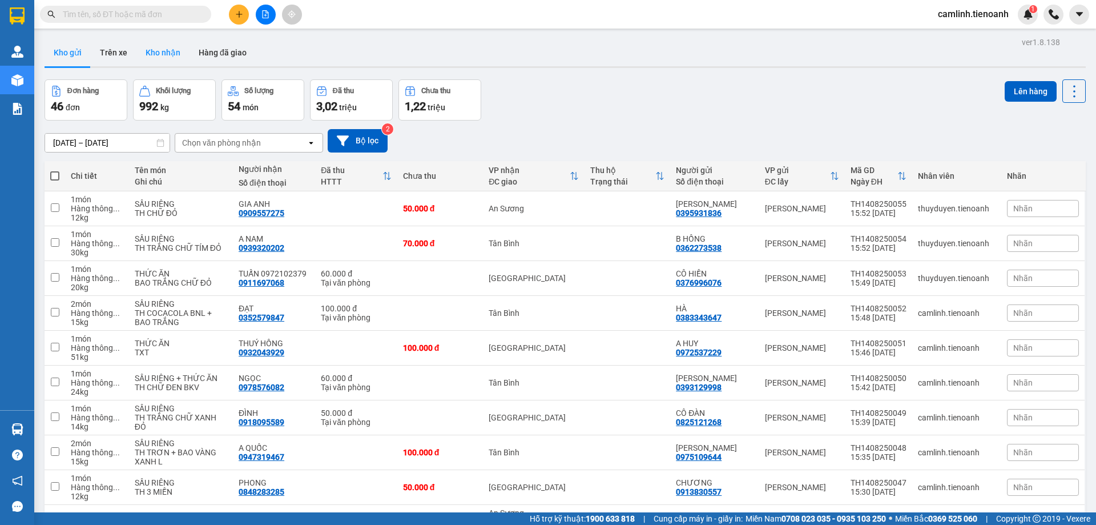
click at [158, 51] on button "Kho nhận" at bounding box center [162, 52] width 53 height 27
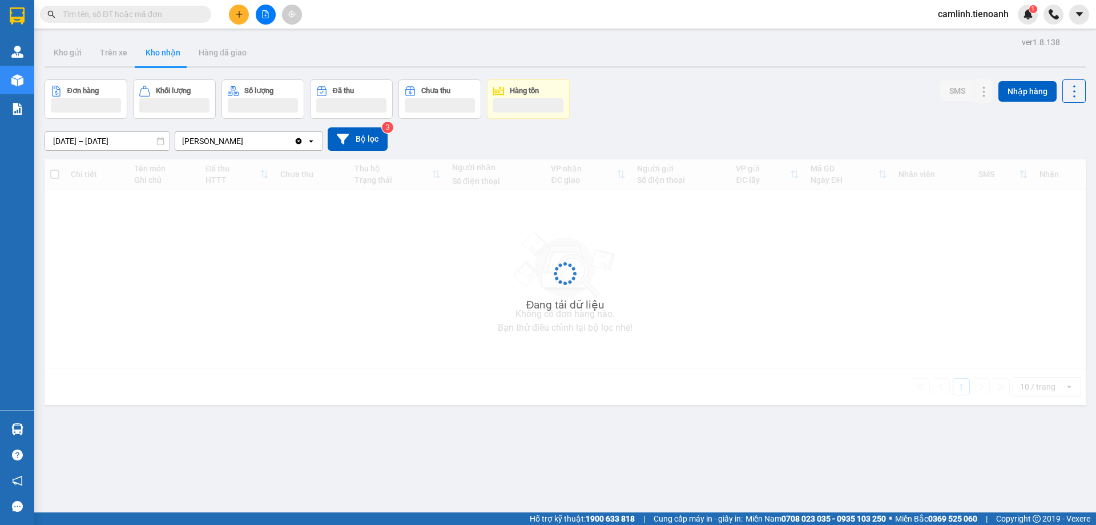
click at [122, 16] on input "text" at bounding box center [130, 14] width 135 height 13
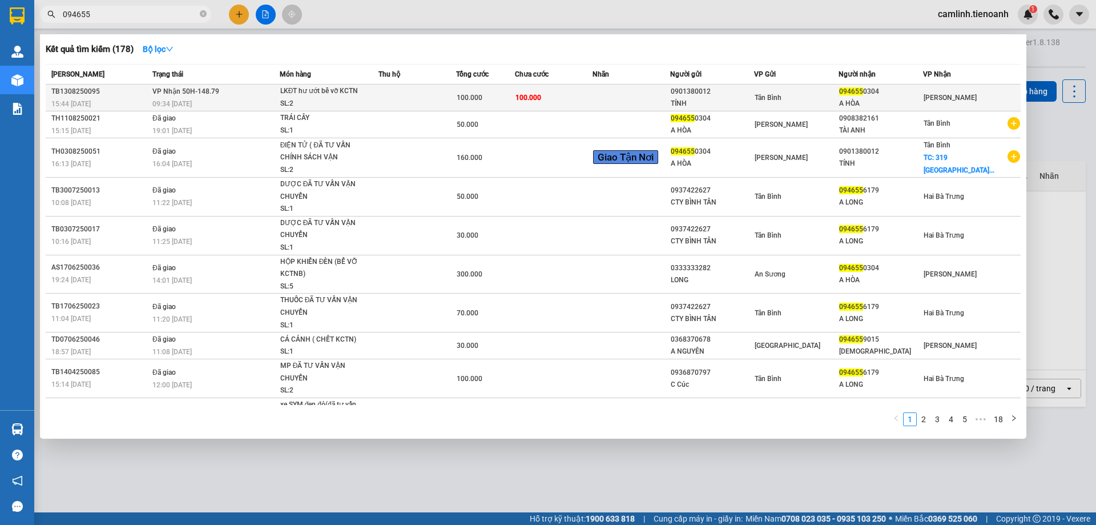
type input "094655"
click at [450, 104] on td at bounding box center [418, 97] width 78 height 27
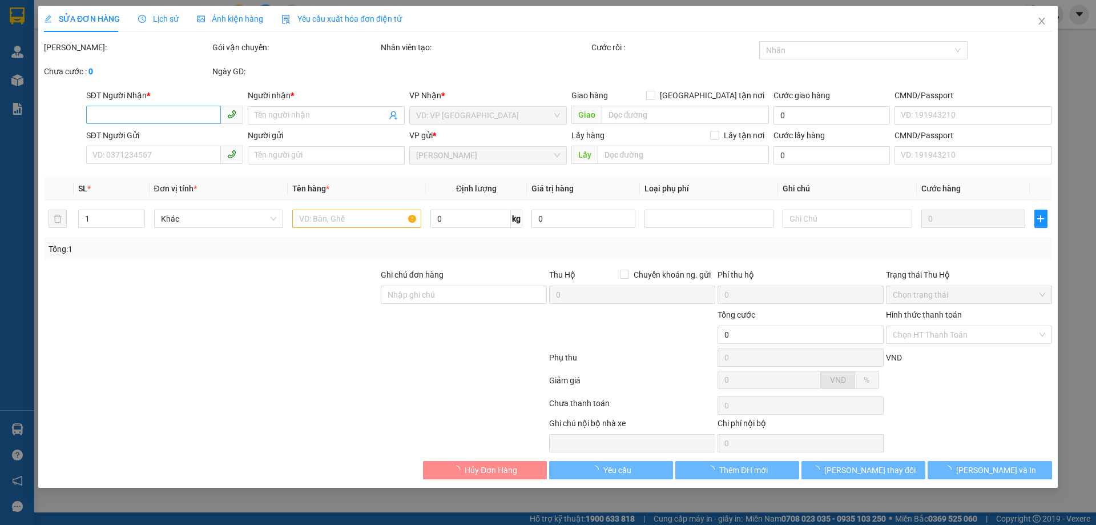
type input "0946550304"
type input "A HÒA"
type input "0901380012"
type input "TÍNH"
type input "100.000"
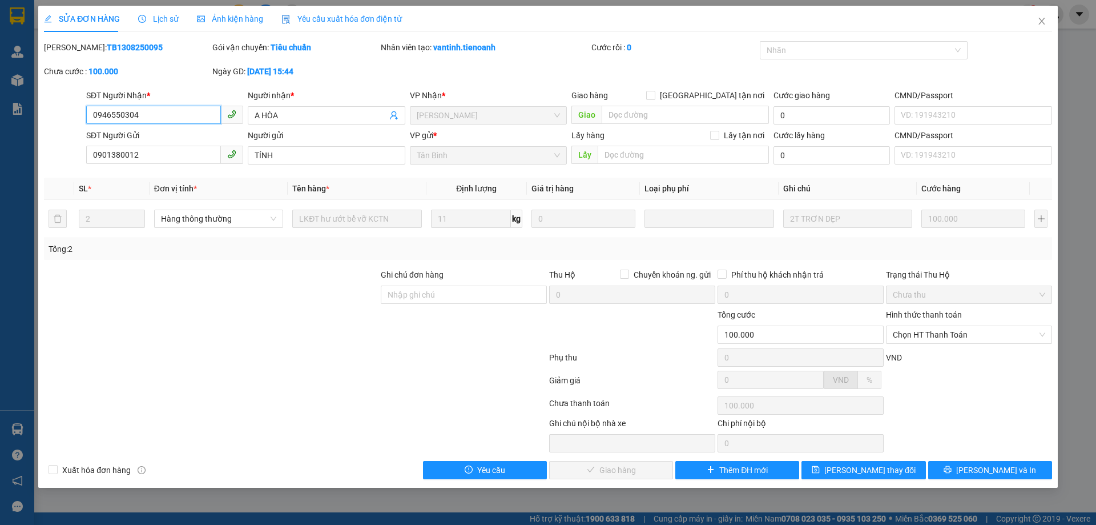
click at [133, 117] on input "0946550304" at bounding box center [153, 115] width 135 height 18
click at [913, 331] on span "Chọn HT Thanh Toán" at bounding box center [969, 334] width 152 height 17
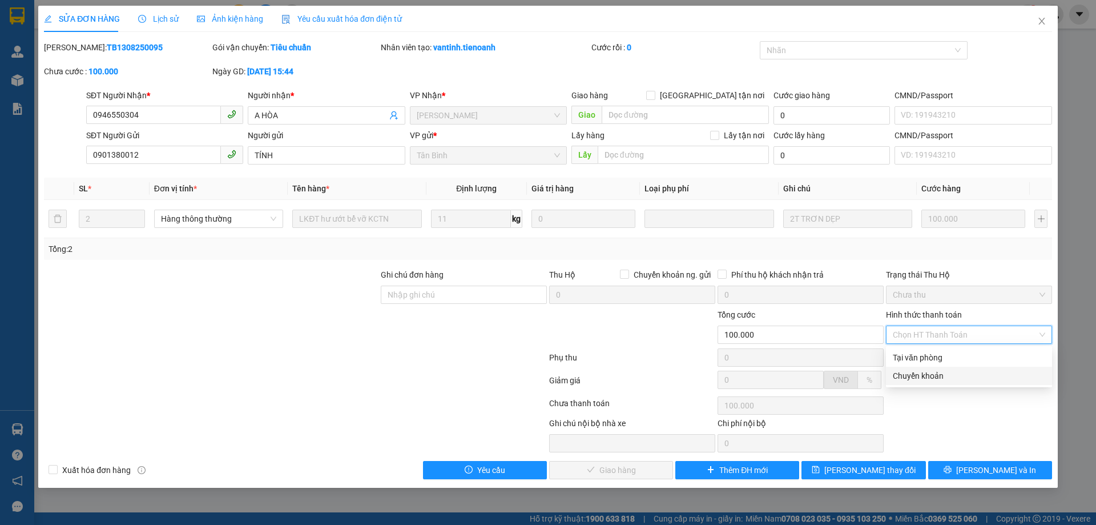
click at [919, 383] on div "Chuyển khoản" at bounding box center [969, 376] width 166 height 18
type input "0"
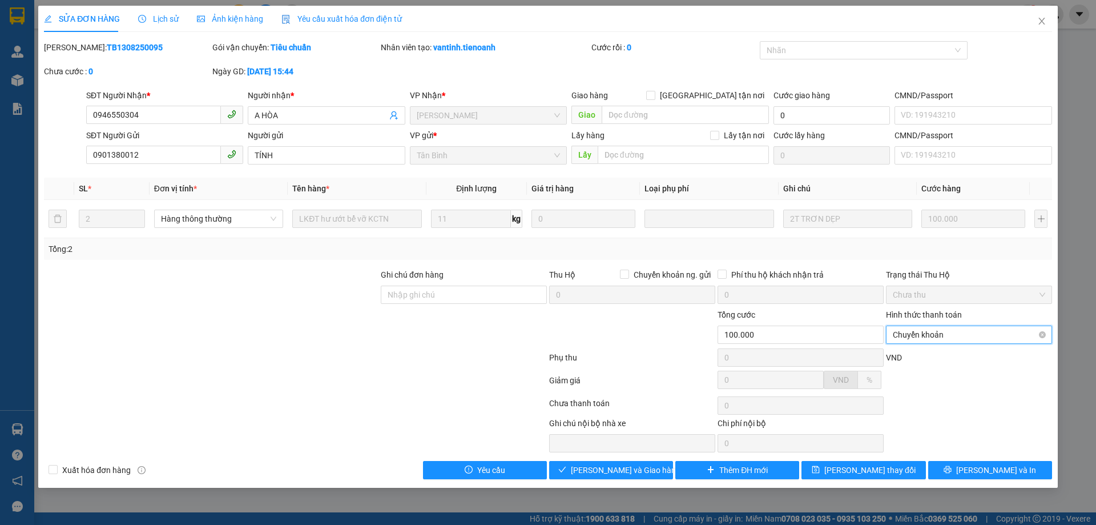
click at [908, 339] on span "Chuyển khoản" at bounding box center [969, 334] width 152 height 17
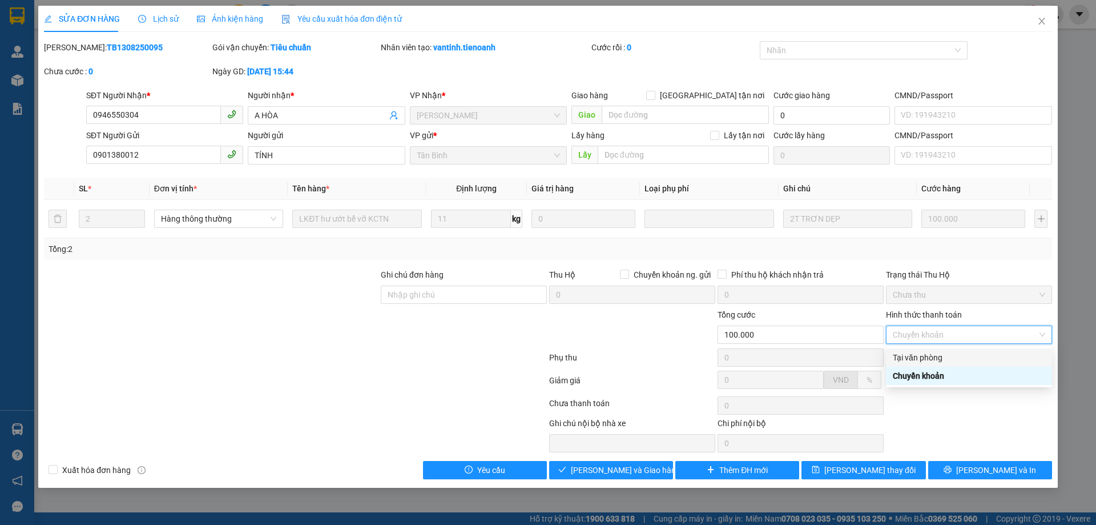
click at [912, 352] on div "Tại văn phòng" at bounding box center [969, 357] width 152 height 13
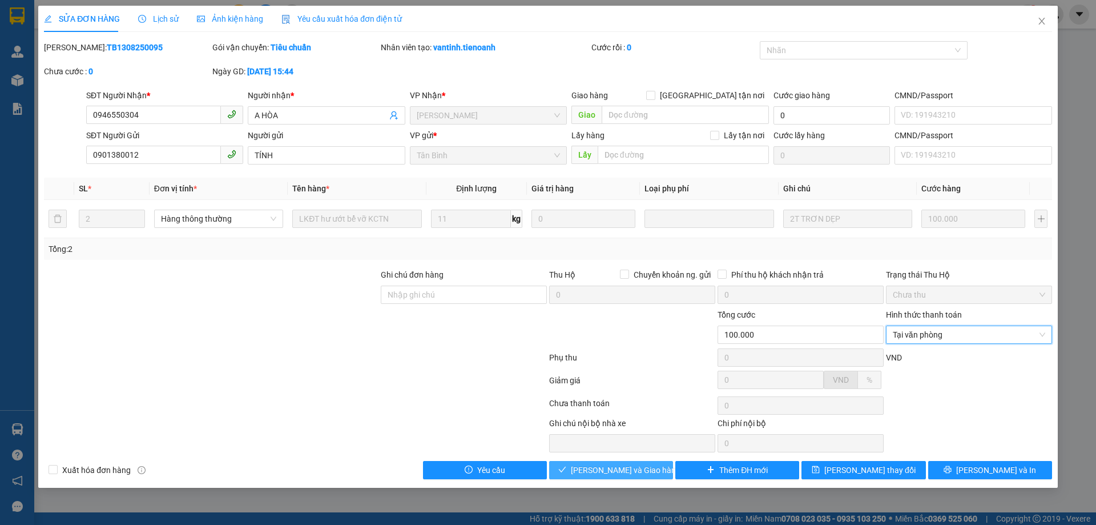
click at [629, 472] on span "Lưu và Giao hàng" at bounding box center [626, 470] width 110 height 13
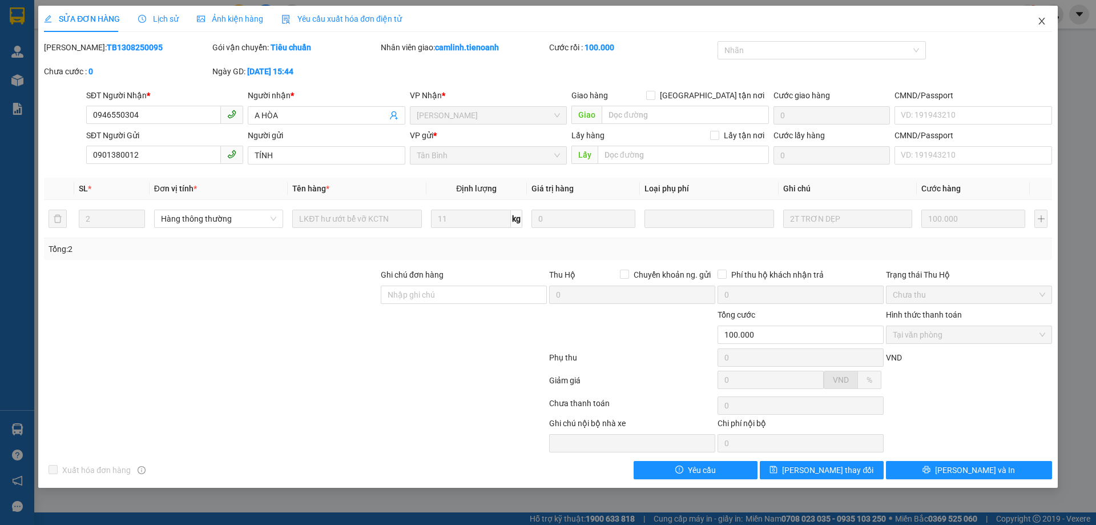
click at [1038, 18] on icon "close" at bounding box center [1041, 21] width 9 height 9
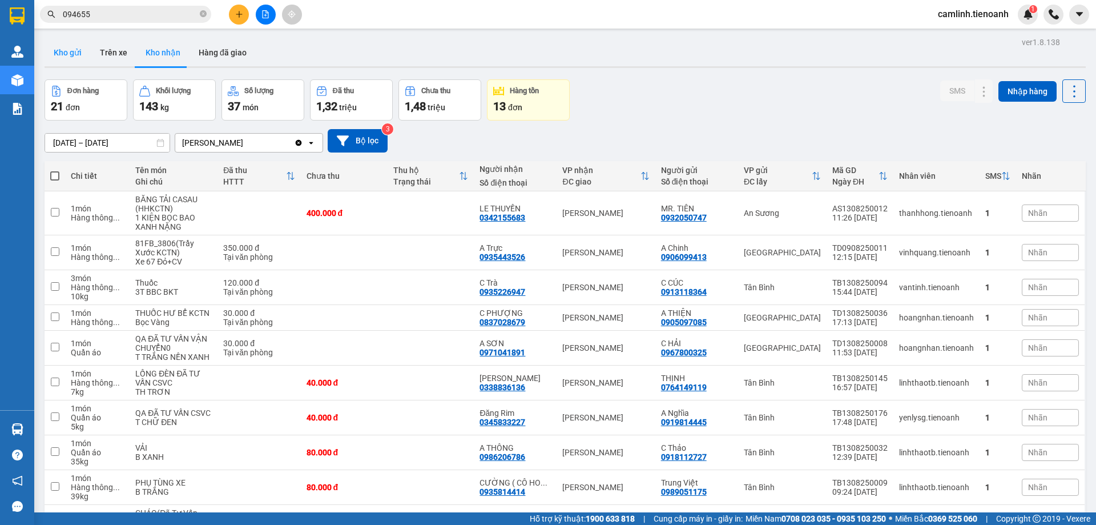
click at [65, 57] on button "Kho gửi" at bounding box center [68, 52] width 46 height 27
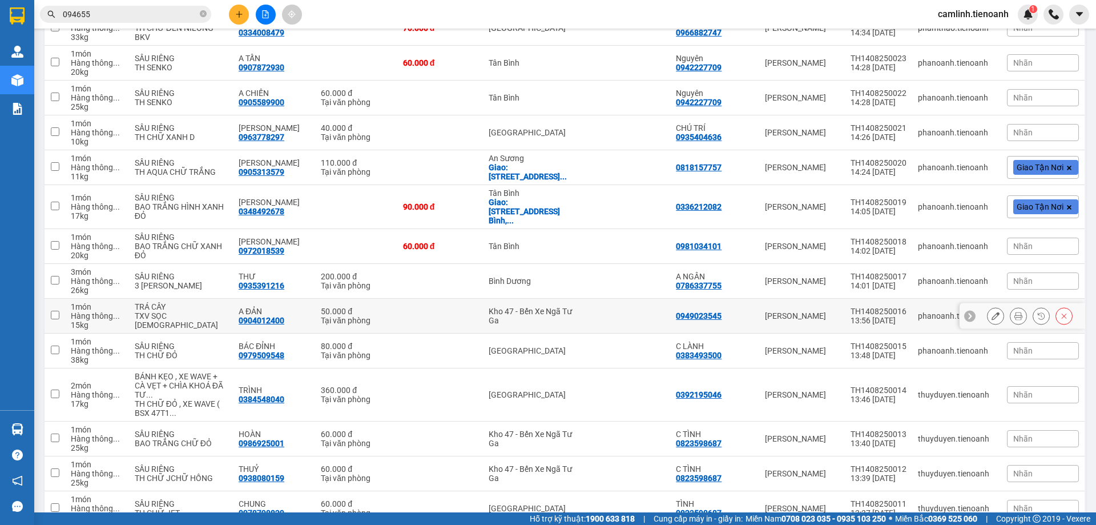
scroll to position [1802, 0]
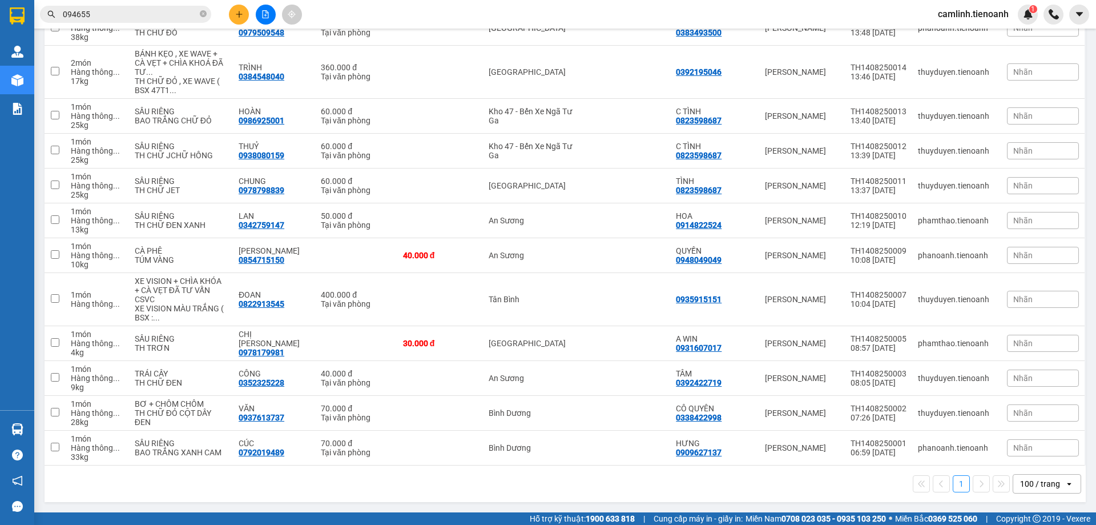
click at [1030, 485] on div "100 / trang" at bounding box center [1040, 483] width 40 height 11
click at [817, 490] on div "1 100 / trang open" at bounding box center [565, 483] width 1032 height 19
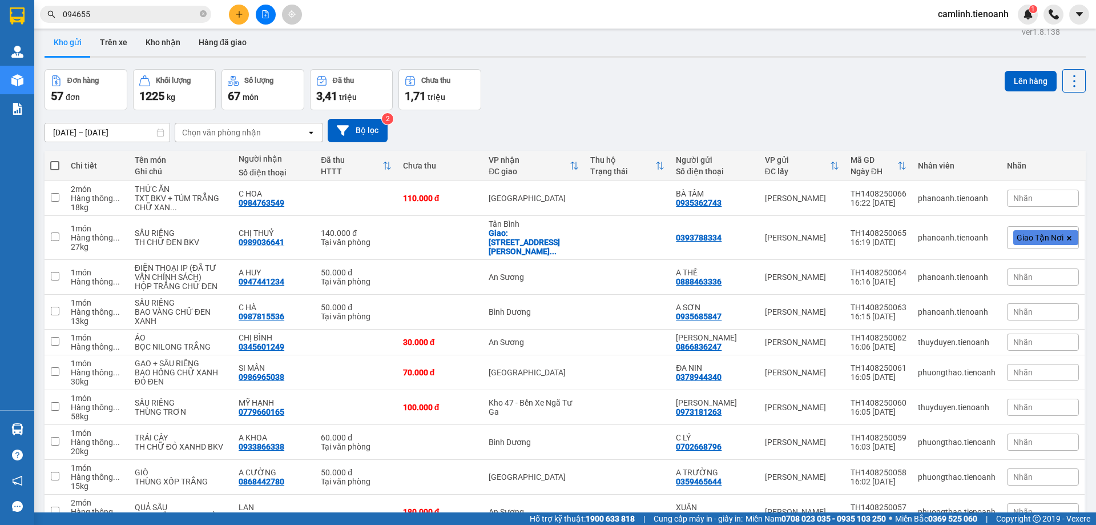
scroll to position [0, 0]
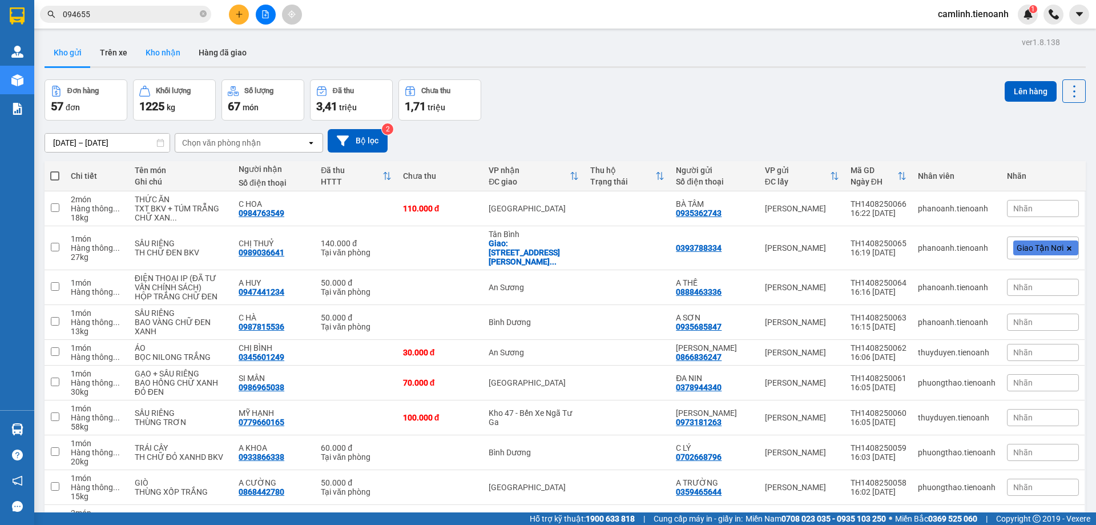
click at [168, 59] on button "Kho nhận" at bounding box center [162, 52] width 53 height 27
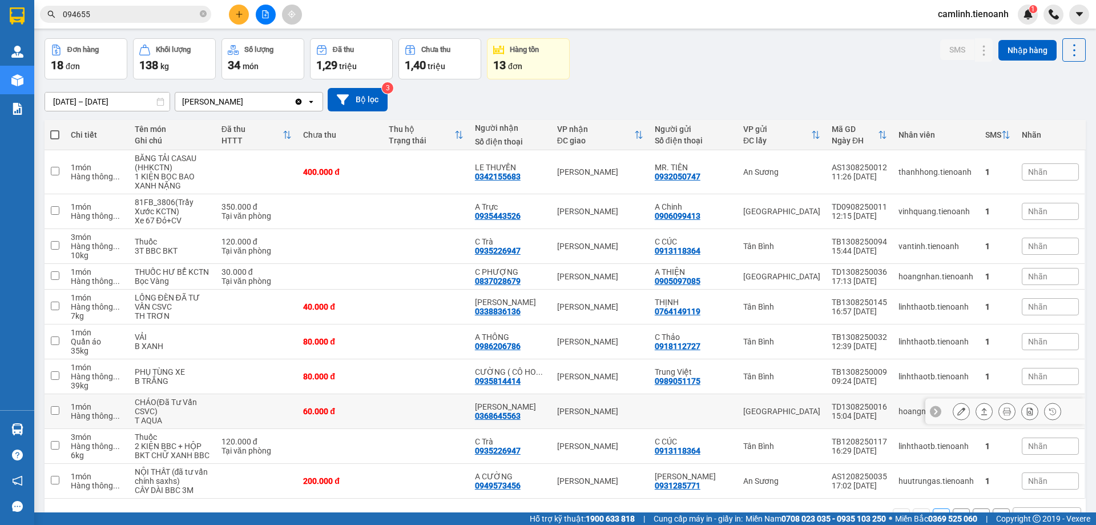
scroll to position [74, 0]
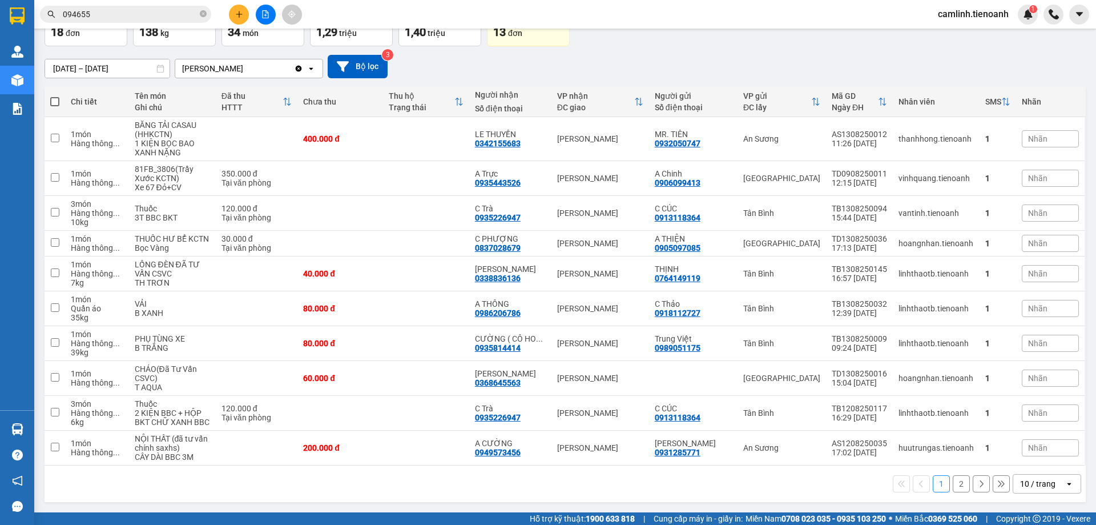
click at [1020, 485] on div "10 / trang" at bounding box center [1037, 483] width 35 height 11
click at [1016, 463] on span "100 / trang" at bounding box center [1033, 458] width 41 height 11
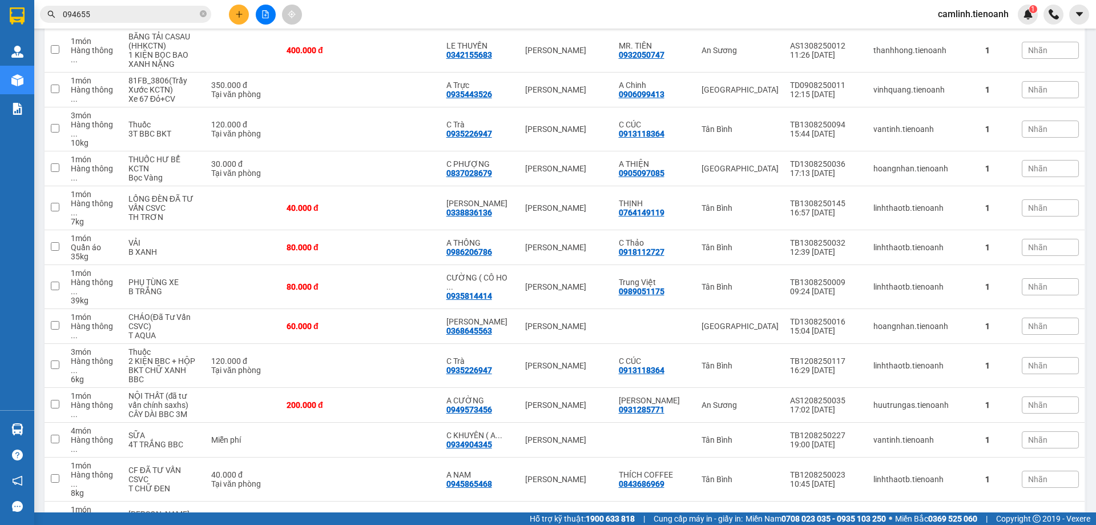
scroll to position [0, 0]
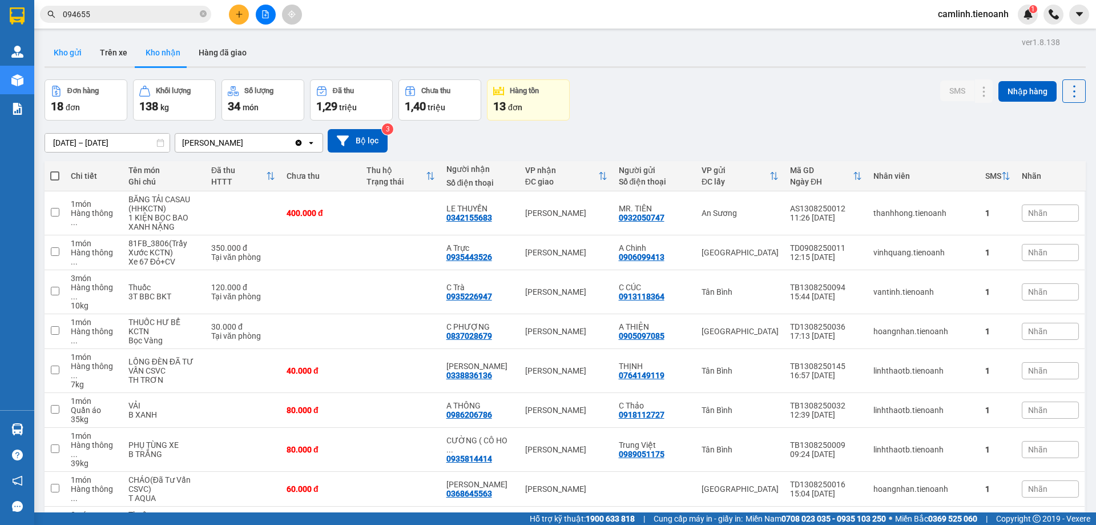
click at [65, 56] on button "Kho gửi" at bounding box center [68, 52] width 46 height 27
